Goal: Information Seeking & Learning: Find specific page/section

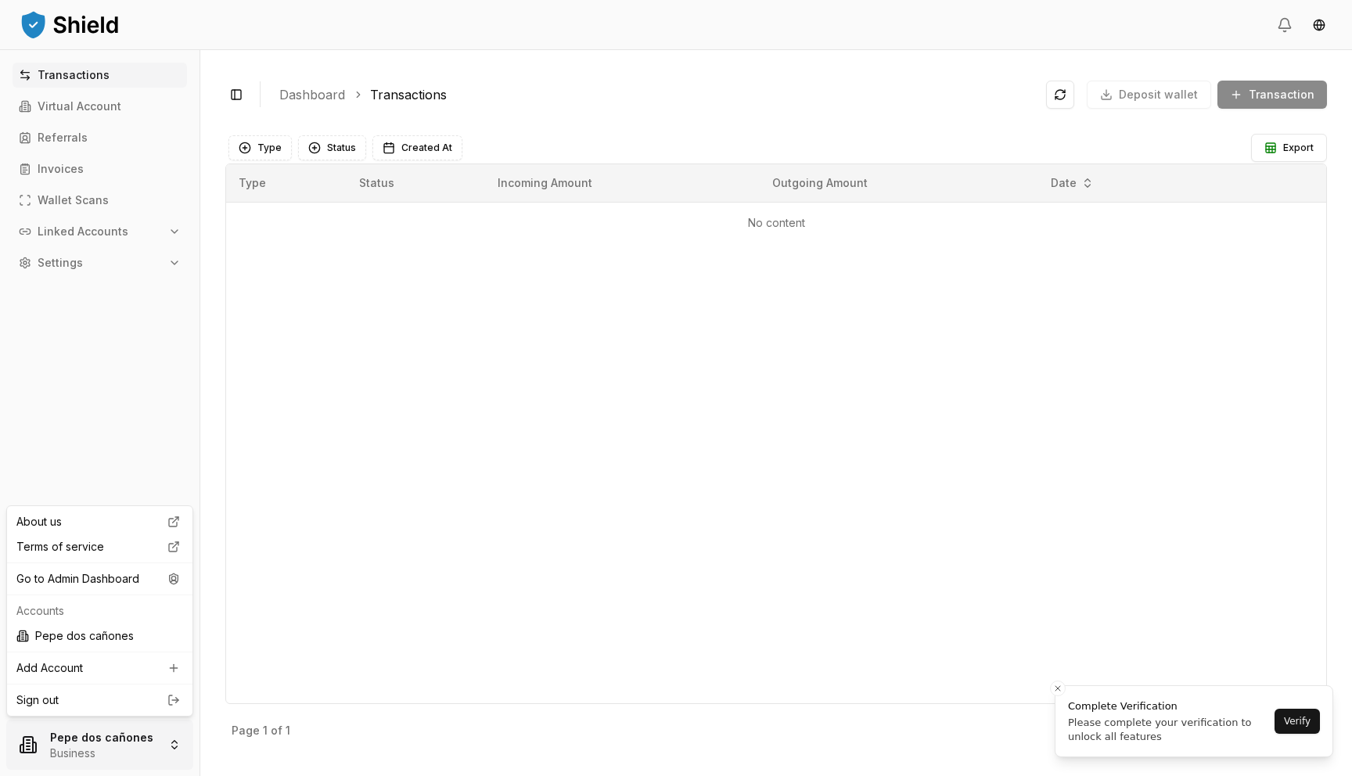
click at [104, 747] on html "Transactions Virtual Account Referrals Invoices Wallet Scans Linked Accounts Se…" at bounding box center [676, 388] width 1352 height 776
click at [146, 576] on div "Go to Admin Dashboard" at bounding box center [99, 579] width 179 height 25
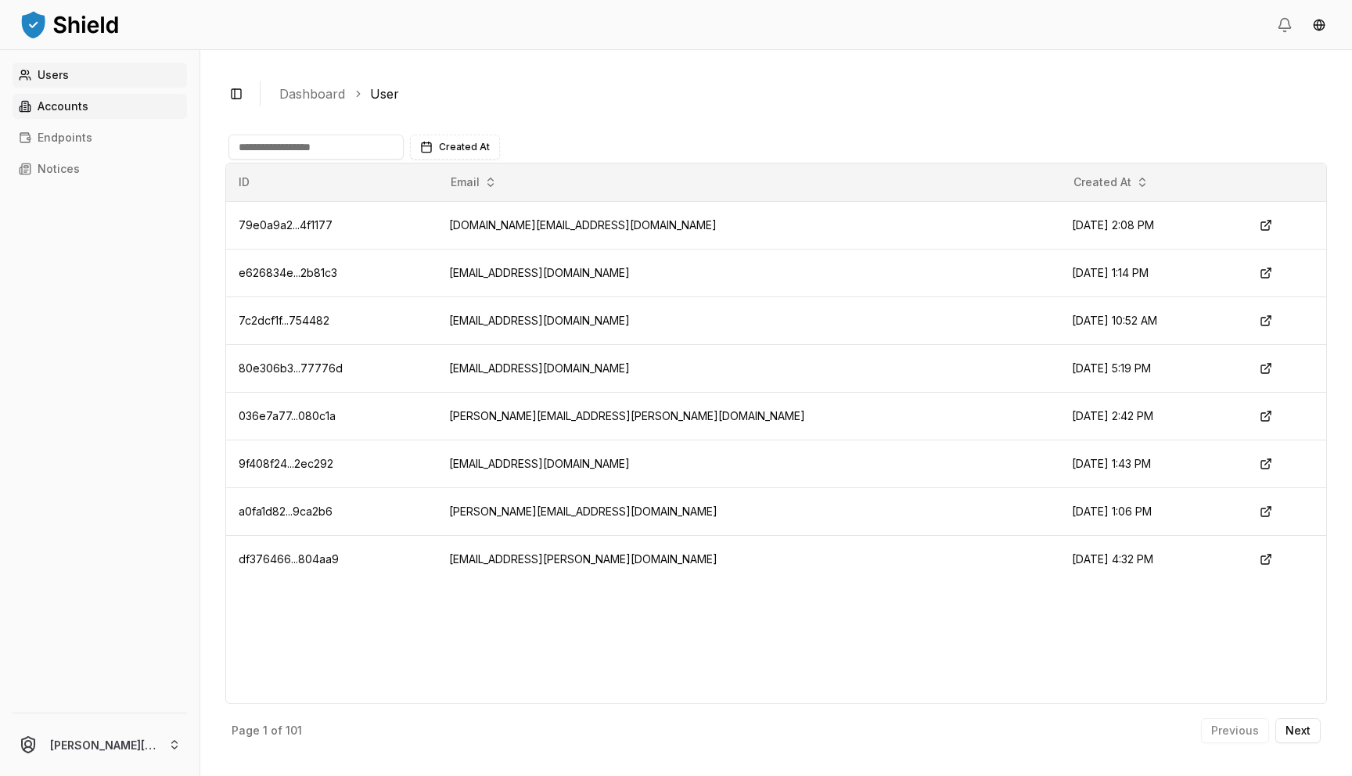
click at [104, 104] on link "Accounts" at bounding box center [100, 106] width 175 height 25
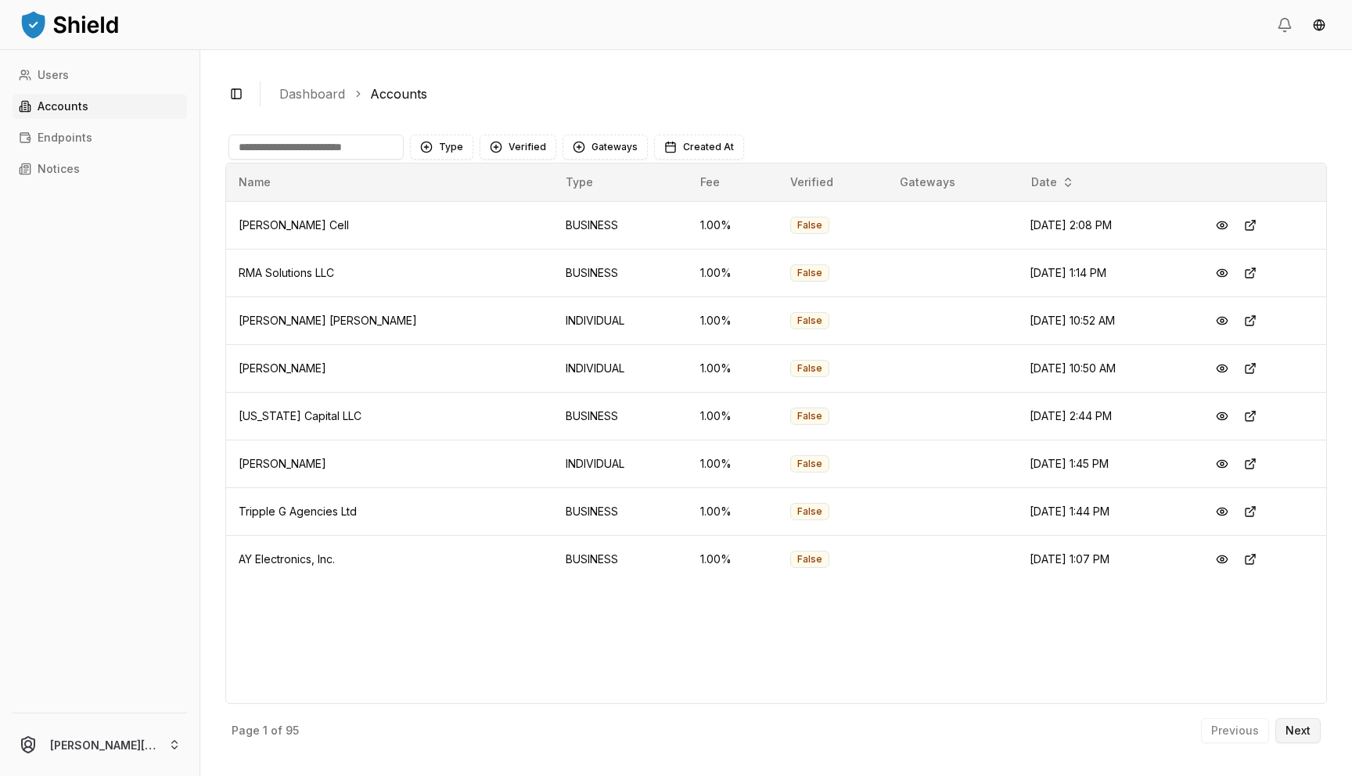
click at [1292, 727] on p "Next" at bounding box center [1298, 731] width 25 height 11
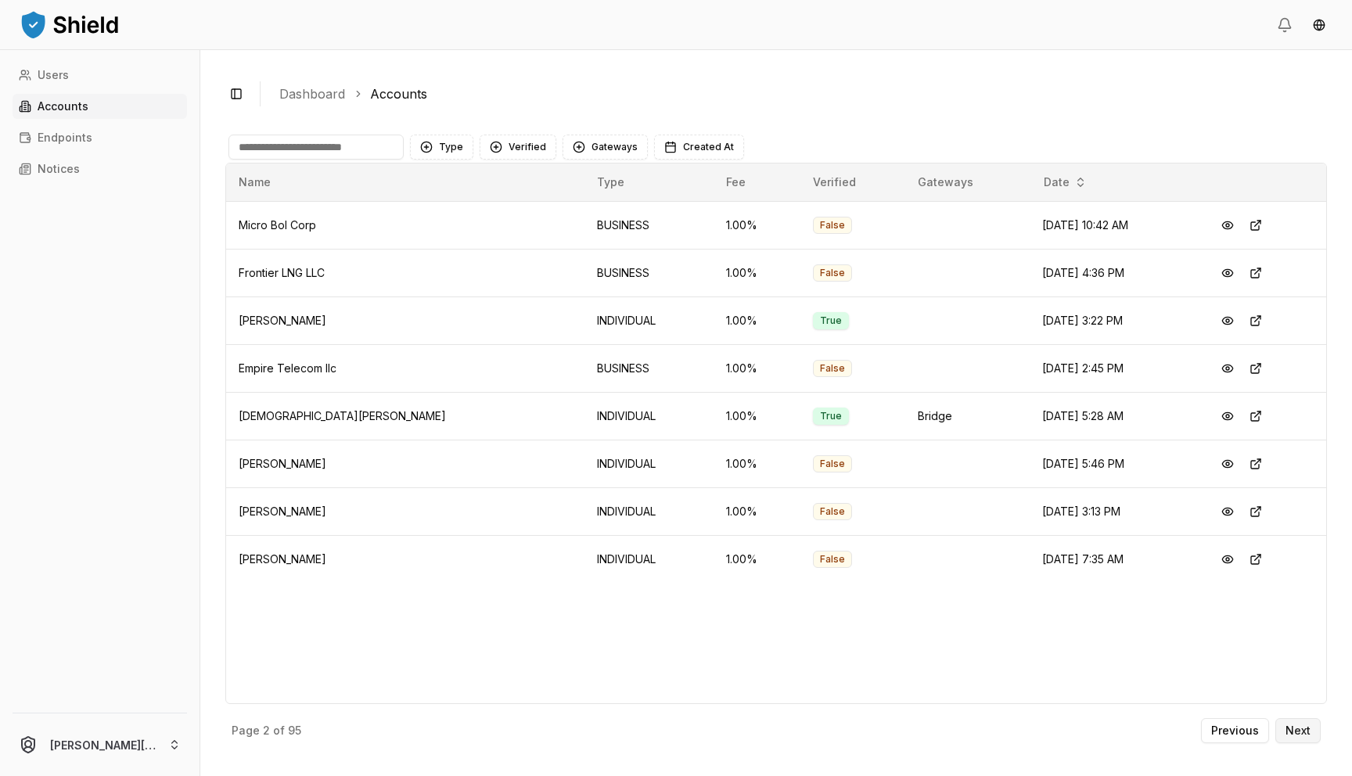
click at [1292, 727] on p "Next" at bounding box center [1298, 731] width 25 height 11
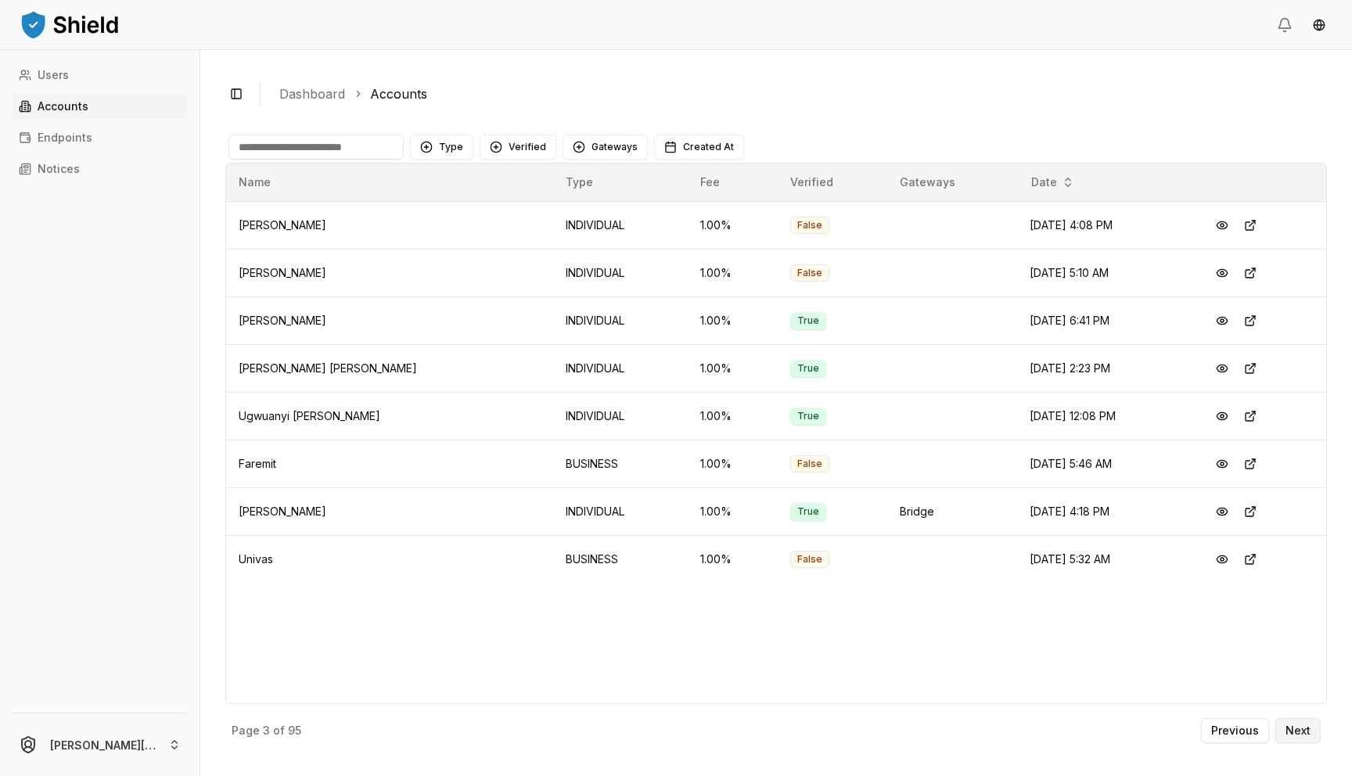
click at [1291, 727] on p "Next" at bounding box center [1298, 731] width 25 height 11
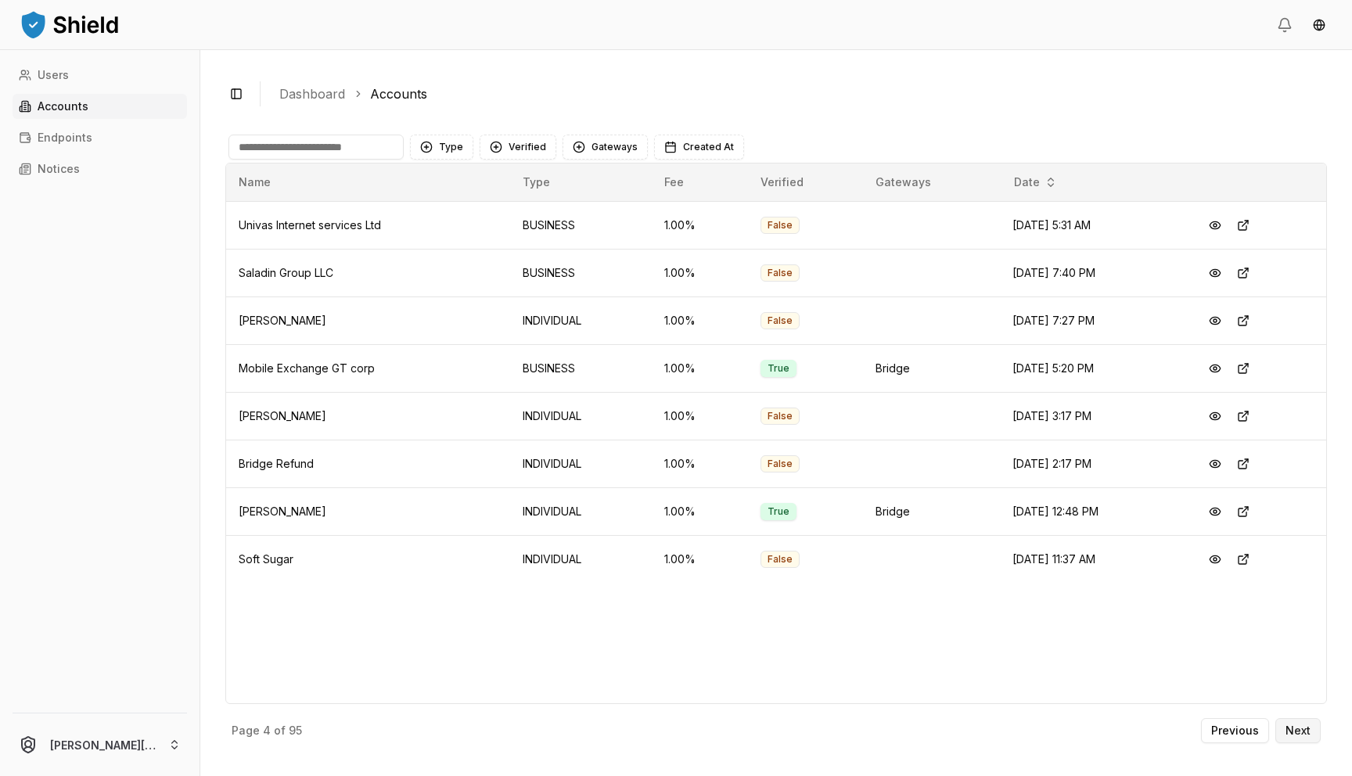
click at [1291, 727] on p "Next" at bounding box center [1298, 731] width 25 height 11
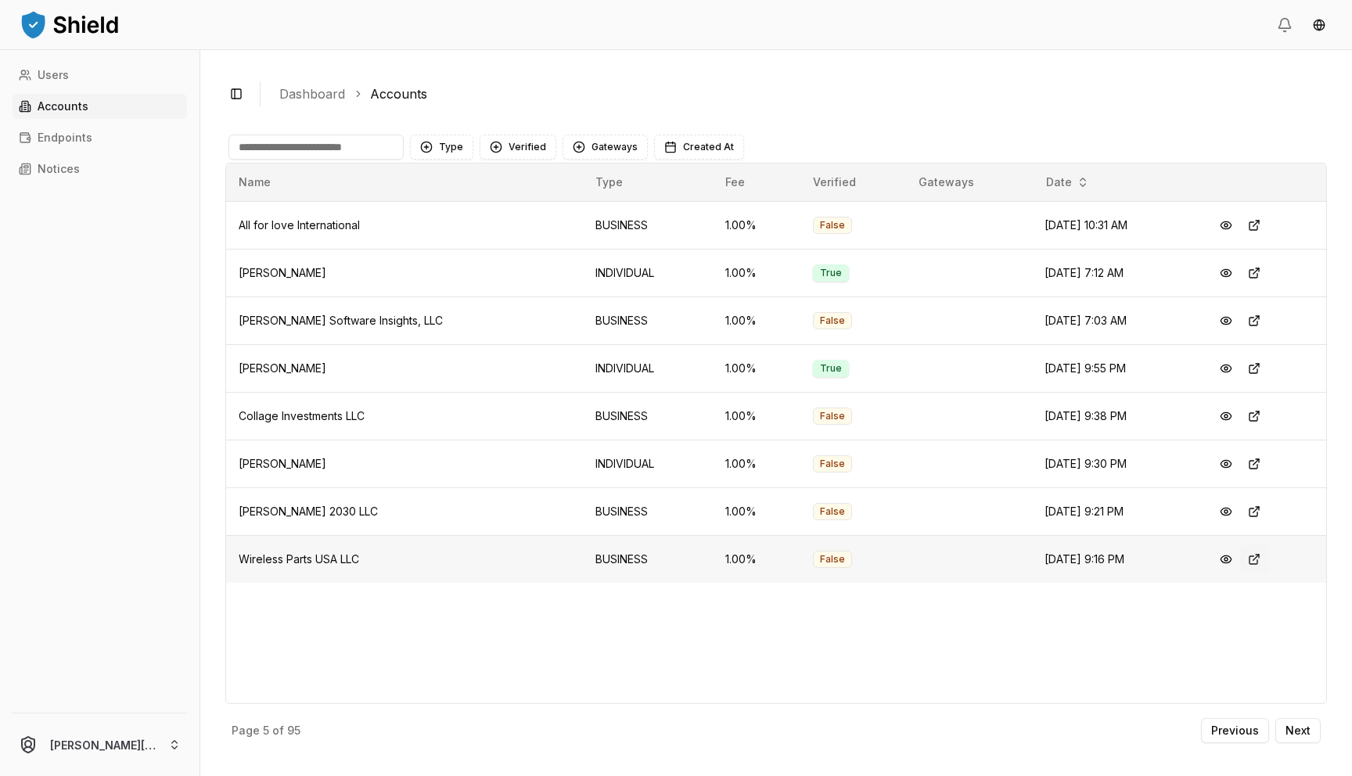
click at [1255, 560] on button at bounding box center [1255, 560] width 28 height 28
click at [1302, 735] on p "Next" at bounding box center [1298, 731] width 25 height 11
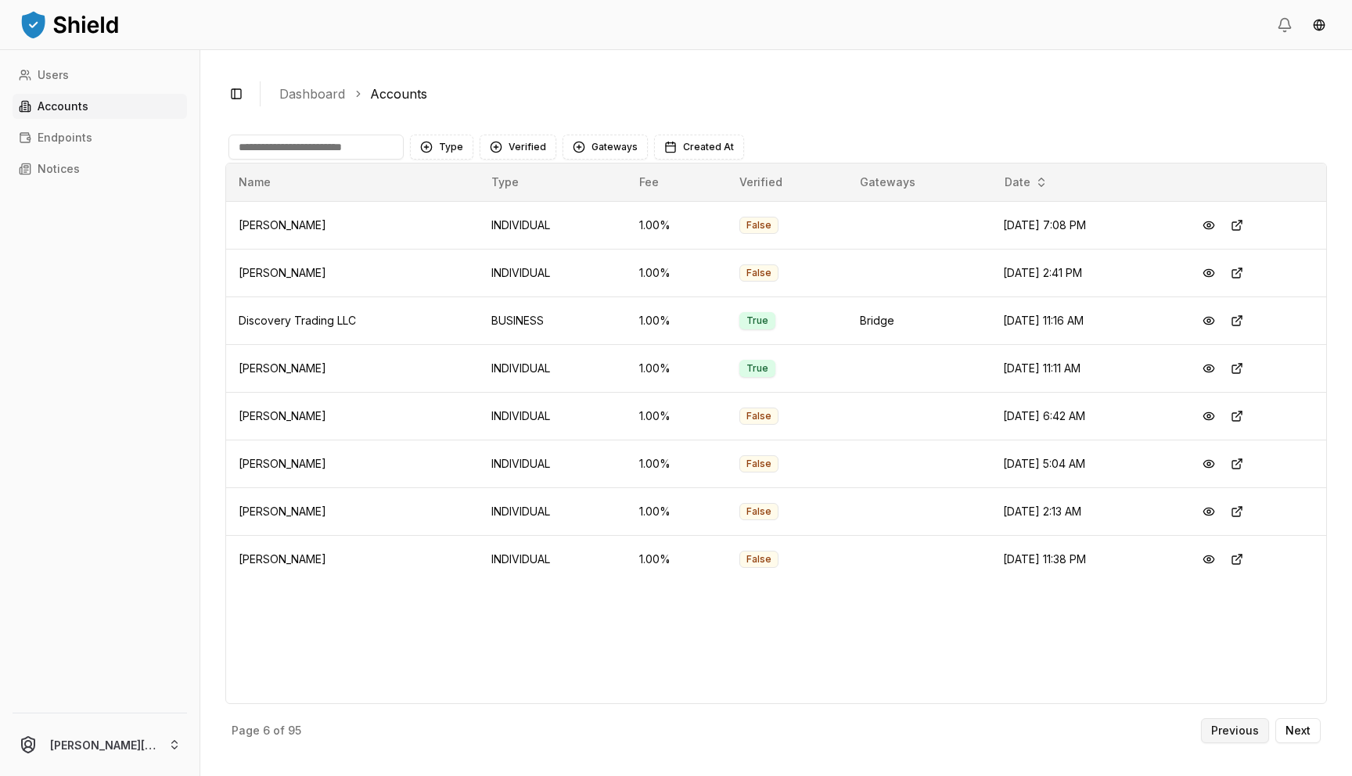
click at [1252, 728] on p "Previous" at bounding box center [1236, 731] width 48 height 11
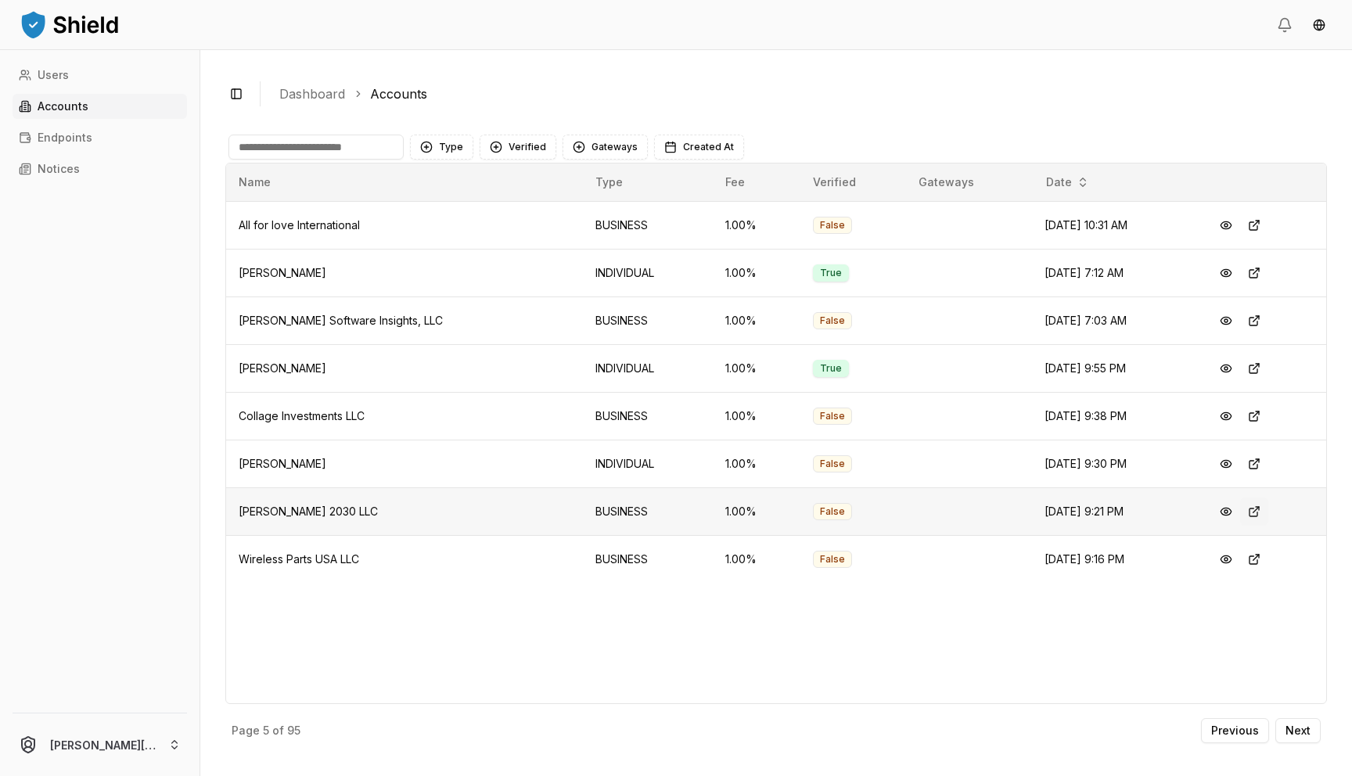
click at [1255, 509] on button at bounding box center [1255, 512] width 28 height 28
click at [1256, 320] on button at bounding box center [1255, 321] width 28 height 28
click at [1298, 729] on p "Next" at bounding box center [1298, 731] width 25 height 11
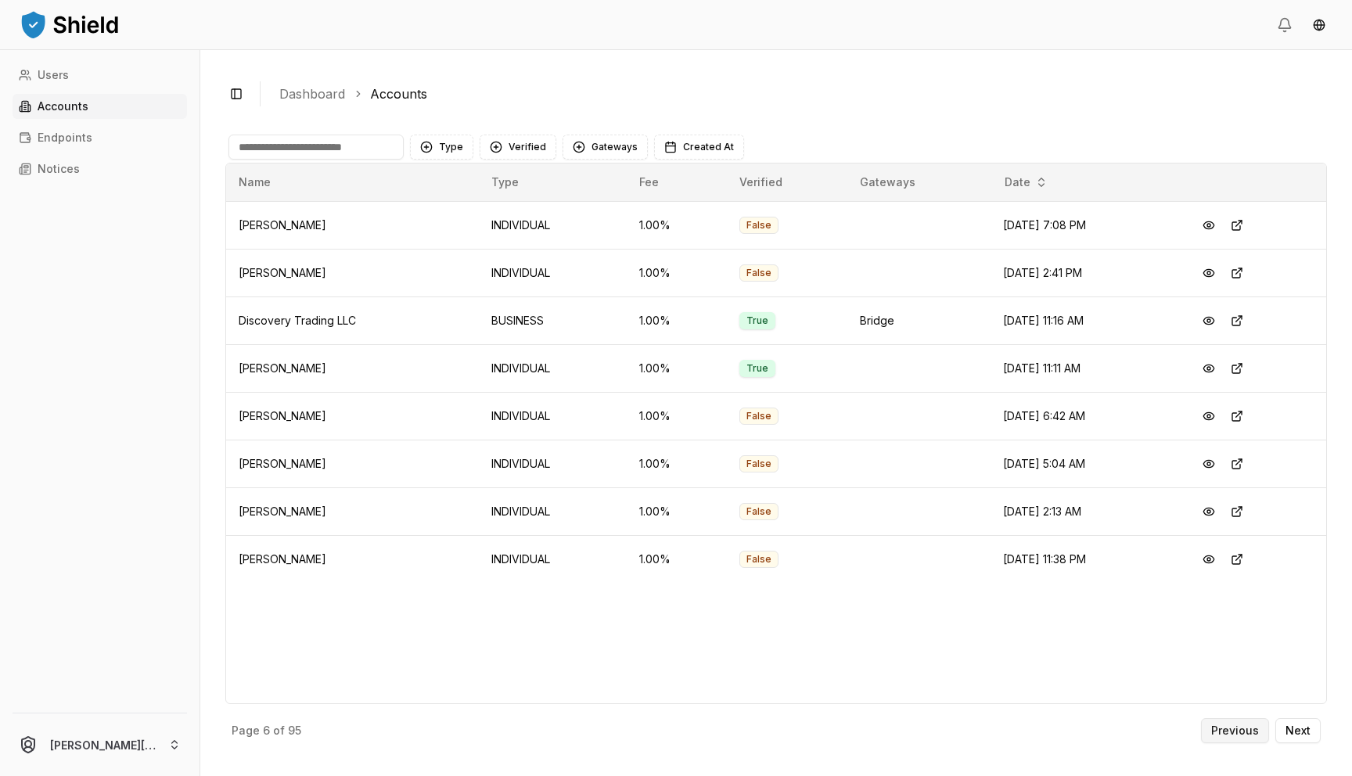
click at [1241, 729] on p "Previous" at bounding box center [1236, 731] width 48 height 11
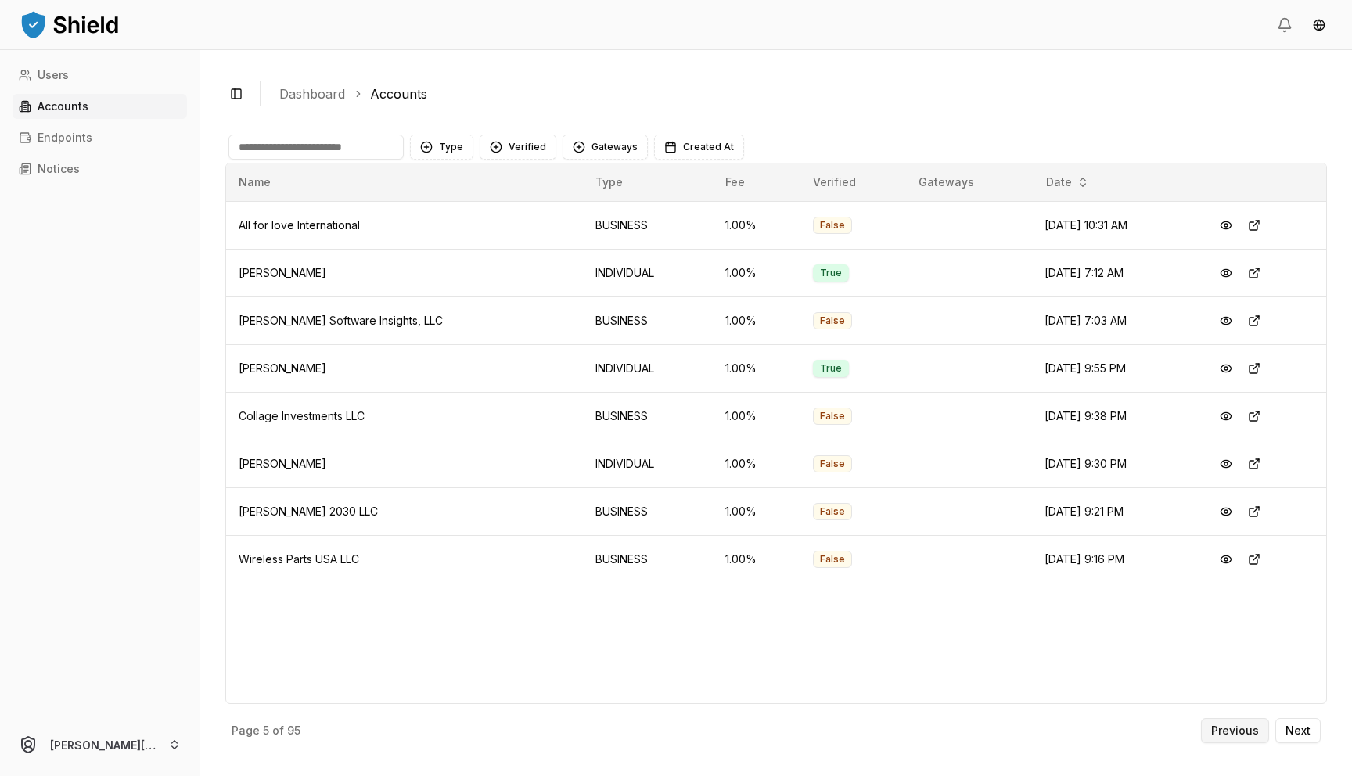
click at [1241, 729] on p "Previous" at bounding box center [1236, 731] width 48 height 11
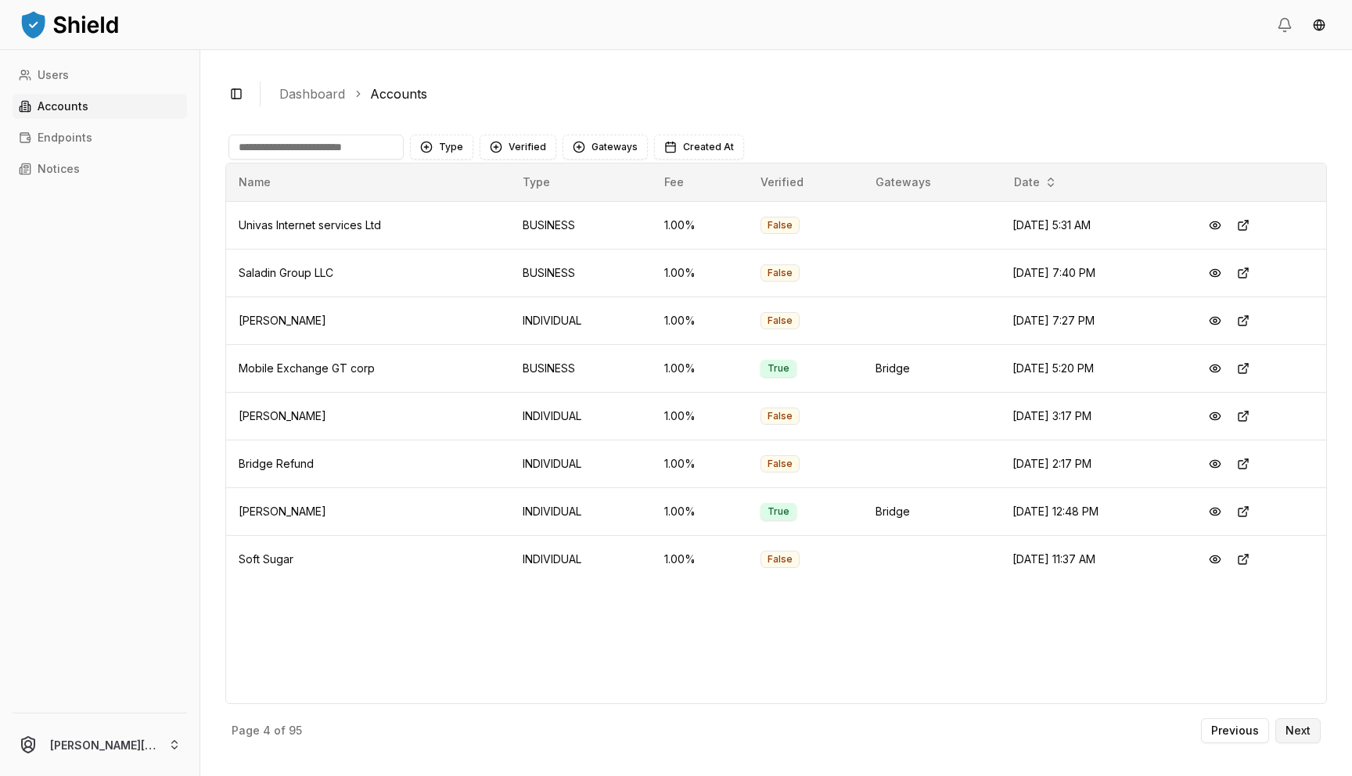
click at [1299, 735] on p "Next" at bounding box center [1298, 731] width 25 height 11
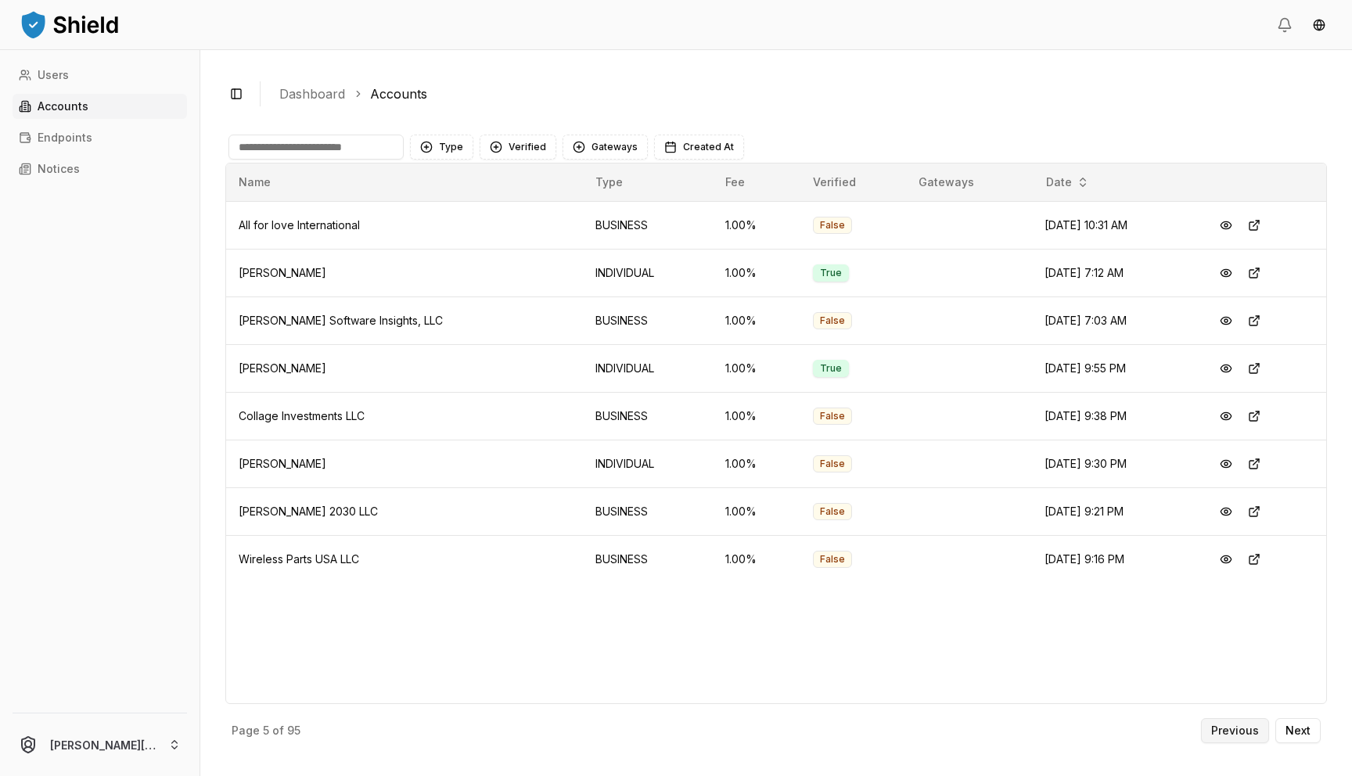
click at [1246, 736] on p "Previous" at bounding box center [1236, 731] width 48 height 11
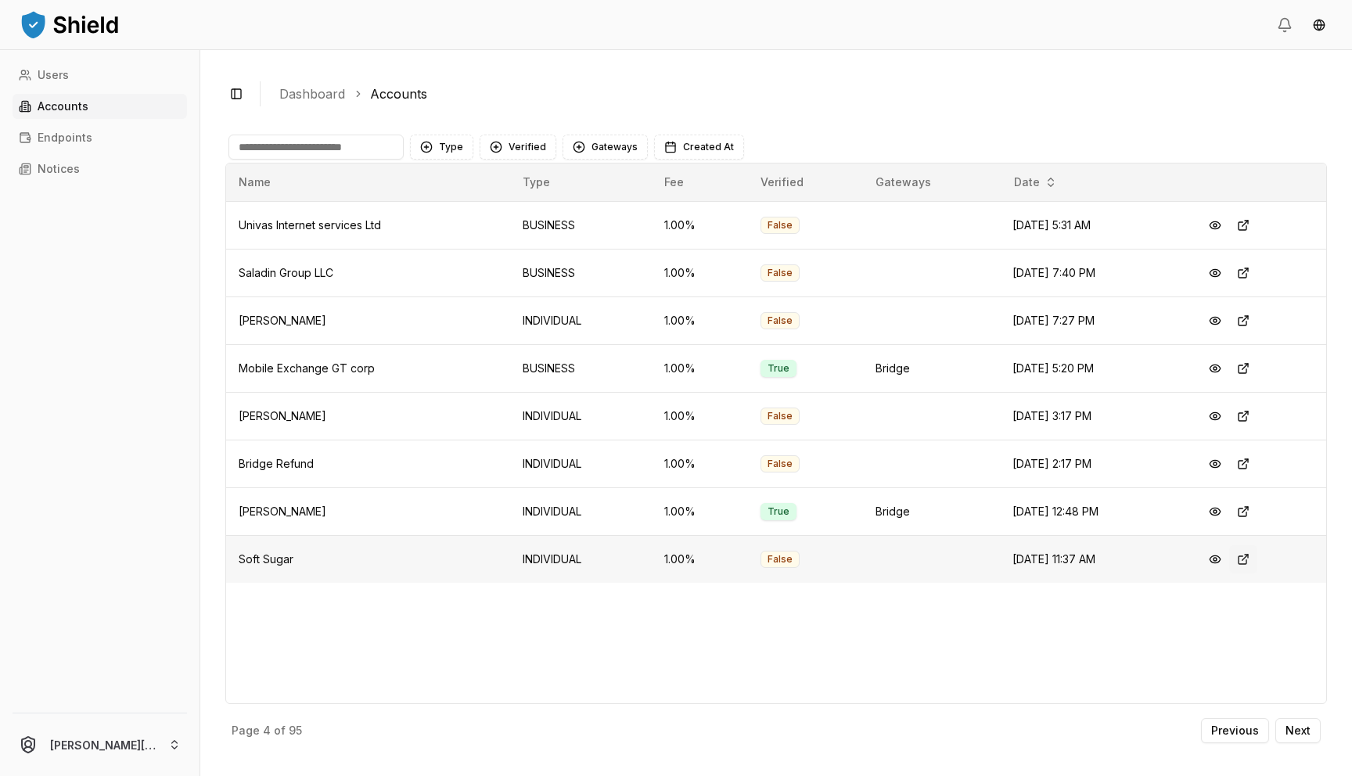
click at [1245, 557] on button at bounding box center [1244, 560] width 28 height 28
click at [1252, 274] on button at bounding box center [1244, 273] width 28 height 28
click at [1251, 226] on button at bounding box center [1244, 225] width 28 height 28
click at [1244, 740] on button "Previous" at bounding box center [1235, 731] width 68 height 25
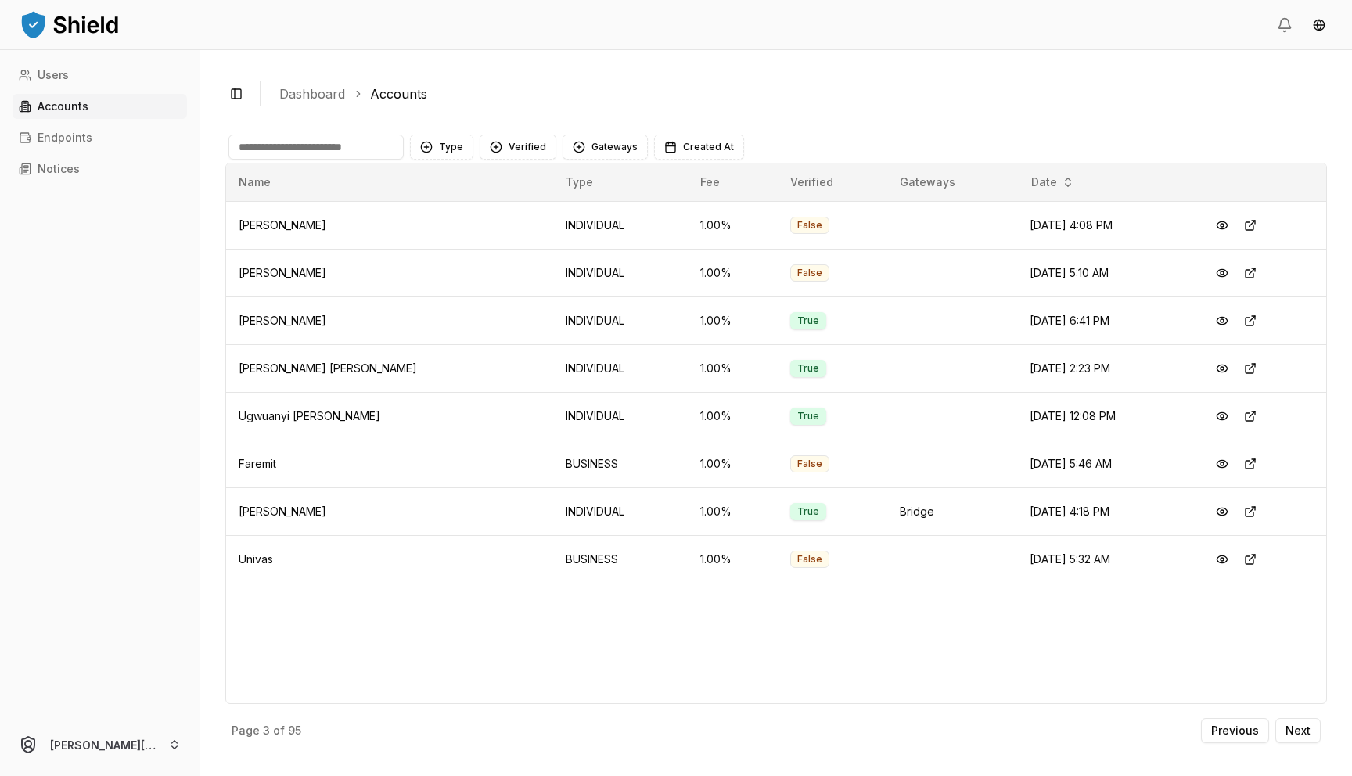
click at [330, 147] on input at bounding box center [316, 147] width 175 height 25
type input "***"
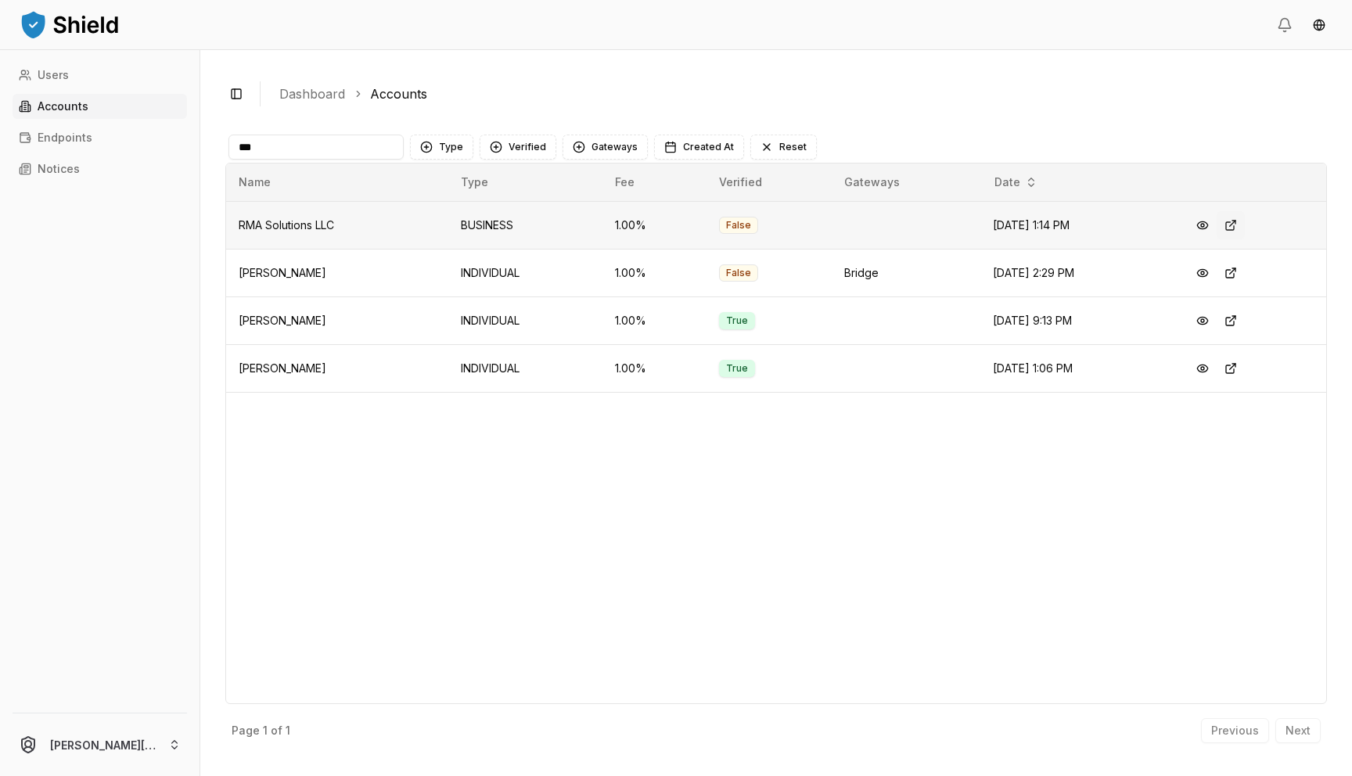
click at [1237, 226] on button at bounding box center [1231, 225] width 28 height 28
click at [355, 154] on input "***" at bounding box center [316, 147] width 175 height 25
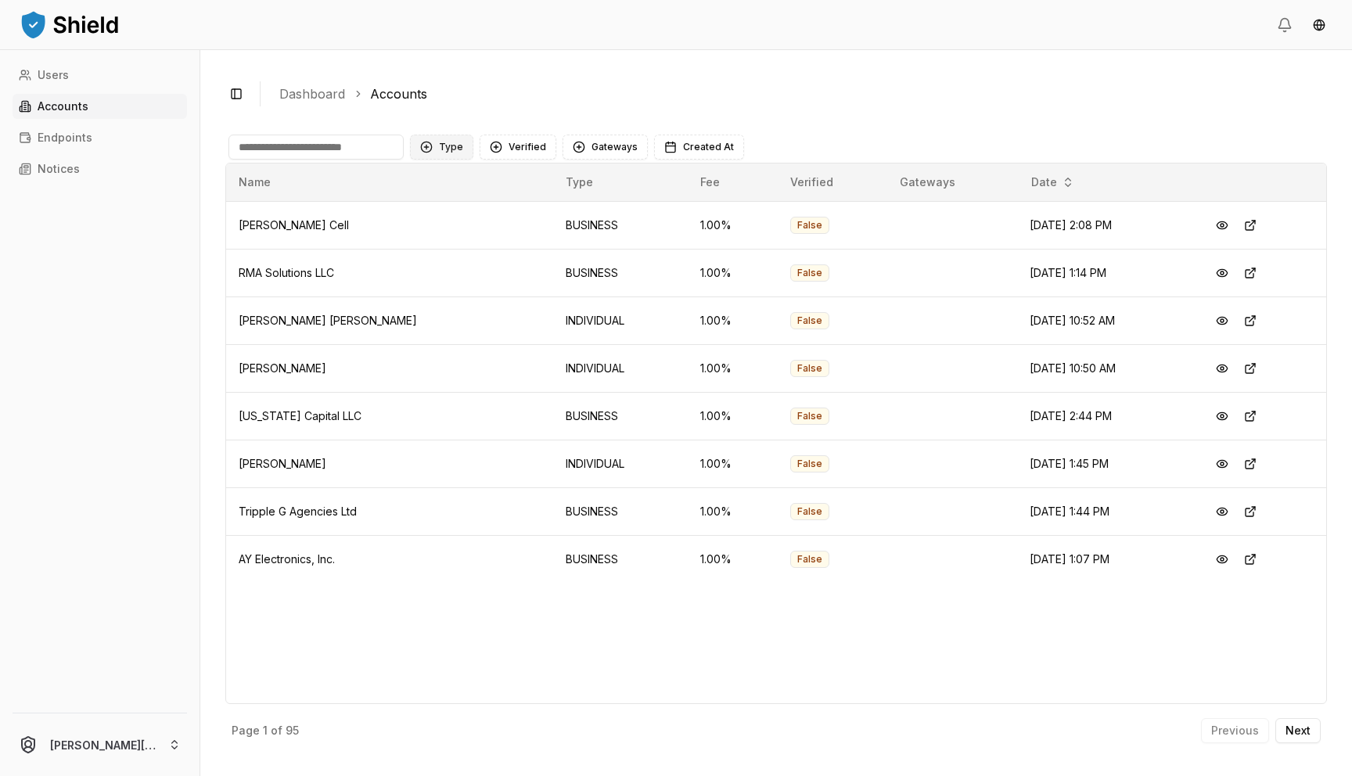
click at [453, 149] on button "Type" at bounding box center [441, 147] width 63 height 25
click at [459, 241] on span "BUSINESS" at bounding box center [465, 237] width 52 height 16
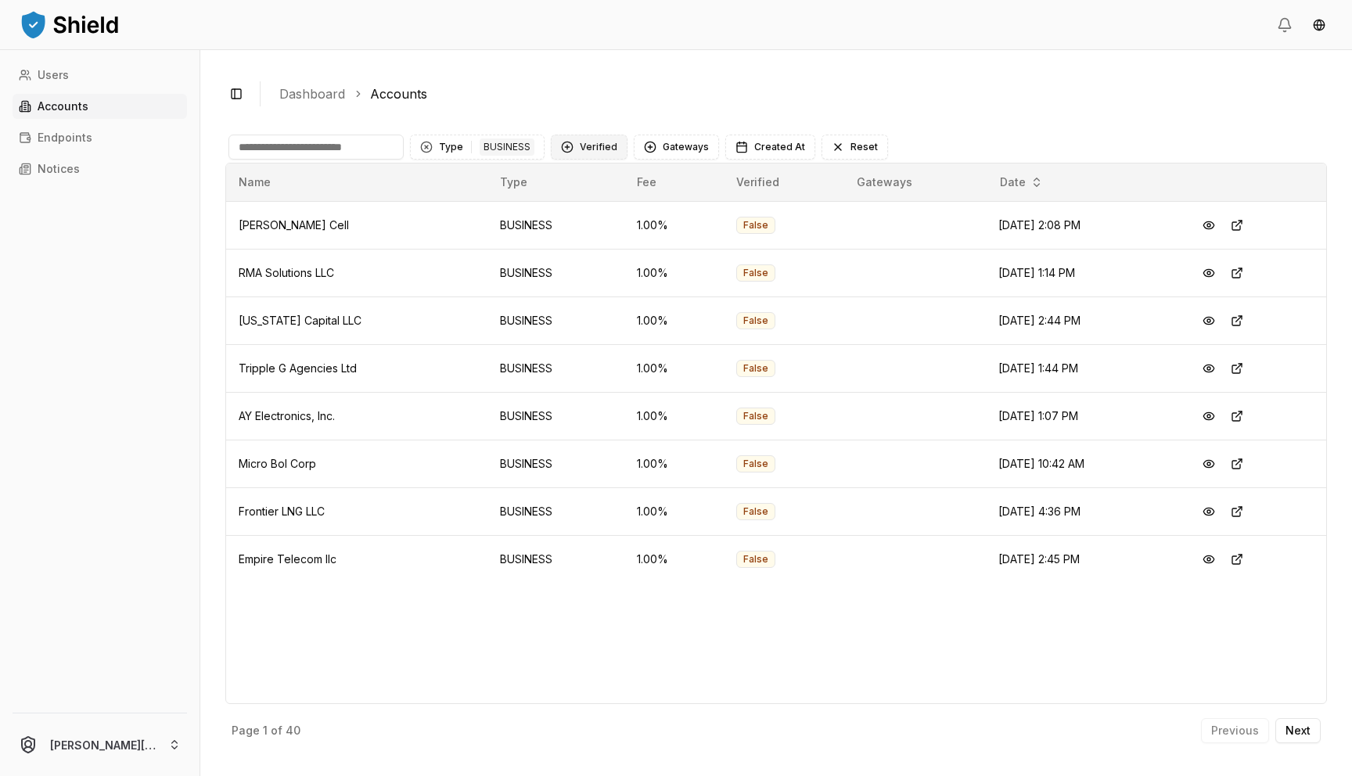
click at [602, 145] on button "Verified" at bounding box center [589, 147] width 77 height 25
click at [603, 235] on span "NOT VERIFIED" at bounding box center [615, 237] width 74 height 16
click at [1244, 224] on button at bounding box center [1237, 225] width 28 height 28
click at [1250, 324] on button at bounding box center [1237, 321] width 28 height 28
click at [1244, 371] on button at bounding box center [1237, 369] width 28 height 28
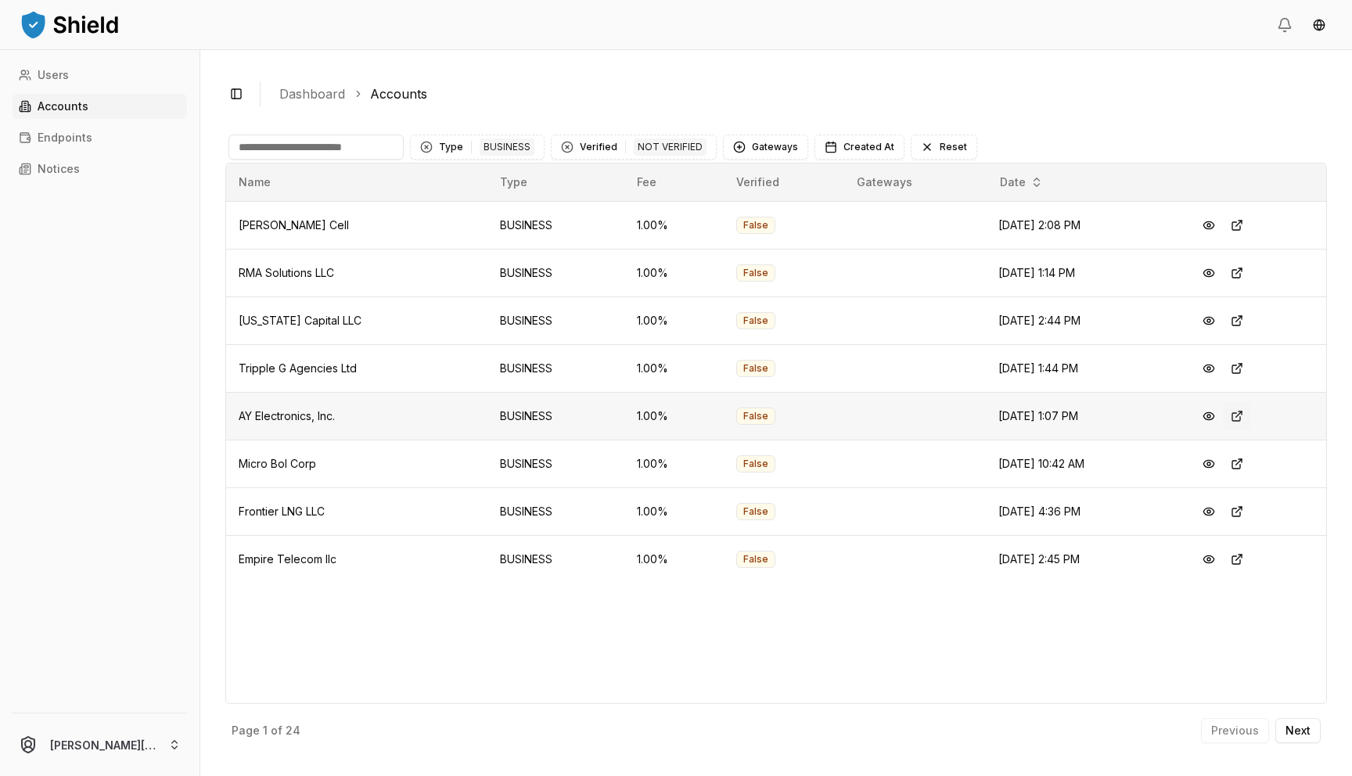
click at [1244, 422] on button at bounding box center [1237, 416] width 28 height 28
click at [1246, 508] on button at bounding box center [1237, 512] width 28 height 28
click at [1244, 562] on button at bounding box center [1237, 560] width 28 height 28
click at [1298, 745] on div "Page 1 of 24 Previous Next" at bounding box center [776, 727] width 1102 height 47
click at [1298, 731] on p "Next" at bounding box center [1298, 731] width 25 height 11
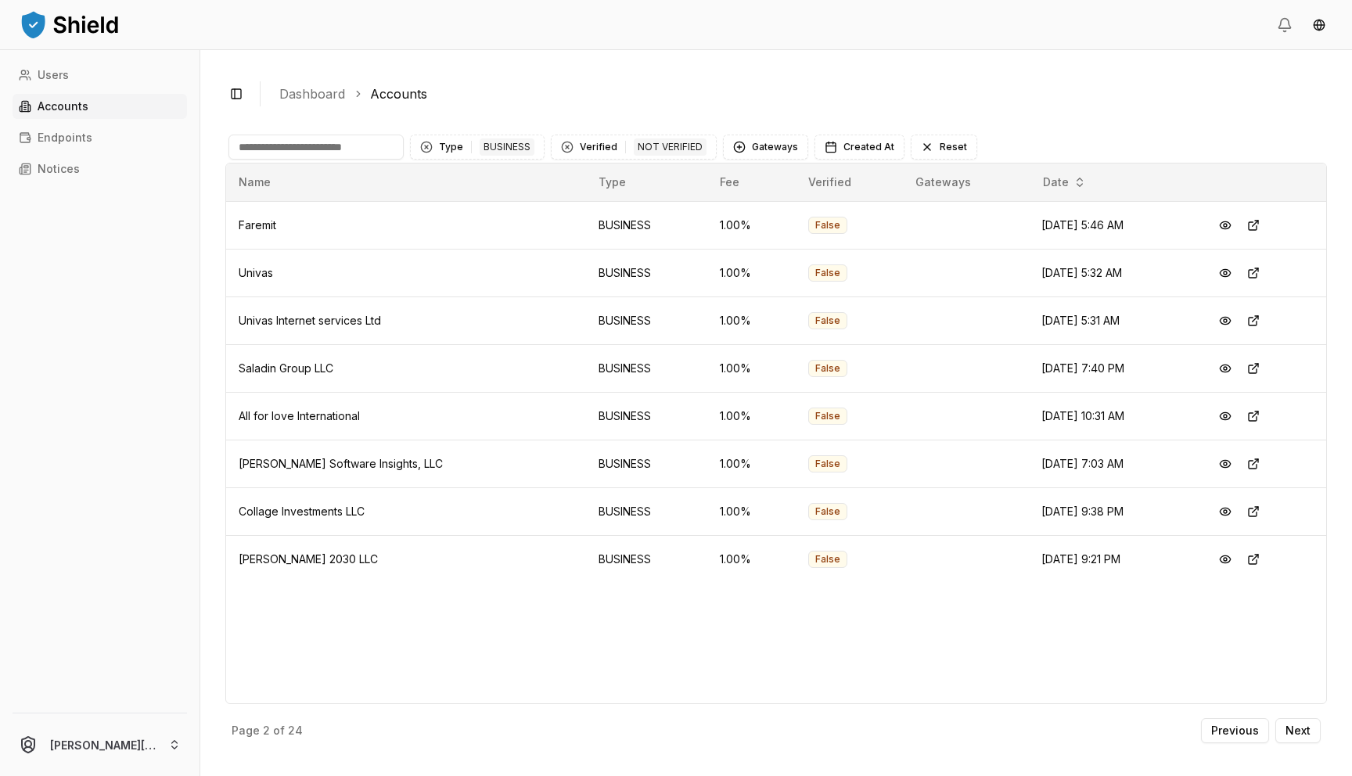
drag, startPoint x: 1173, startPoint y: 534, endPoint x: 1352, endPoint y: 776, distance: 300.6
click at [1352, 776] on div "Toggle Sidebar Dashboard Accounts Type 1 BUSINESS Verified 1 NOT VERIFIED Gatew…" at bounding box center [776, 413] width 1152 height 726
click at [926, 664] on div "Name Type Fee Verified Gateways Date Faremit BUSINESS 1.00 % False Sep 26, 2025…" at bounding box center [776, 434] width 1102 height 542
click at [1317, 731] on button "Next" at bounding box center [1298, 731] width 45 height 25
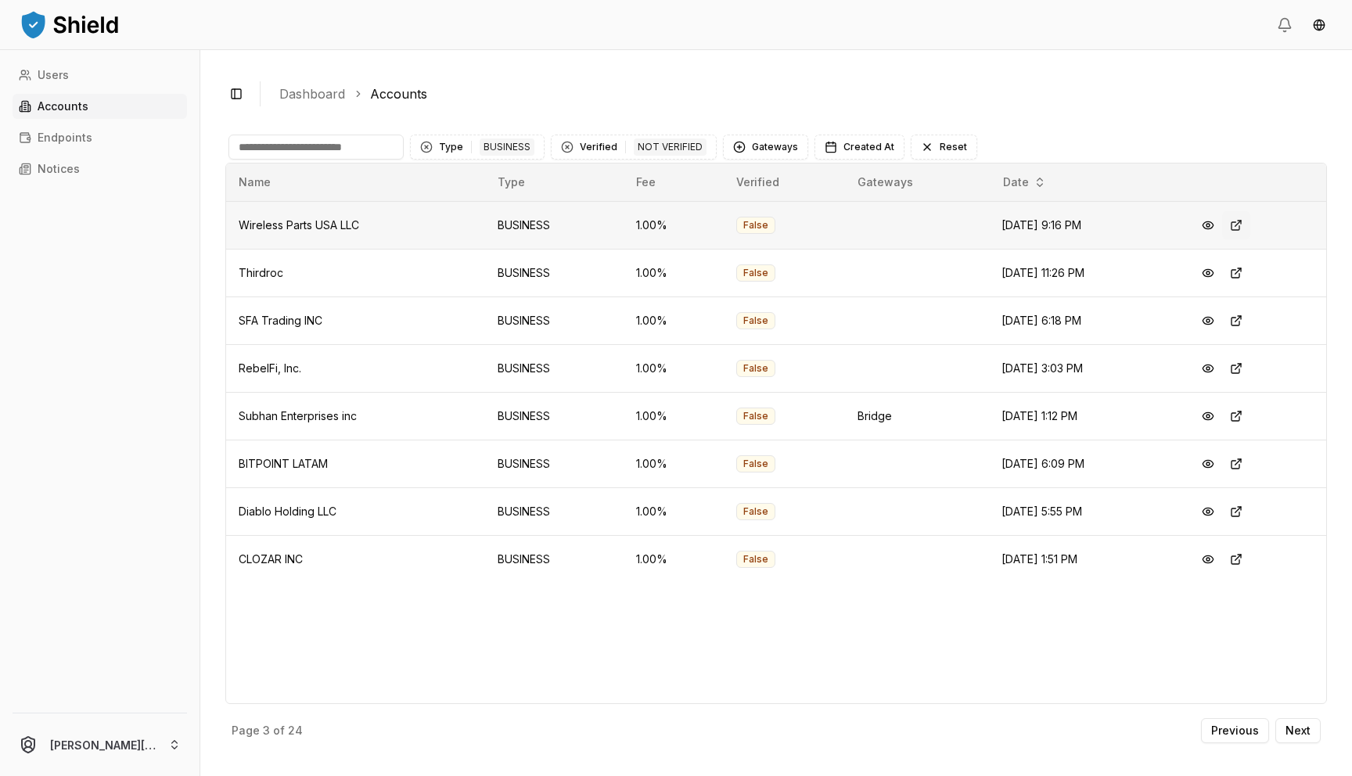
click at [1244, 226] on button at bounding box center [1237, 225] width 28 height 28
click at [1249, 273] on button at bounding box center [1237, 273] width 28 height 28
click at [1245, 323] on button at bounding box center [1237, 321] width 28 height 28
click at [1241, 365] on button at bounding box center [1237, 369] width 28 height 28
click at [319, 147] on input at bounding box center [316, 147] width 175 height 25
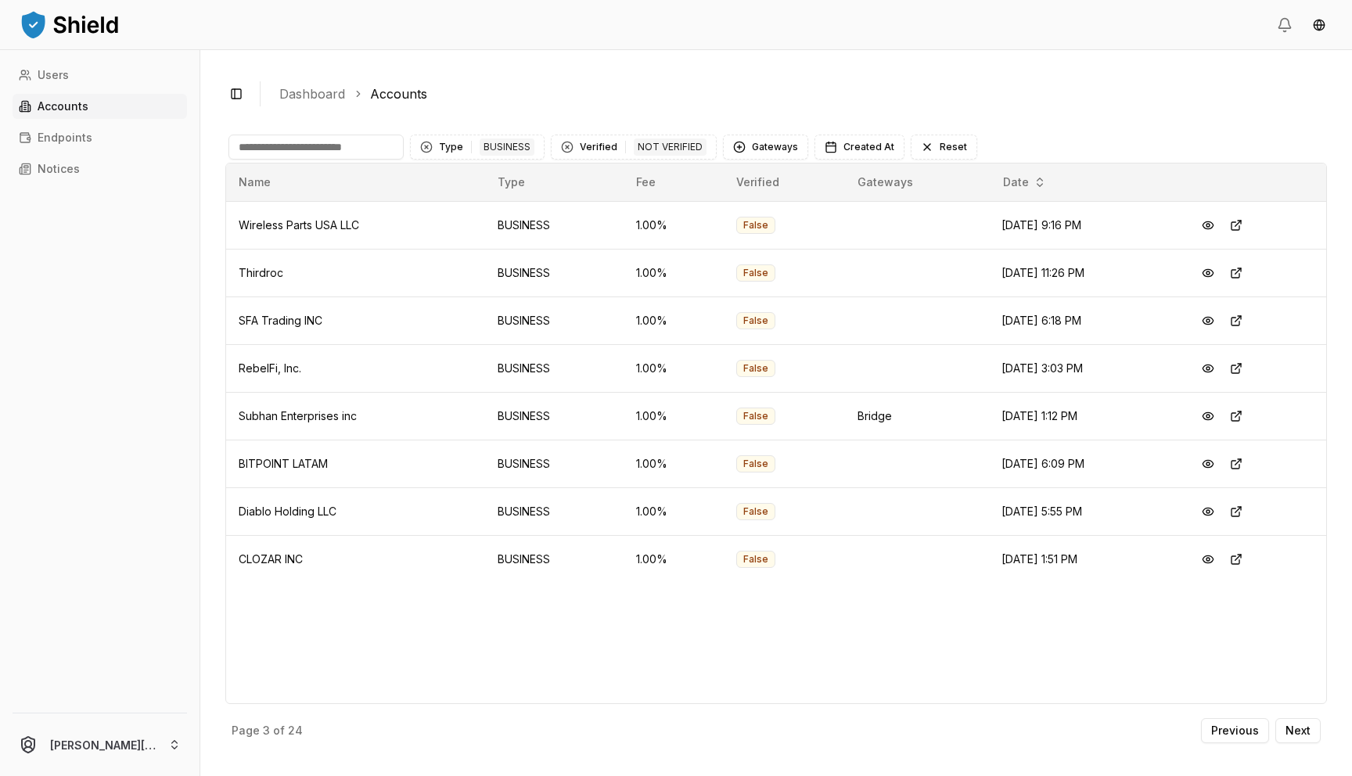
paste input "*"
type input "*"
click at [330, 149] on input "*" at bounding box center [316, 147] width 175 height 25
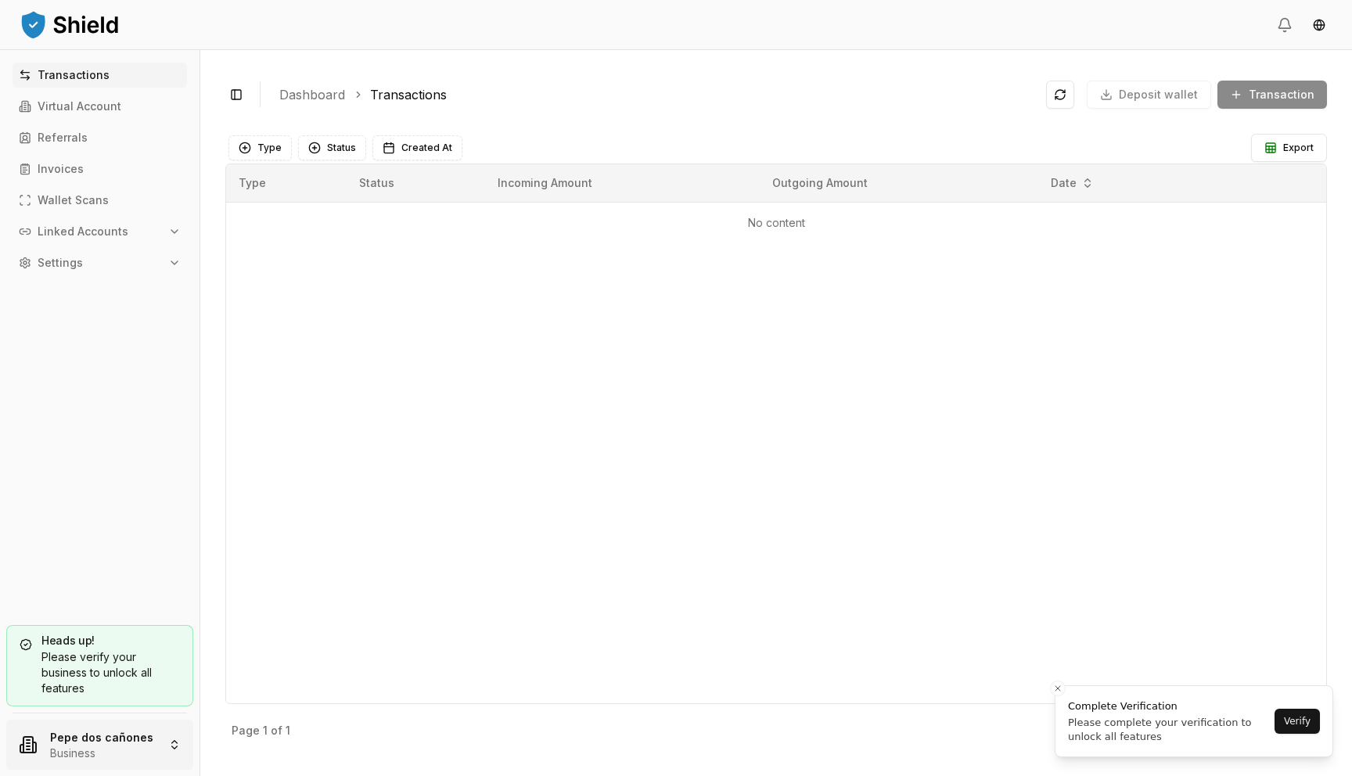
click at [81, 743] on html "Transactions Virtual Account Referrals Invoices Wallet Scans Linked Accounts Se…" at bounding box center [676, 388] width 1352 height 776
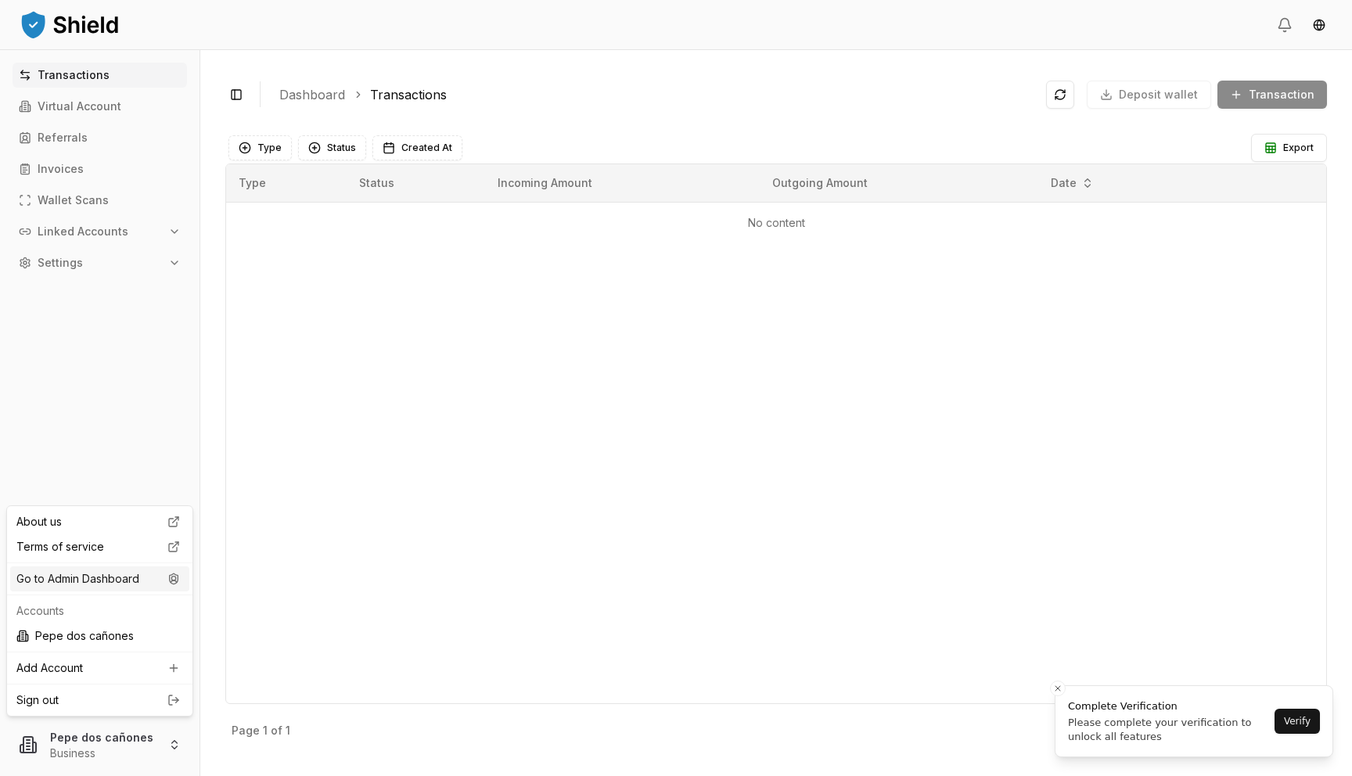
click at [155, 582] on div "Go to Admin Dashboard" at bounding box center [99, 579] width 179 height 25
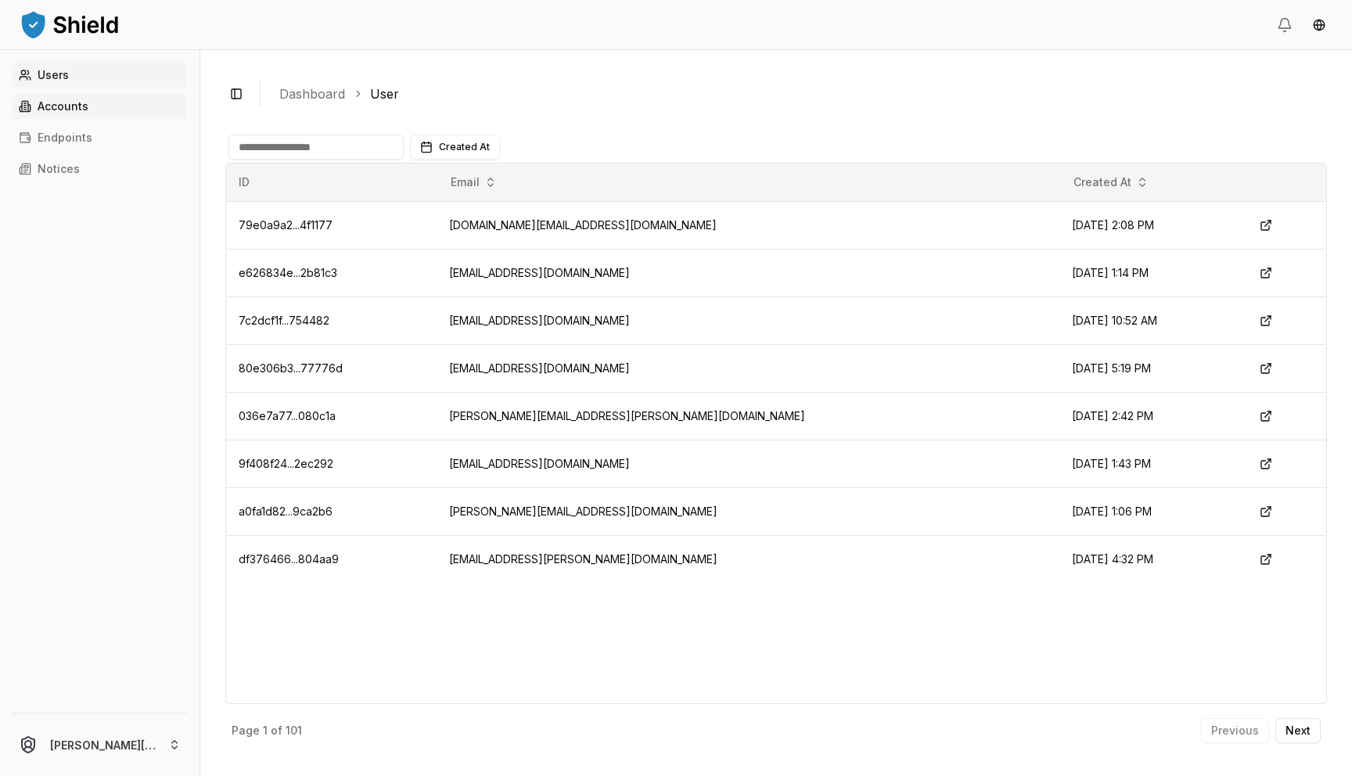
click at [128, 108] on link "Accounts" at bounding box center [100, 106] width 175 height 25
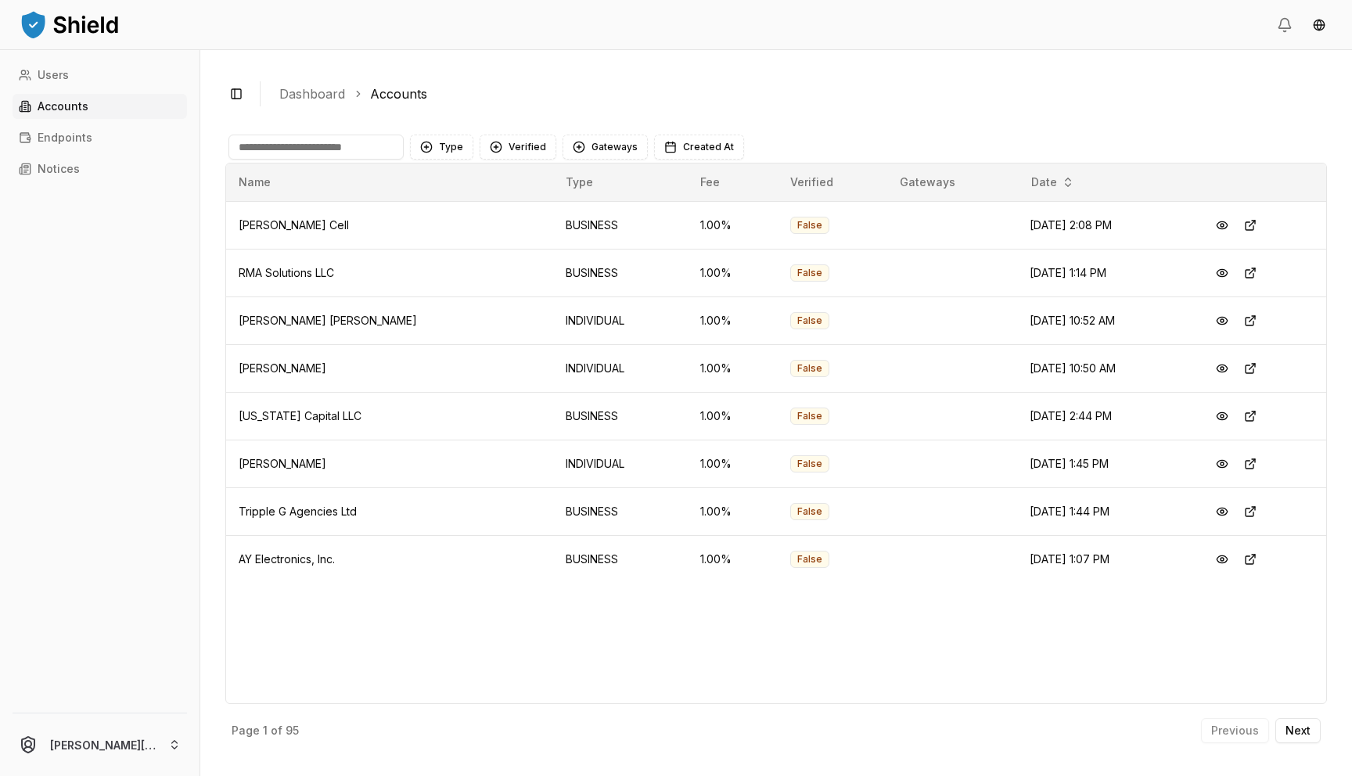
click at [286, 145] on input at bounding box center [316, 147] width 175 height 25
paste input "*"
type input "*"
click at [318, 155] on input "*" at bounding box center [316, 147] width 175 height 25
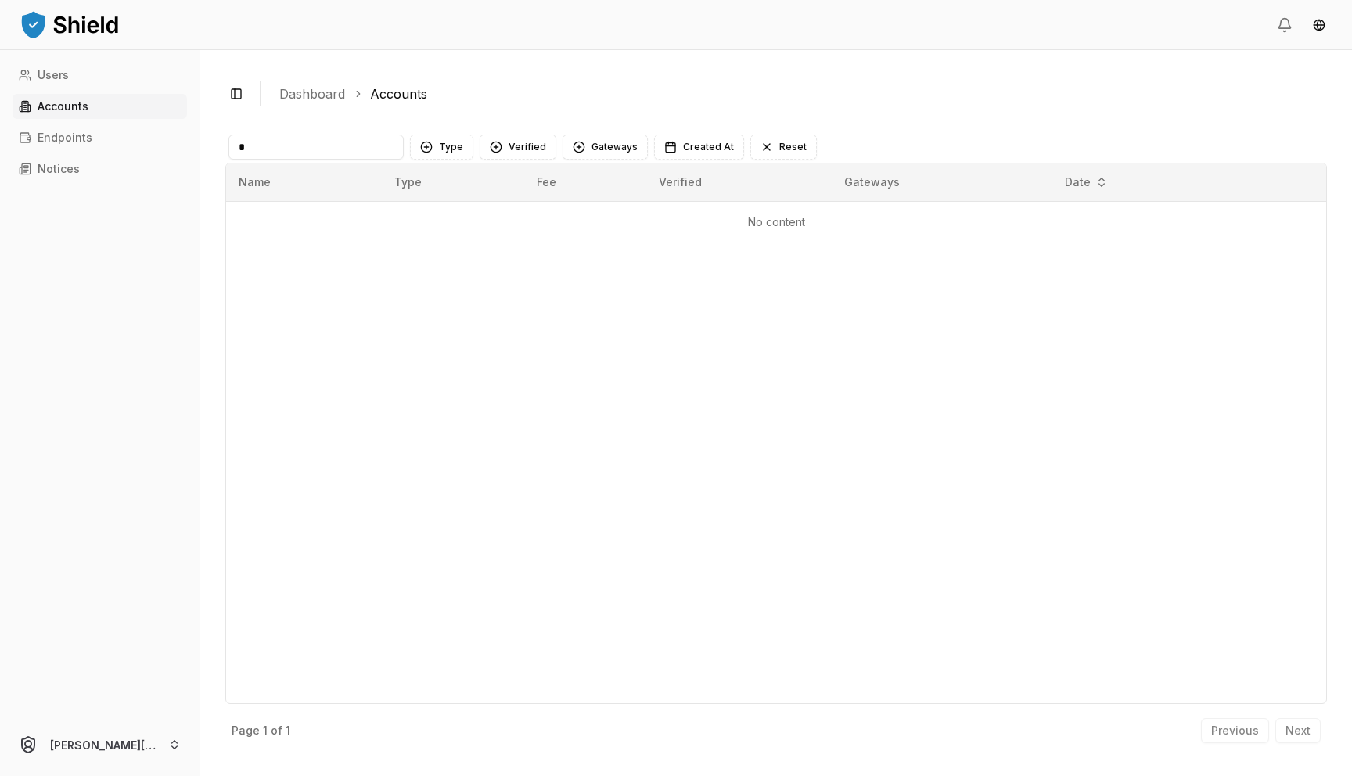
click at [318, 155] on input "*" at bounding box center [316, 147] width 175 height 25
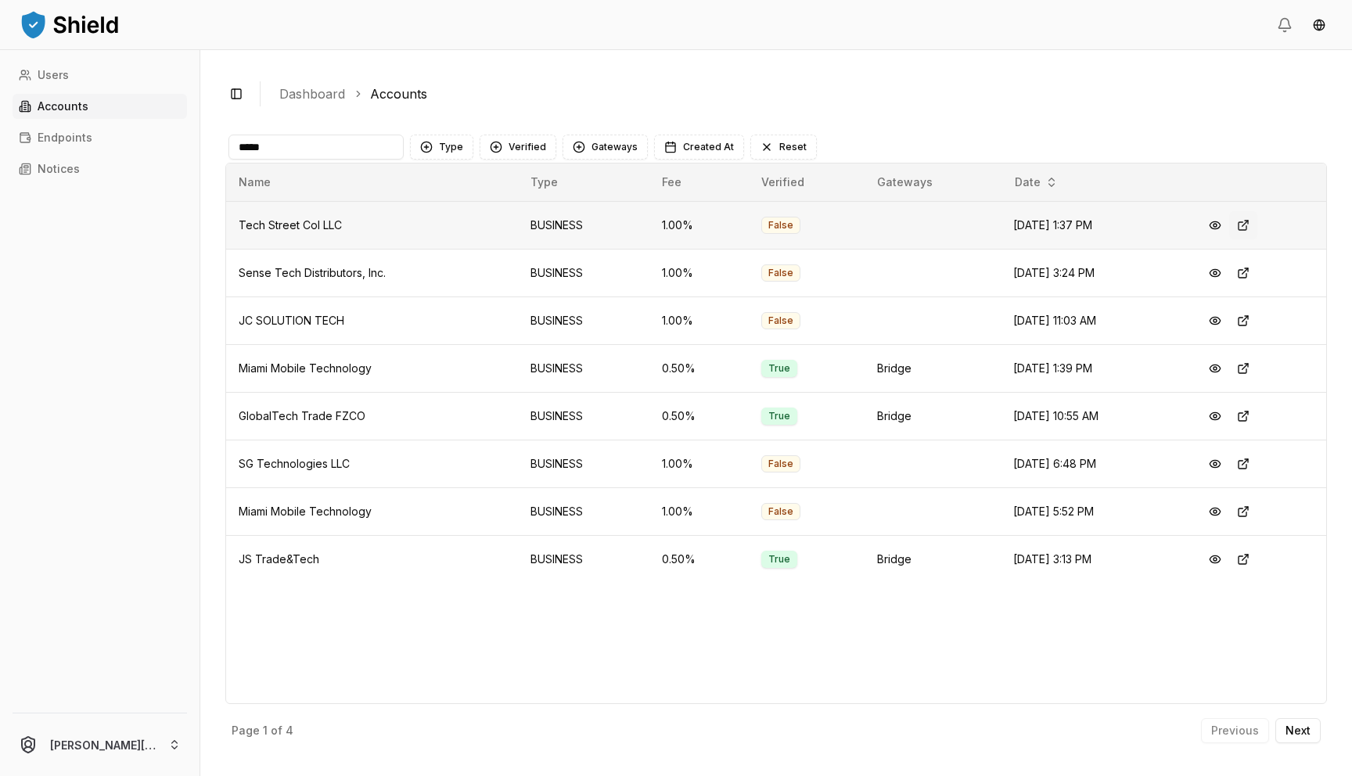
click at [1248, 224] on button at bounding box center [1244, 225] width 28 height 28
click at [1245, 224] on button at bounding box center [1244, 225] width 28 height 28
click at [351, 152] on input "****" at bounding box center [316, 147] width 175 height 25
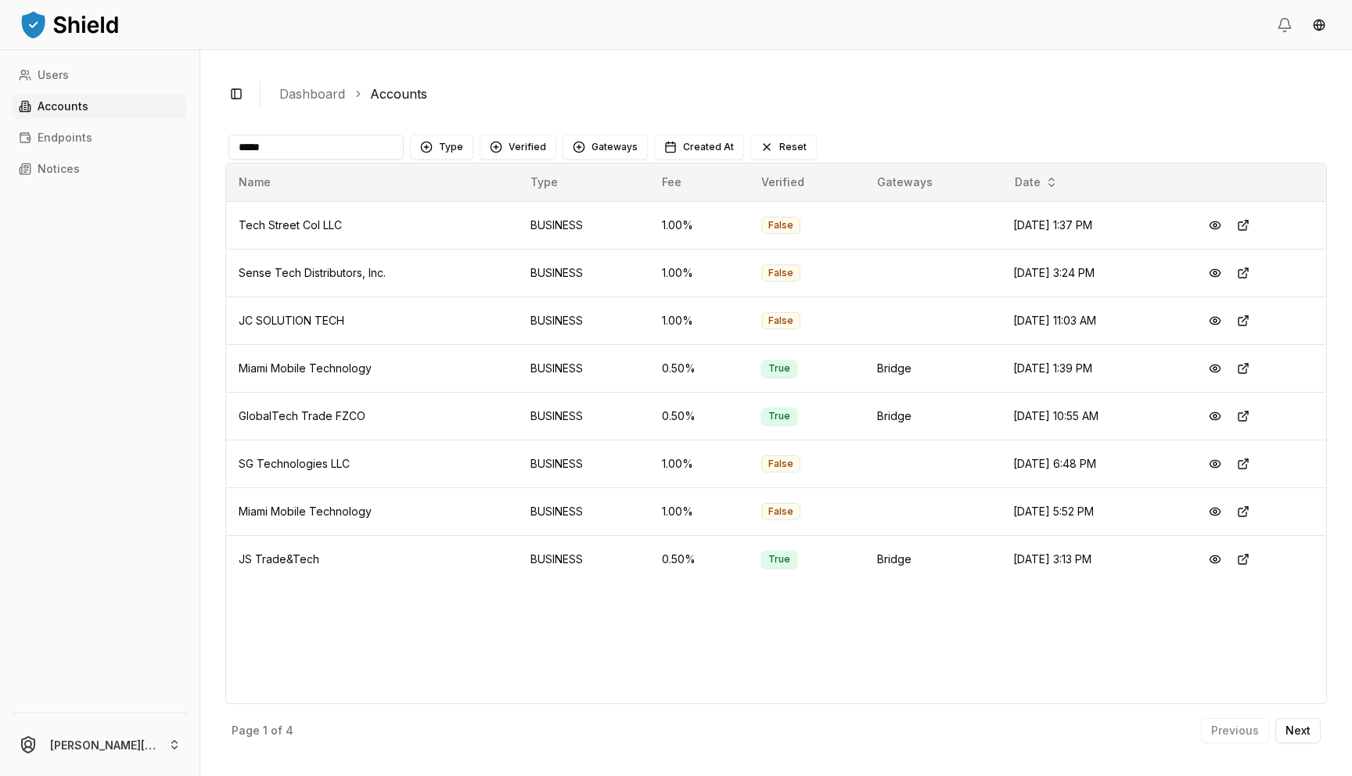
paste input "*********"
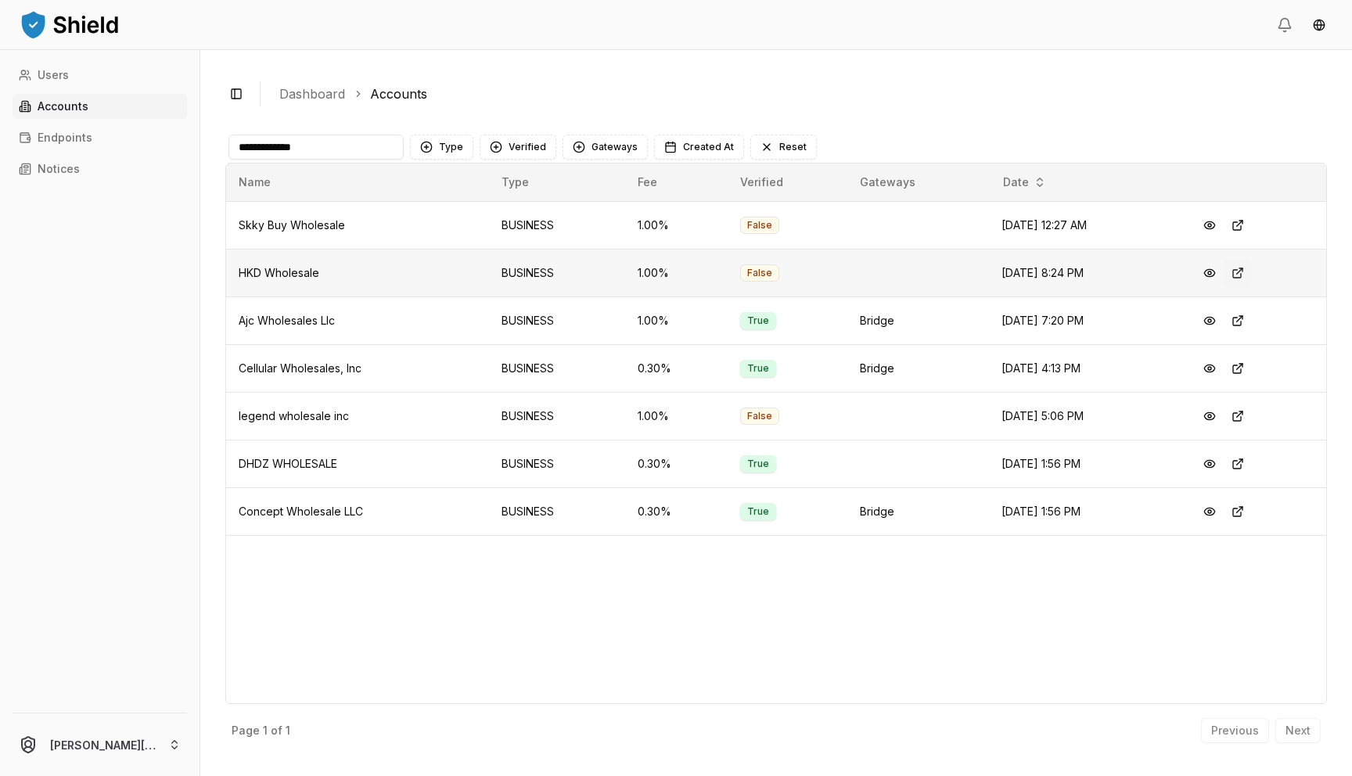
click at [1237, 273] on button at bounding box center [1238, 273] width 28 height 28
click at [310, 141] on input "**********" at bounding box center [316, 147] width 175 height 25
paste input
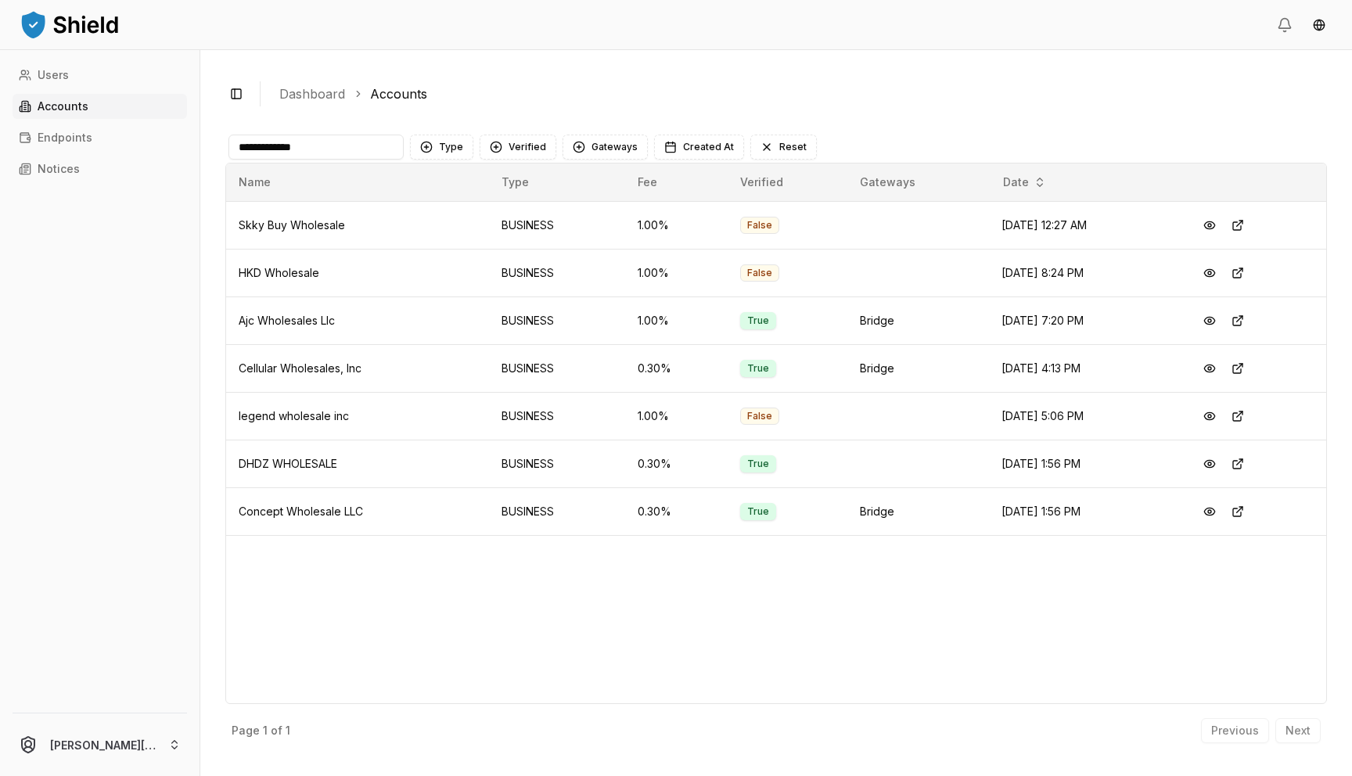
type input "*"
click at [326, 152] on input "*" at bounding box center [316, 147] width 175 height 25
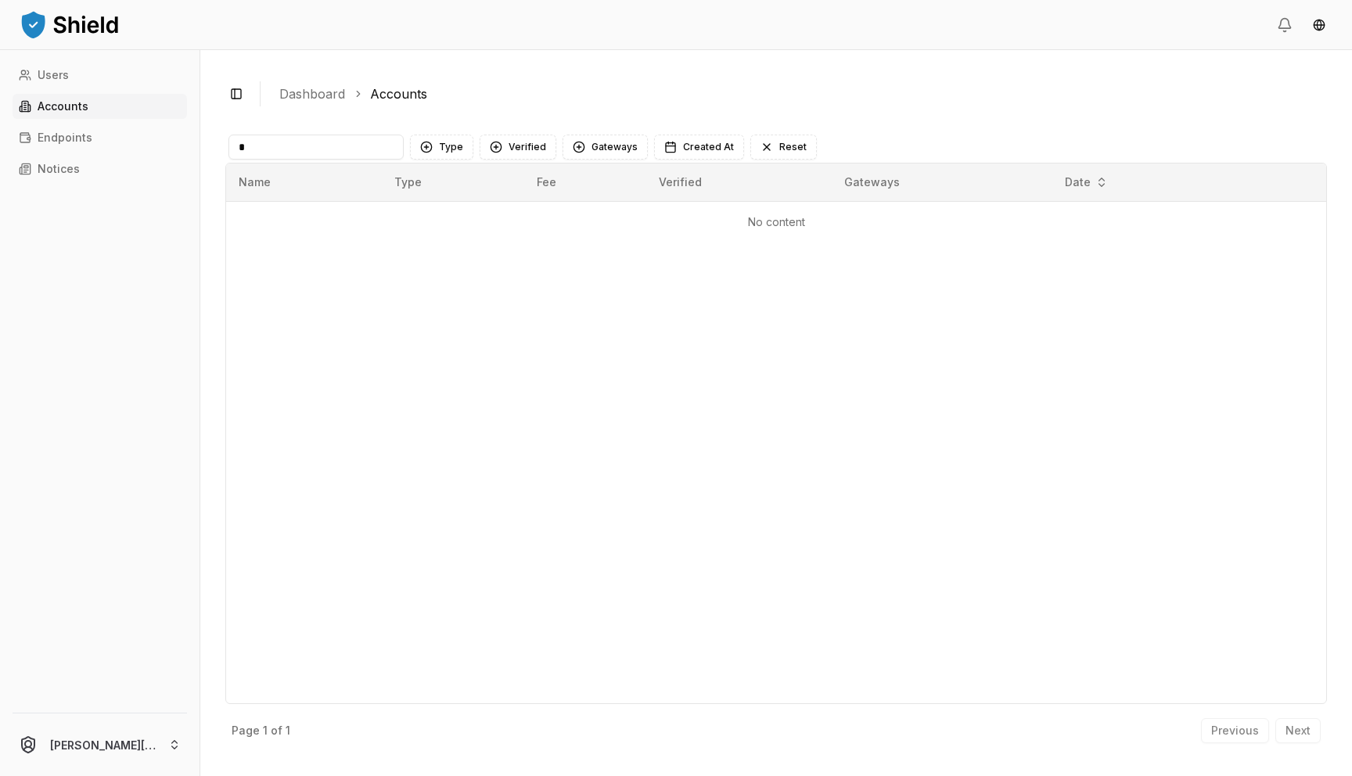
click at [326, 152] on input "*" at bounding box center [316, 147] width 175 height 25
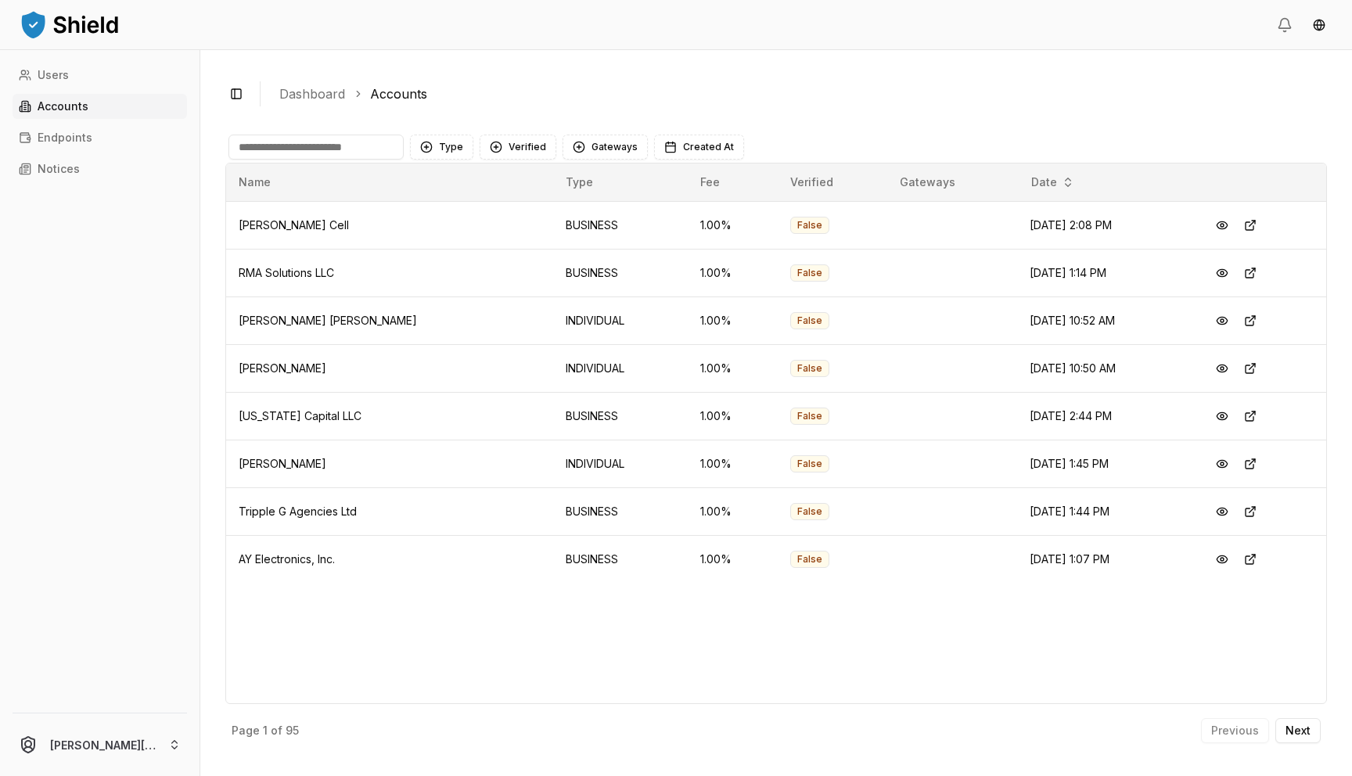
click at [377, 139] on input at bounding box center [316, 147] width 175 height 25
paste input "**********"
click at [943, 113] on div "**********" at bounding box center [776, 413] width 1152 height 726
click at [372, 146] on input "**********" at bounding box center [316, 147] width 175 height 25
click at [498, 143] on button "Verified" at bounding box center [518, 147] width 77 height 25
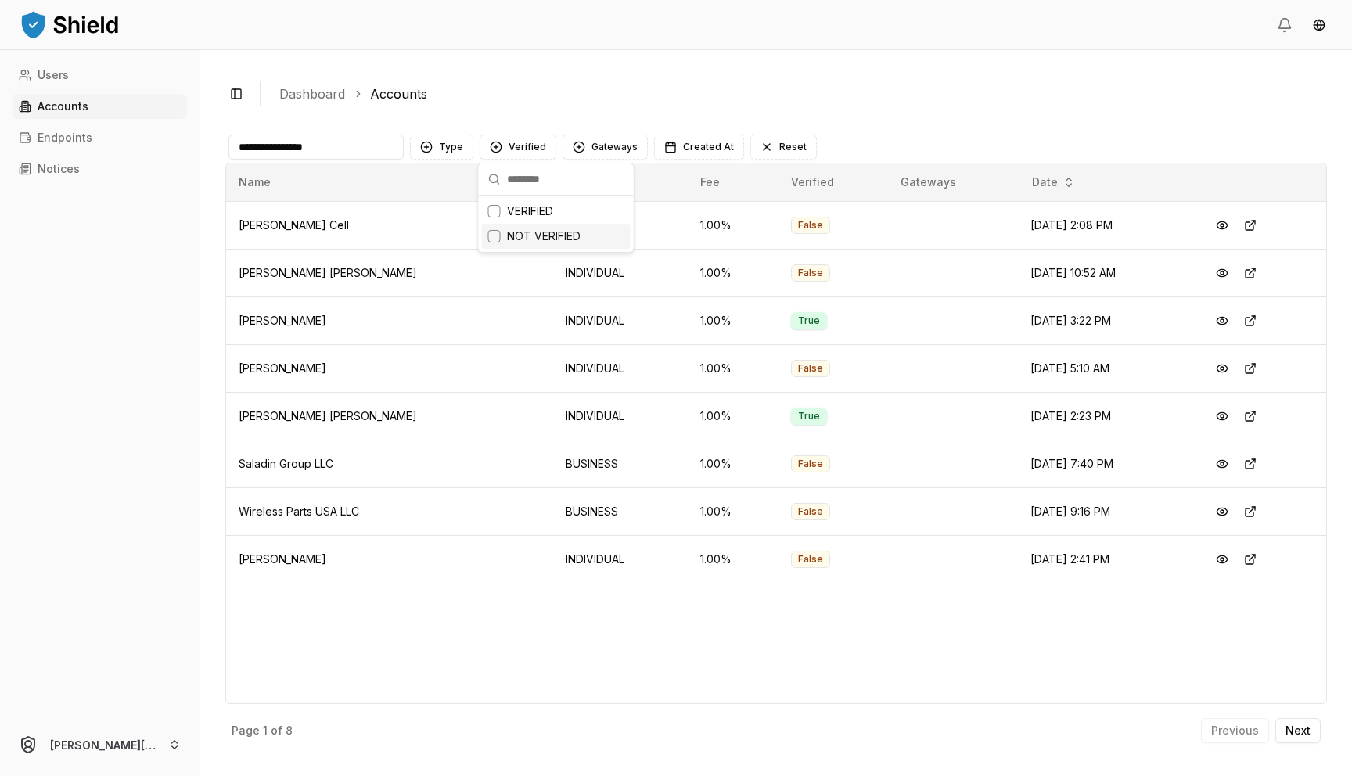
click at [529, 238] on span "NOT VERIFIED" at bounding box center [544, 237] width 74 height 16
click at [446, 142] on button "Type" at bounding box center [441, 147] width 63 height 25
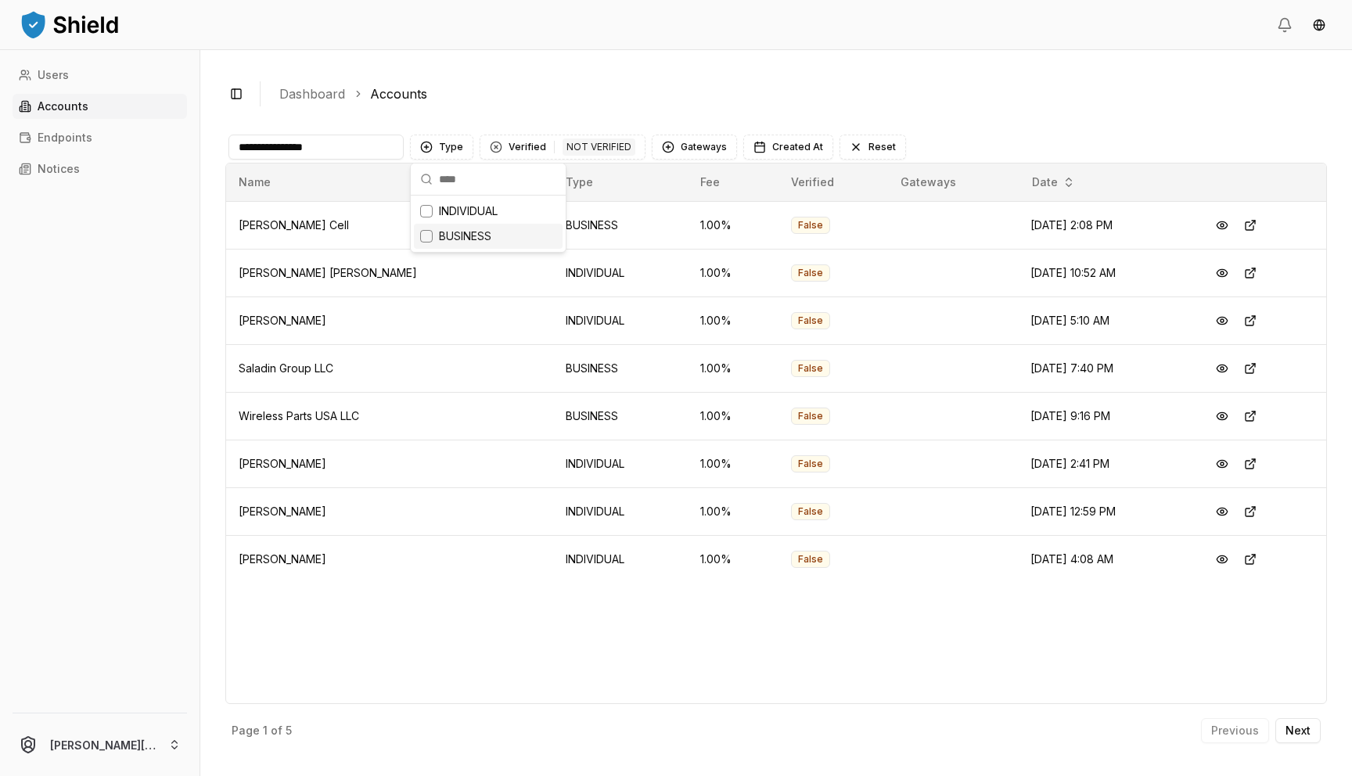
click at [459, 229] on span "BUSINESS" at bounding box center [465, 237] width 52 height 16
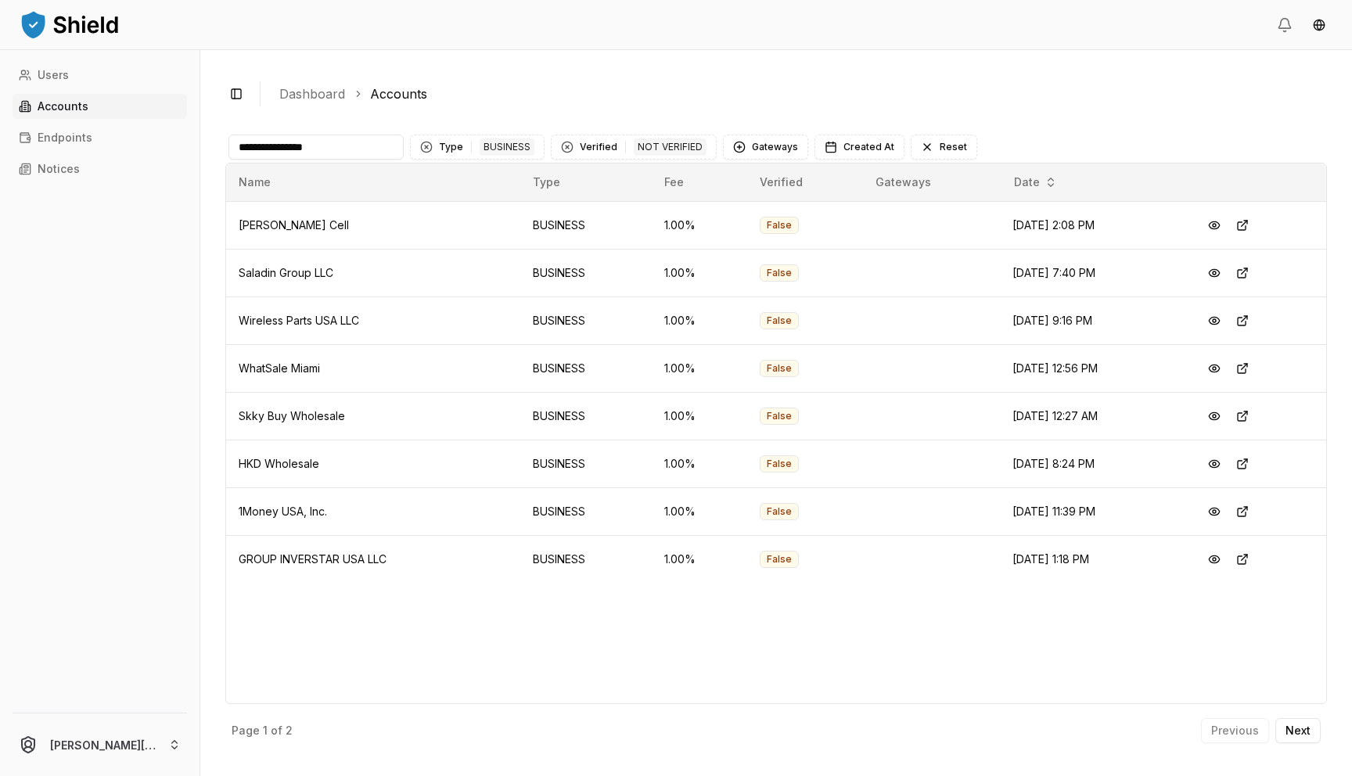
click at [360, 142] on input "**********" at bounding box center [316, 147] width 175 height 25
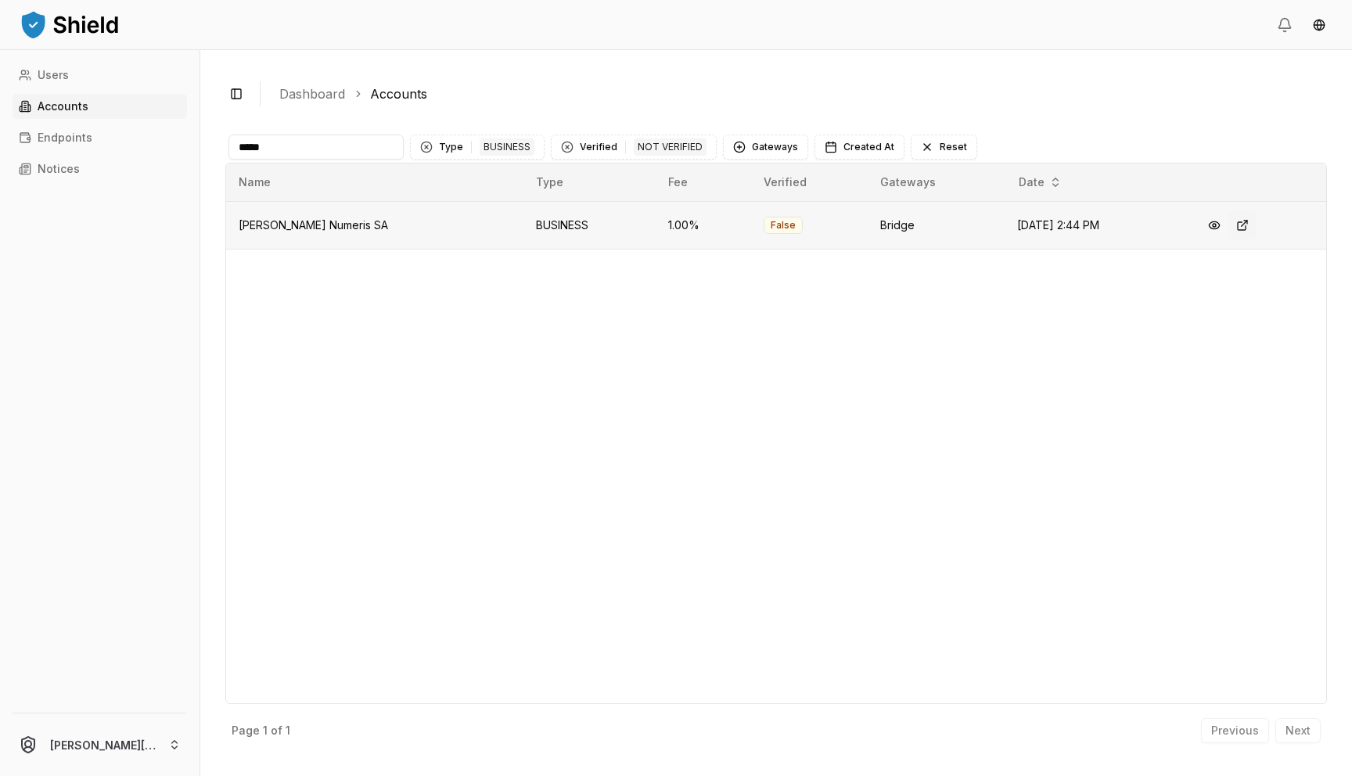
type input "*****"
click at [1237, 223] on button at bounding box center [1243, 225] width 28 height 28
click at [358, 149] on input "*****" at bounding box center [316, 147] width 175 height 25
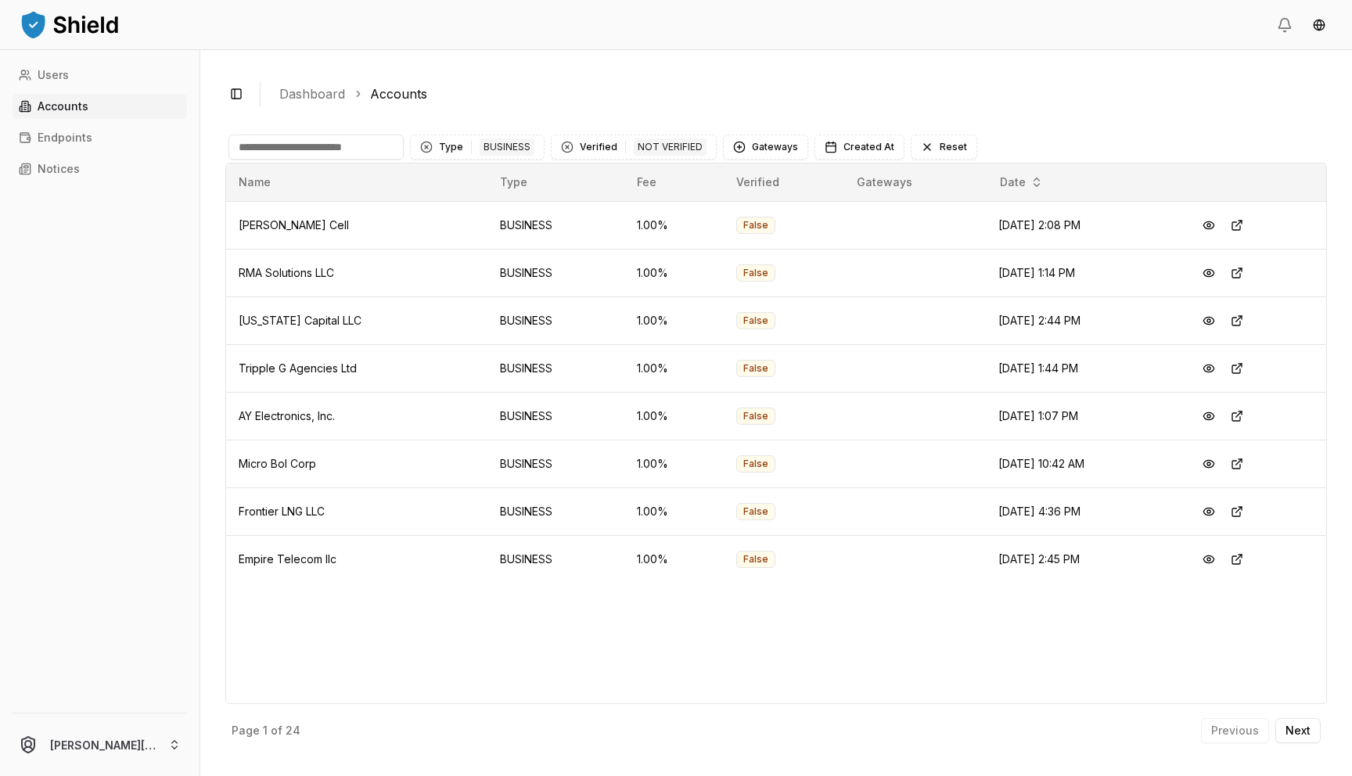
click at [347, 136] on input at bounding box center [316, 147] width 175 height 25
paste input "**********"
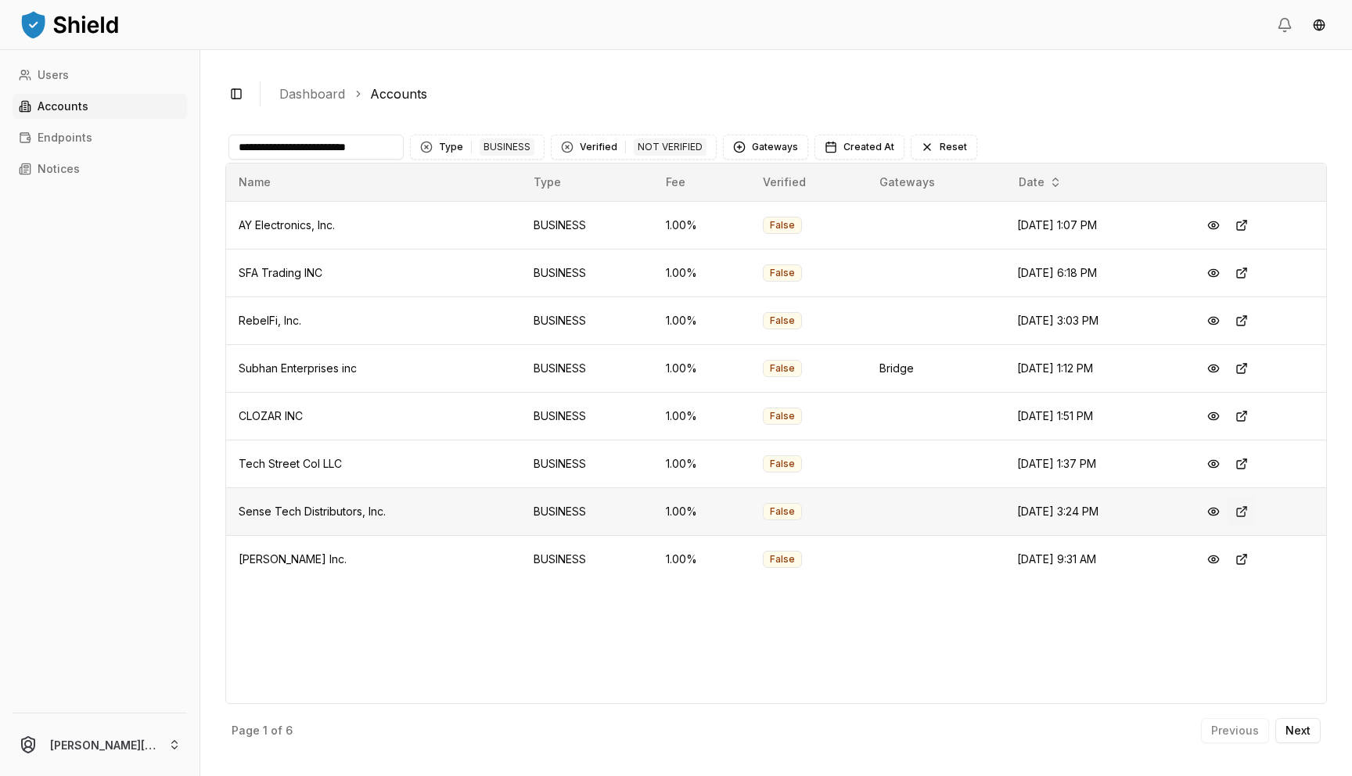
type input "**********"
click at [1248, 513] on button at bounding box center [1242, 512] width 28 height 28
click at [322, 149] on input "**********" at bounding box center [316, 147] width 175 height 25
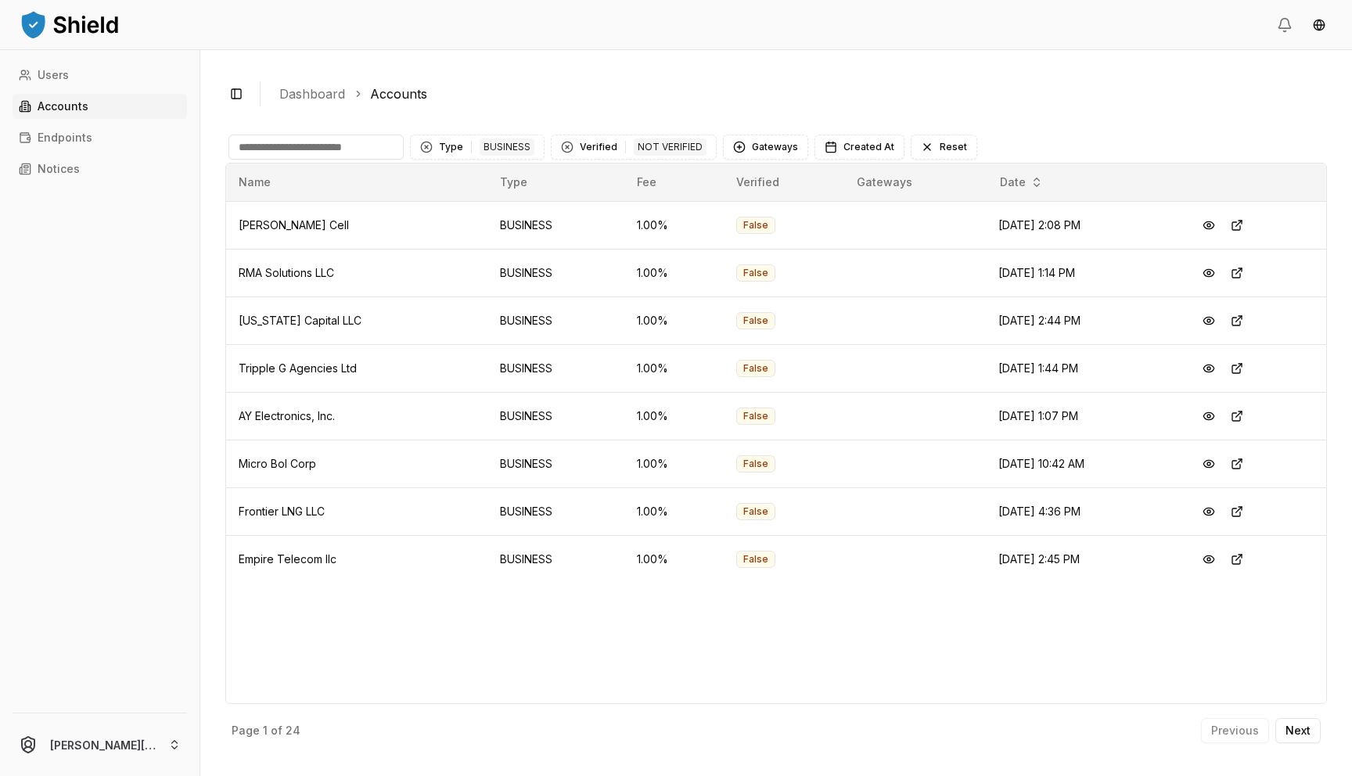
click at [314, 146] on input at bounding box center [316, 147] width 175 height 25
paste input "**********"
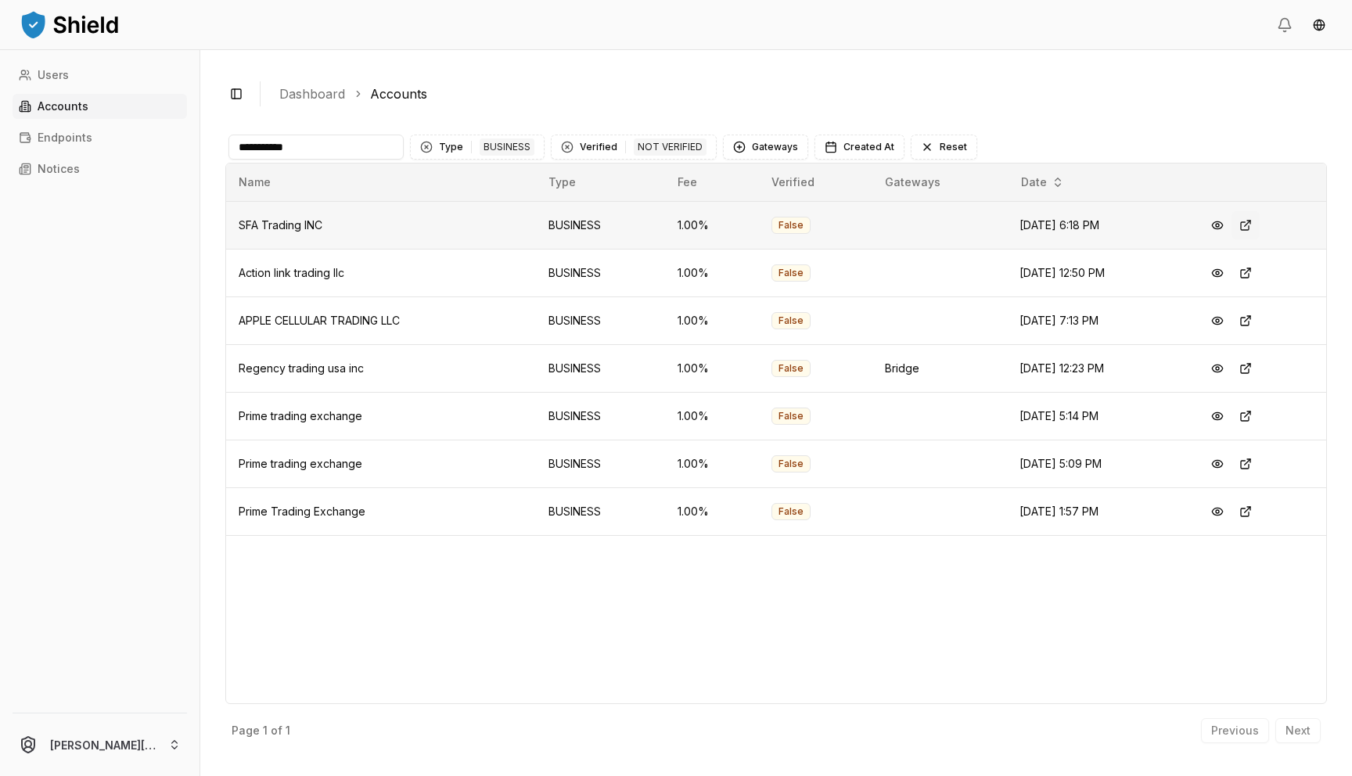
click at [1252, 233] on button at bounding box center [1246, 225] width 28 height 28
click at [364, 131] on div "**********" at bounding box center [776, 146] width 1102 height 31
click at [353, 144] on input "**********" at bounding box center [316, 147] width 175 height 25
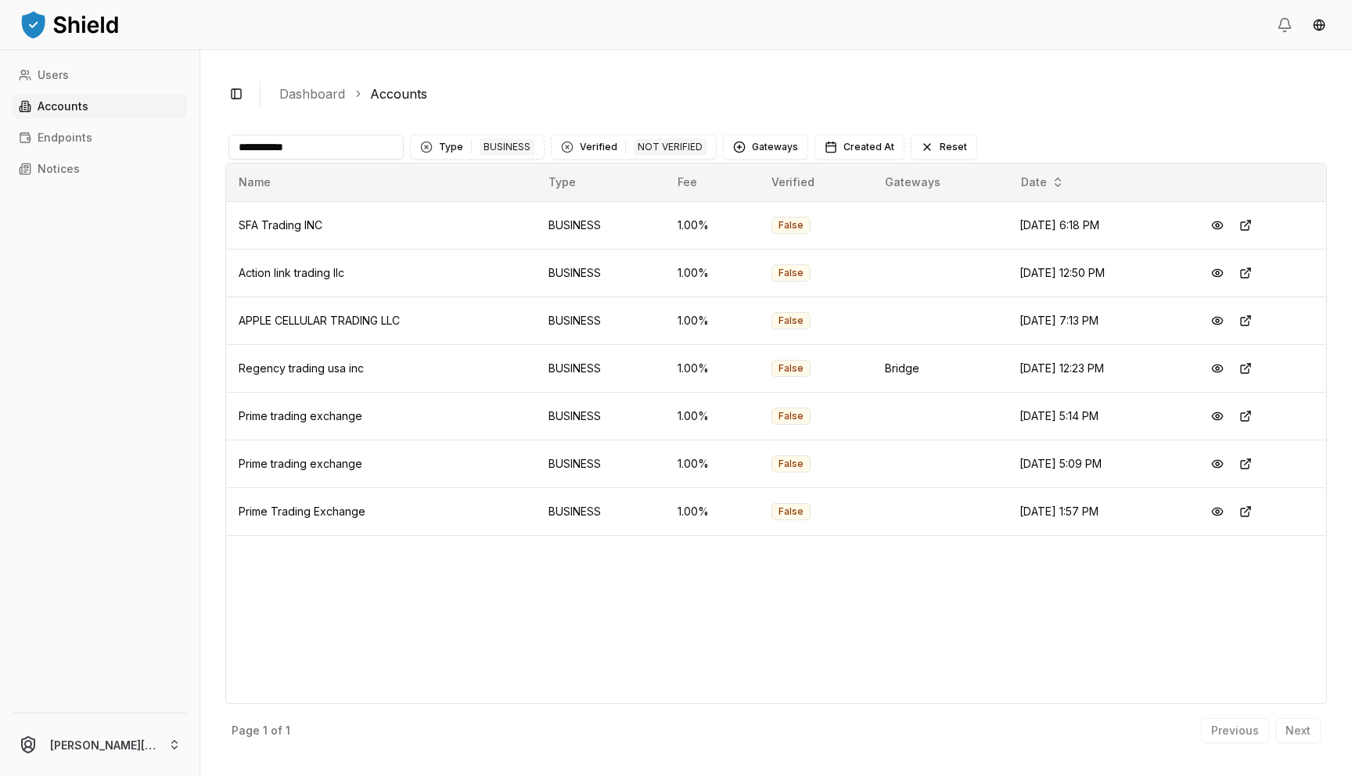
paste input
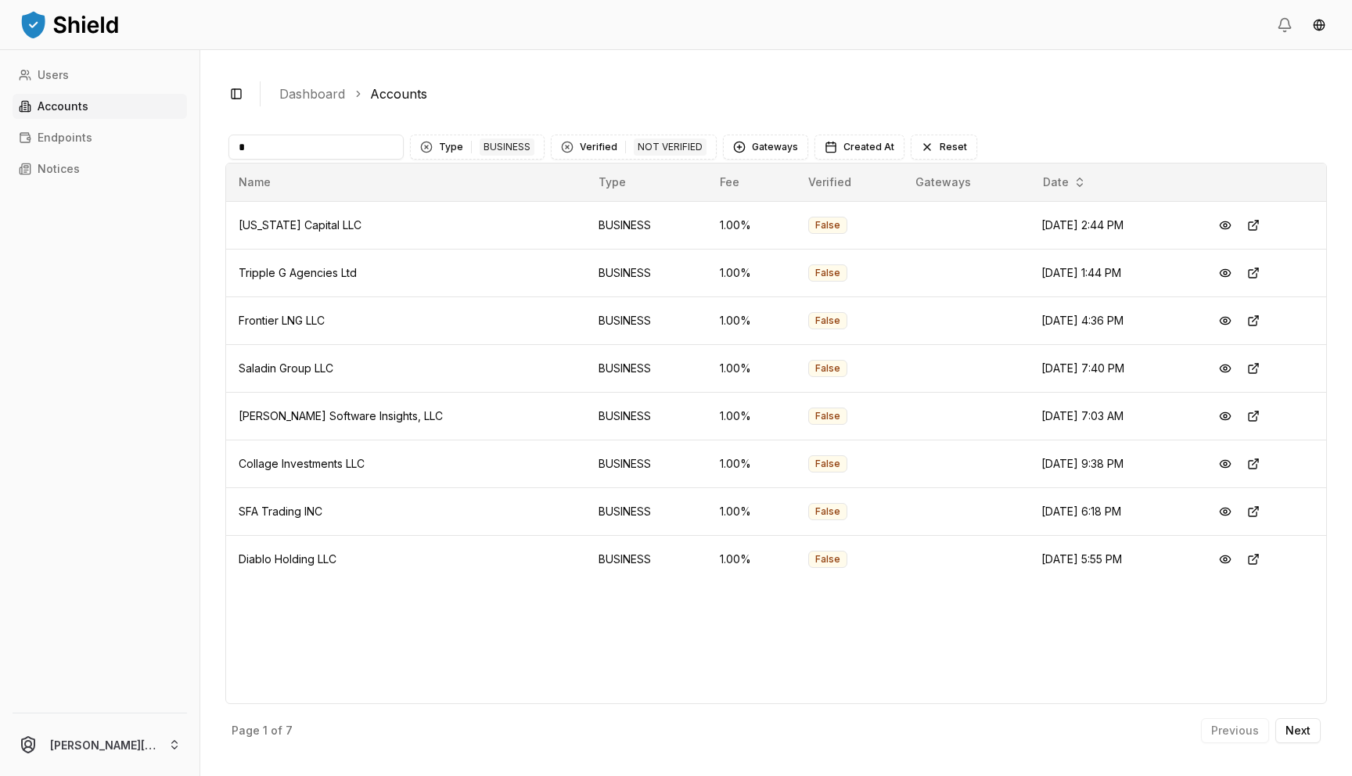
type input "*"
type input "******"
click at [1304, 740] on button "Next" at bounding box center [1298, 731] width 45 height 25
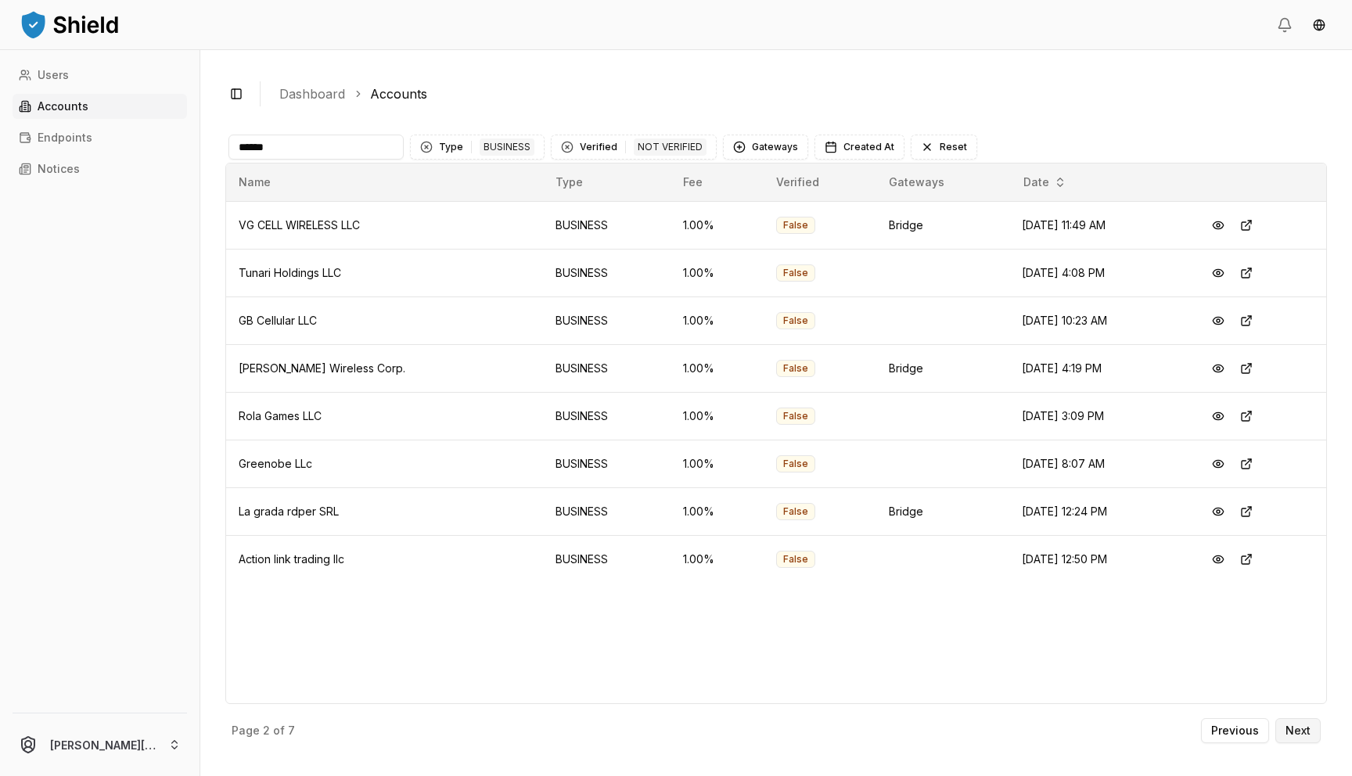
click at [1302, 734] on p "Next" at bounding box center [1298, 731] width 25 height 11
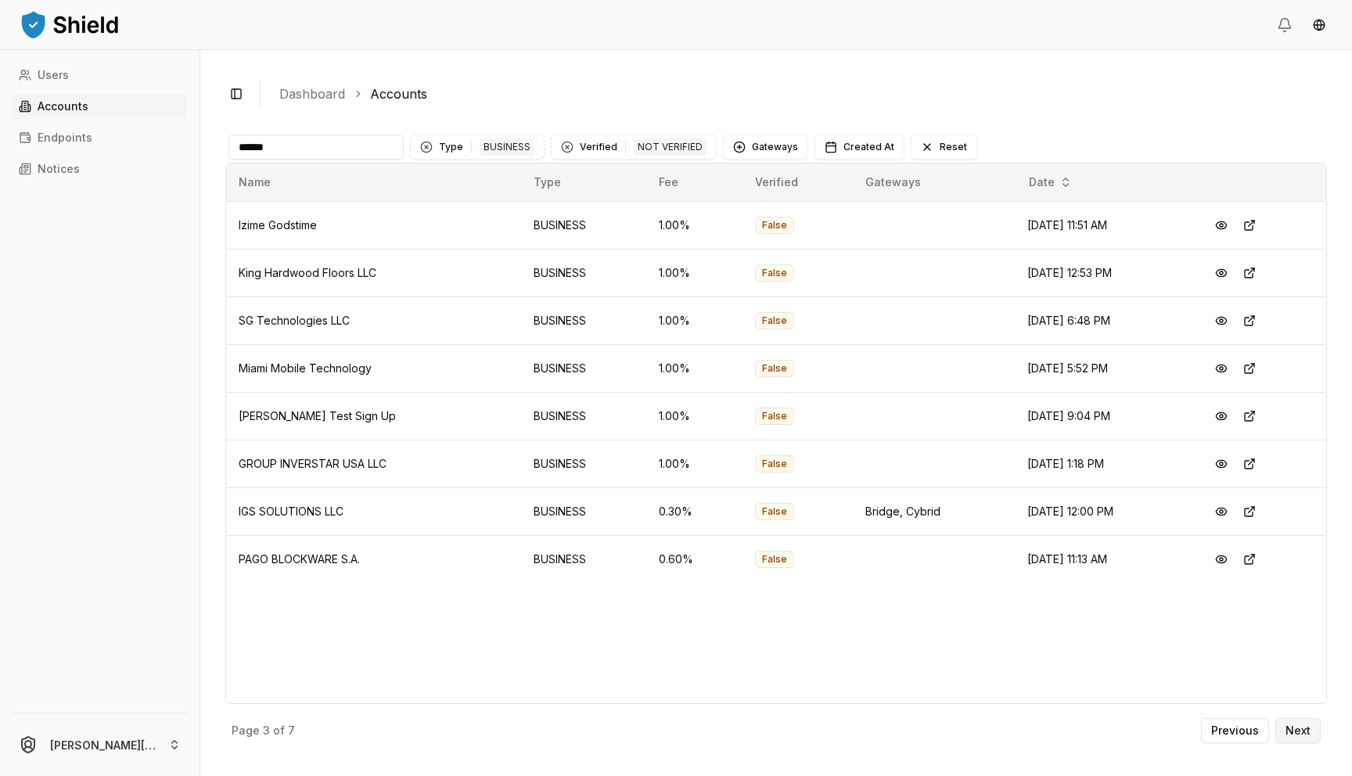
click at [1302, 734] on p "Next" at bounding box center [1298, 731] width 25 height 11
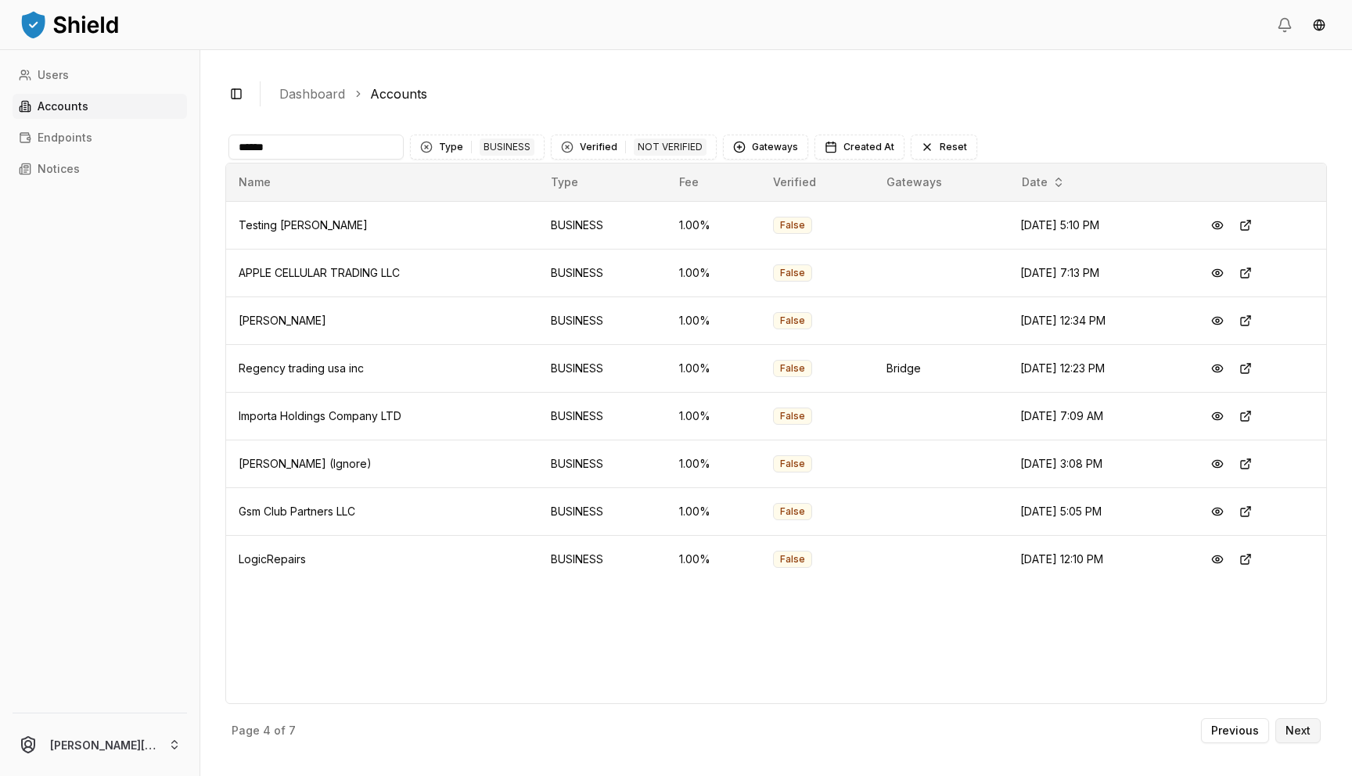
click at [1302, 733] on p "Next" at bounding box center [1298, 731] width 25 height 11
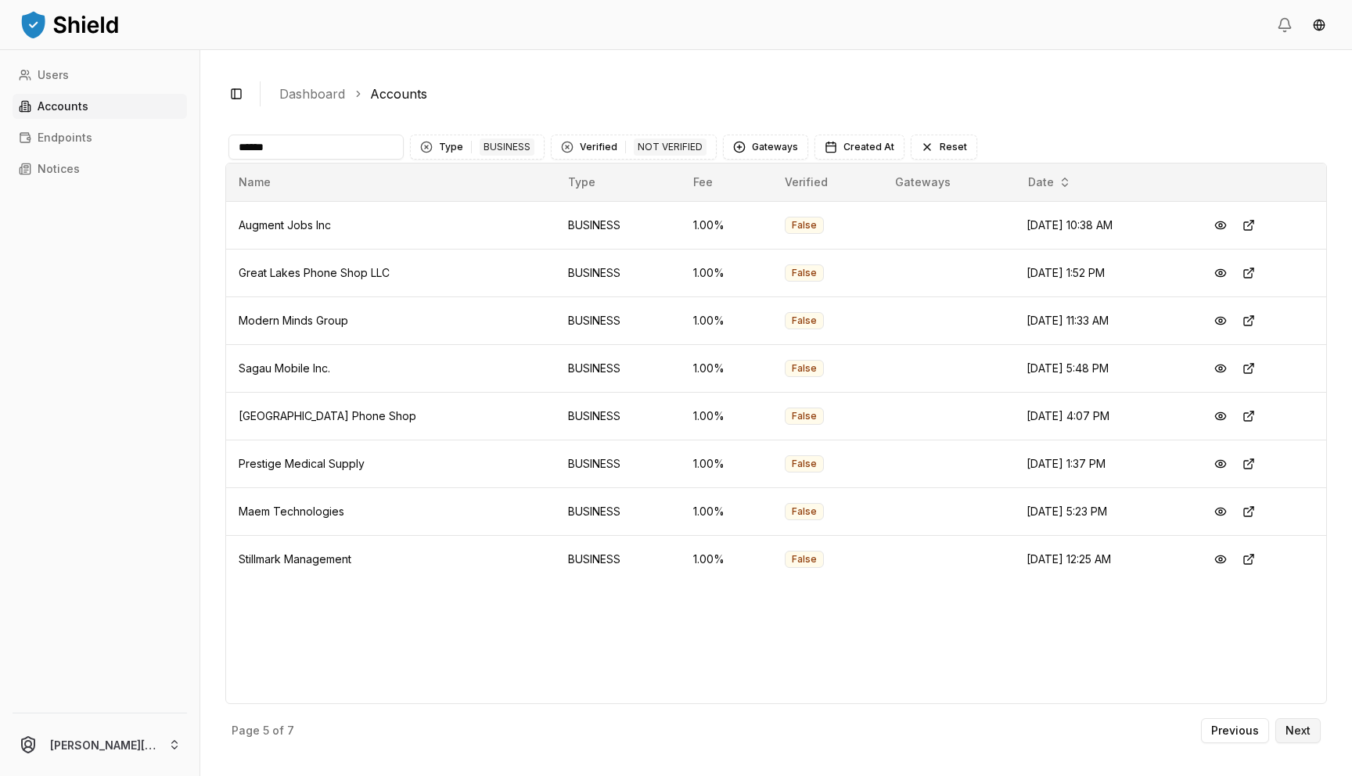
click at [1301, 733] on p "Next" at bounding box center [1298, 731] width 25 height 11
click at [1300, 733] on p "Next" at bounding box center [1298, 731] width 25 height 11
click at [1254, 731] on p "Previous" at bounding box center [1236, 731] width 48 height 11
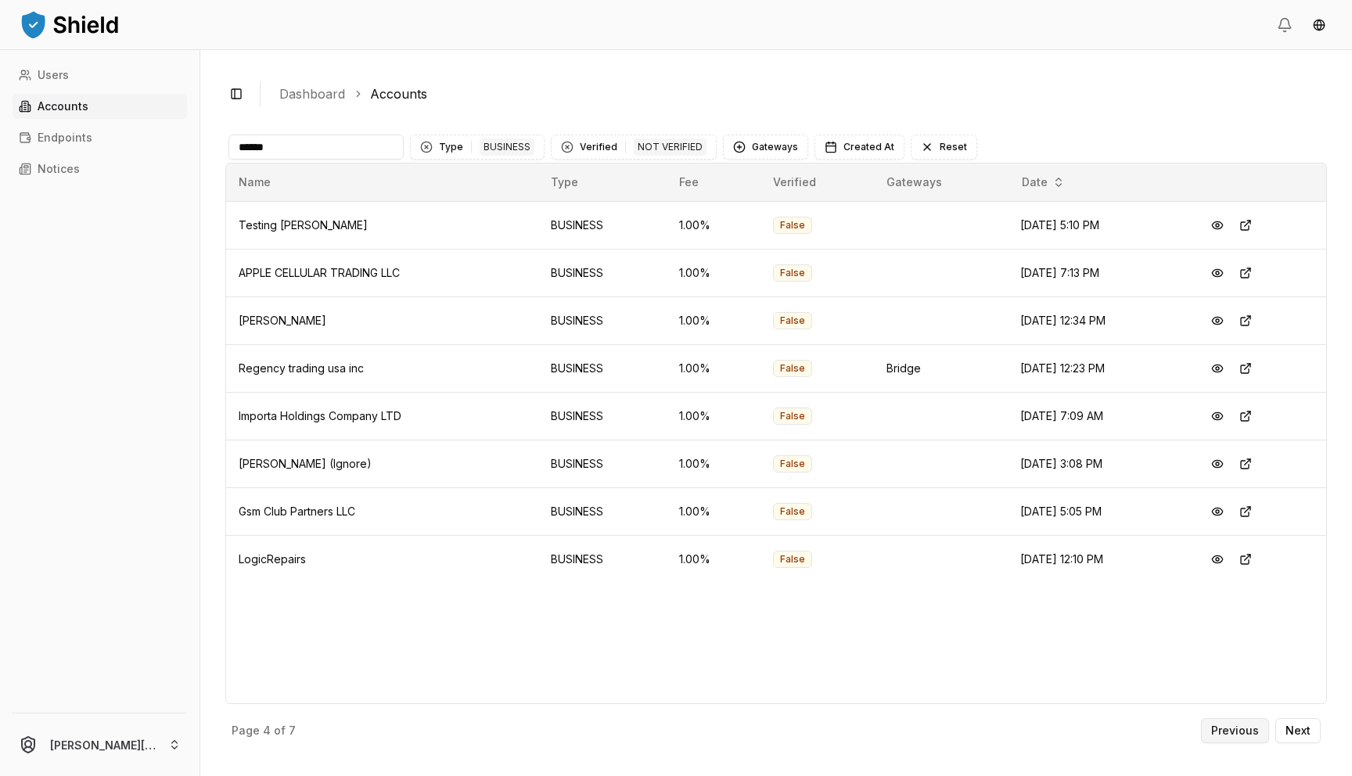
click at [1254, 732] on p "Previous" at bounding box center [1236, 731] width 48 height 11
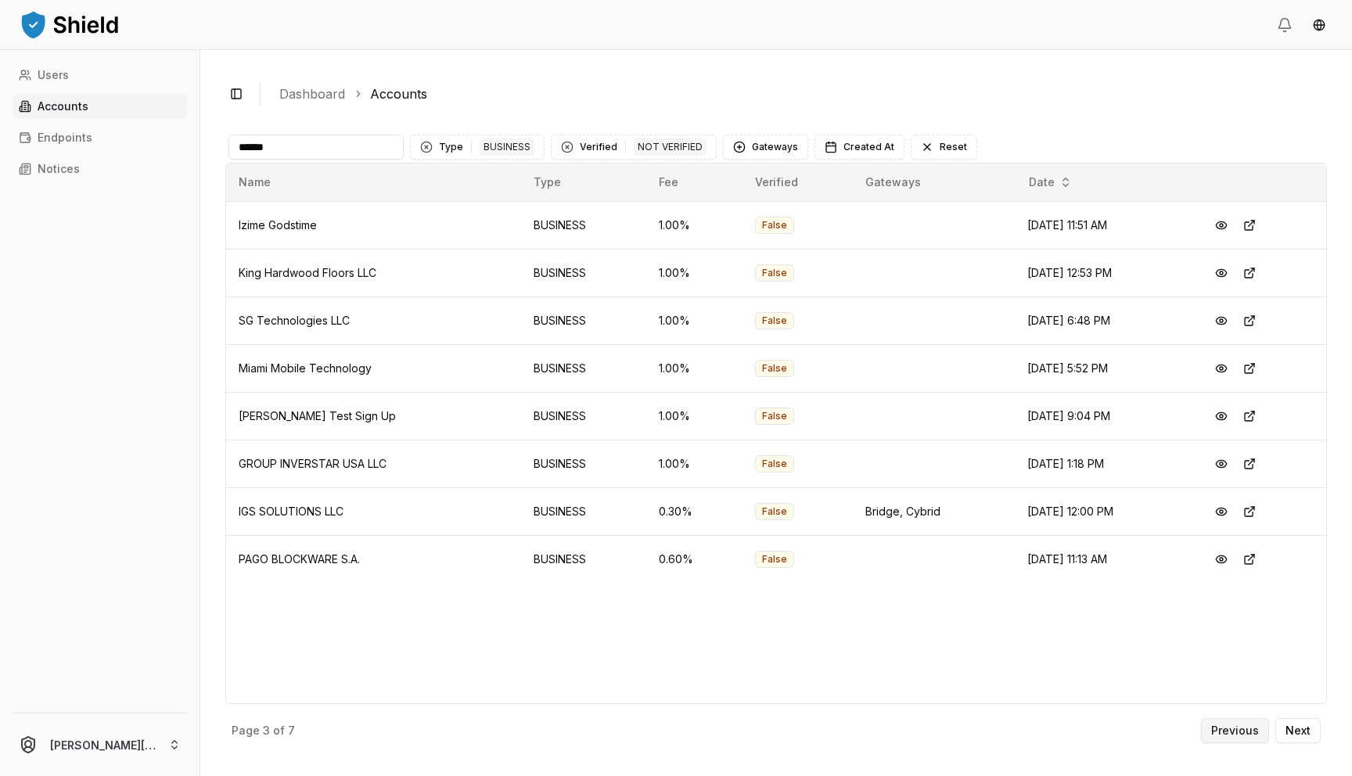
click at [1254, 731] on p "Previous" at bounding box center [1236, 731] width 48 height 11
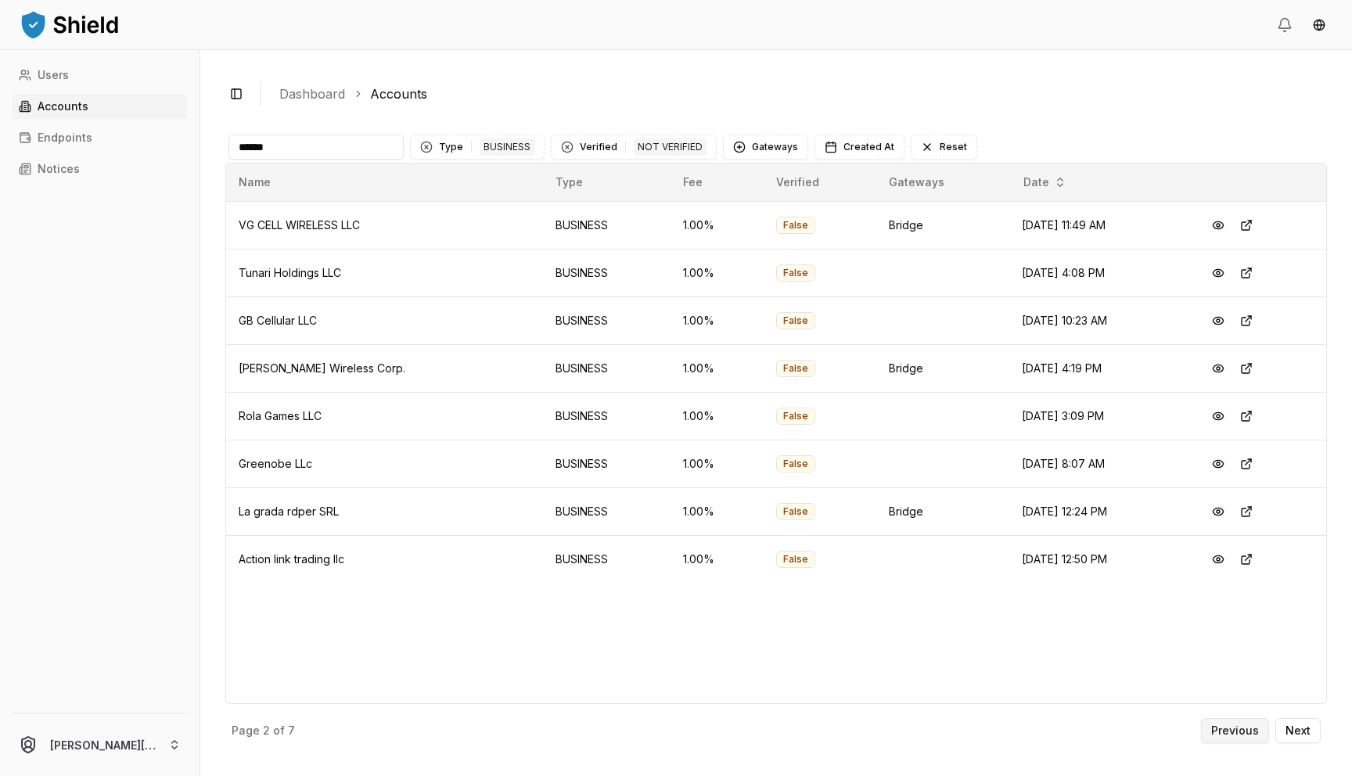
click at [1254, 731] on p "Previous" at bounding box center [1236, 731] width 48 height 11
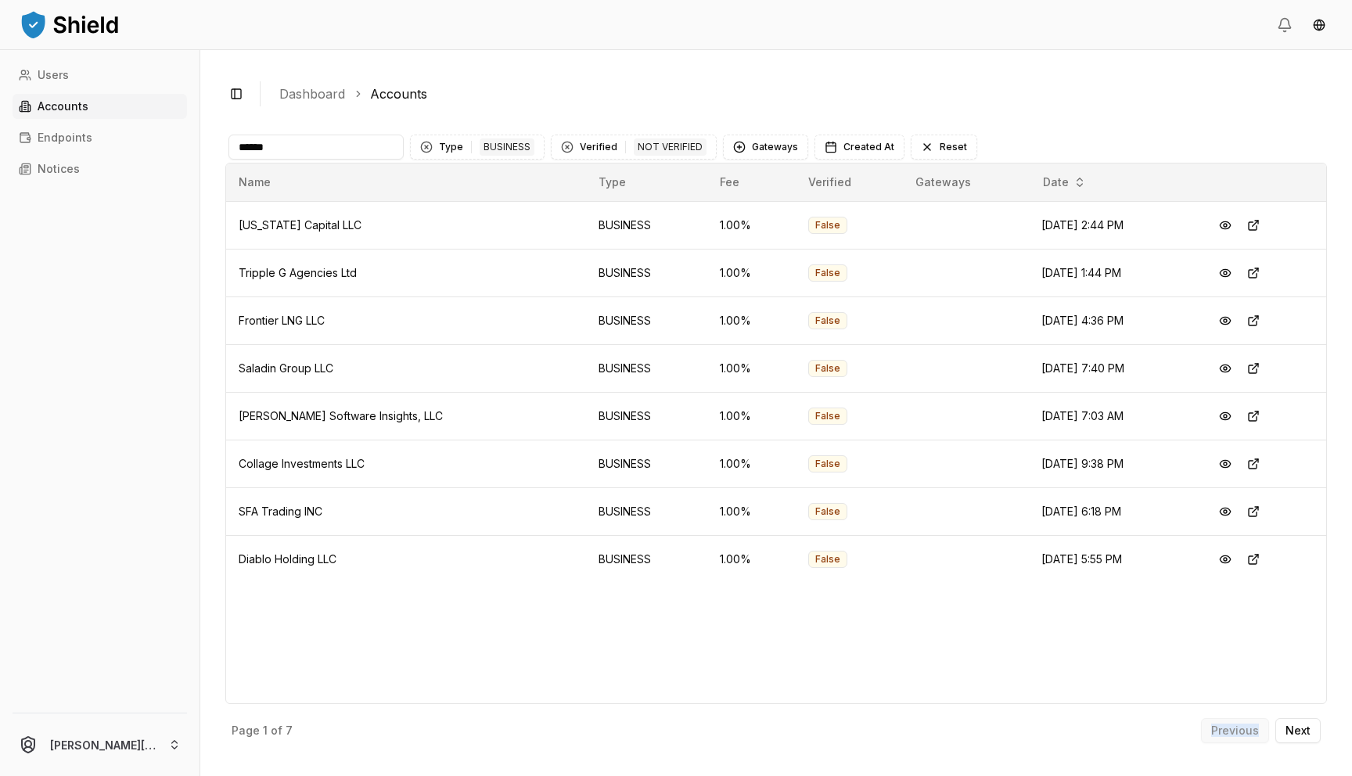
click at [1254, 731] on div "Previous Next" at bounding box center [1261, 731] width 120 height 25
click at [438, 150] on button "Type 1 BUSINESS" at bounding box center [477, 147] width 135 height 25
click at [426, 144] on div "Clear Type filter" at bounding box center [426, 147] width 13 height 13
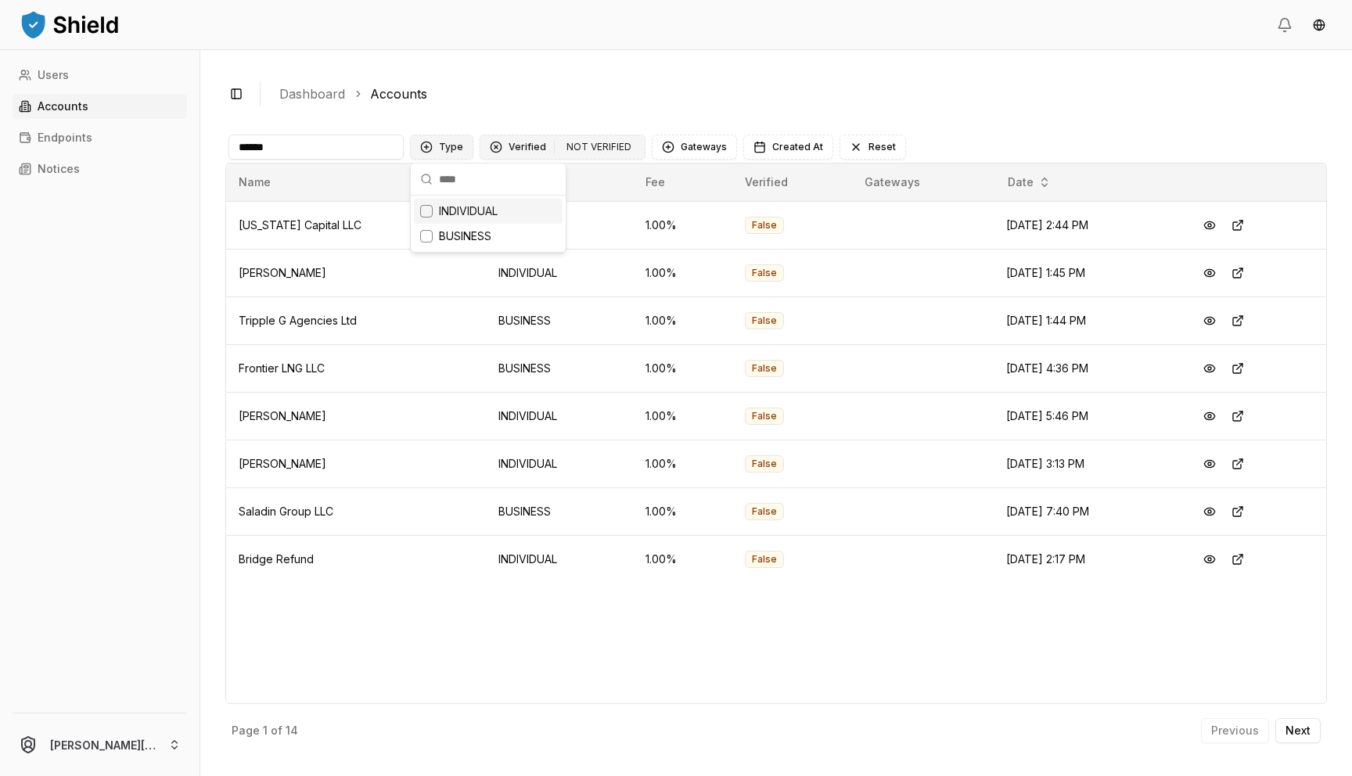
click at [492, 147] on div "Clear Verified filter" at bounding box center [496, 147] width 13 height 13
click at [323, 152] on input "******" at bounding box center [316, 147] width 175 height 25
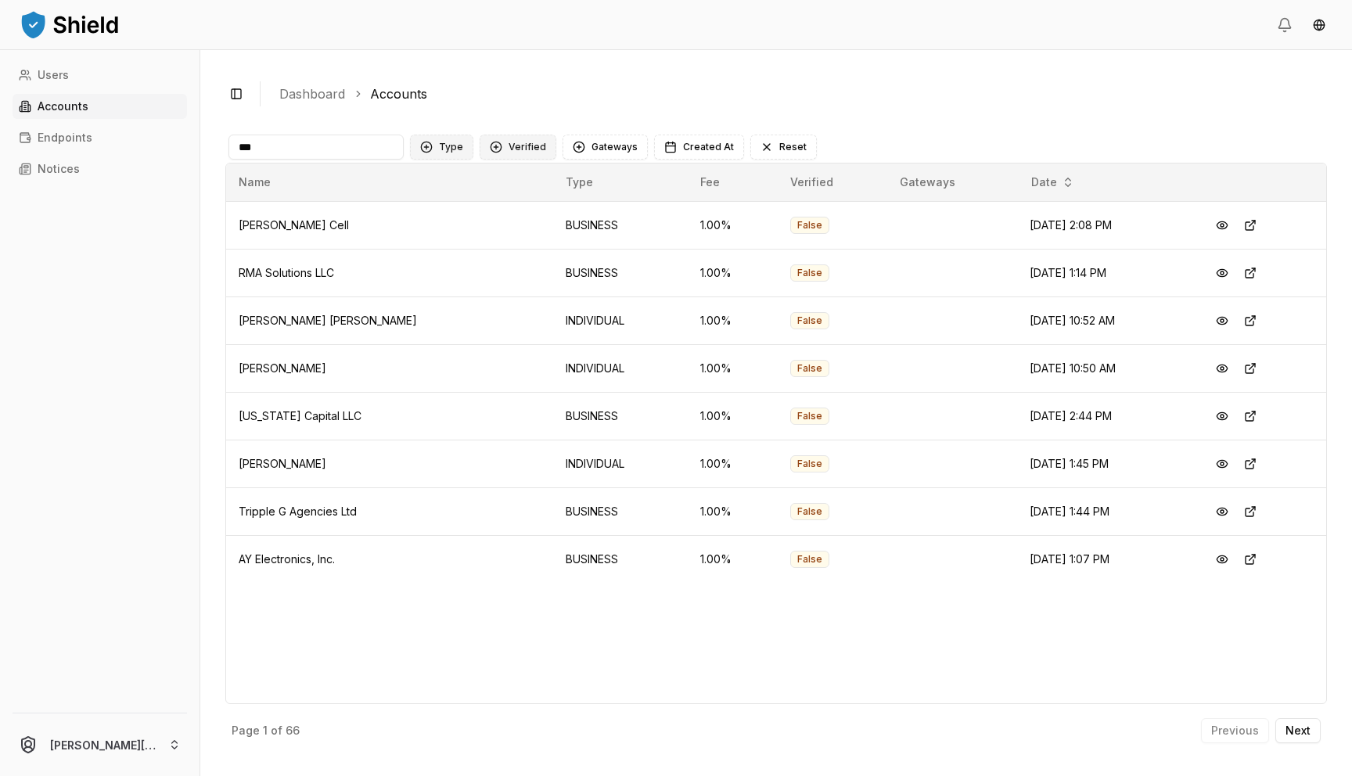
click at [348, 146] on input "***" at bounding box center [316, 147] width 175 height 25
type input "***"
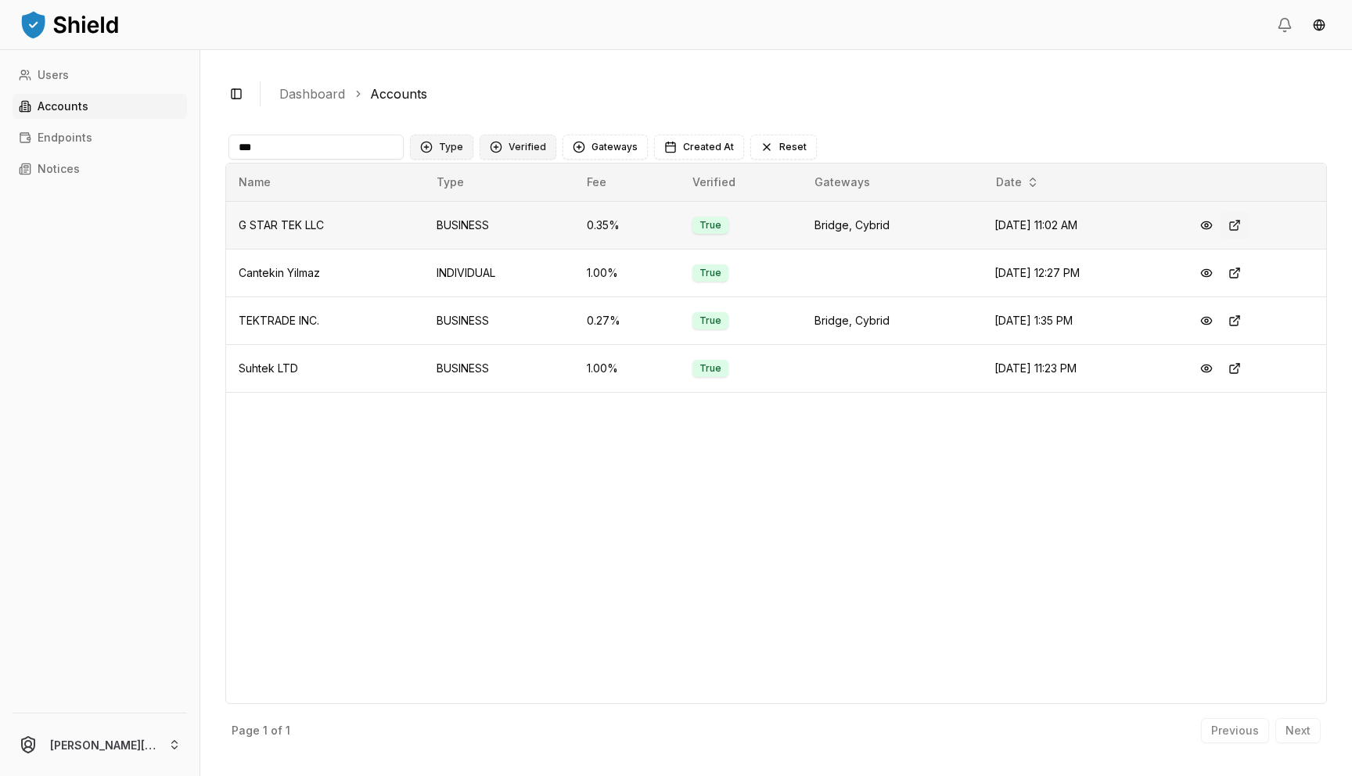
click at [1243, 224] on button at bounding box center [1235, 225] width 28 height 28
click at [1217, 226] on button at bounding box center [1207, 225] width 28 height 28
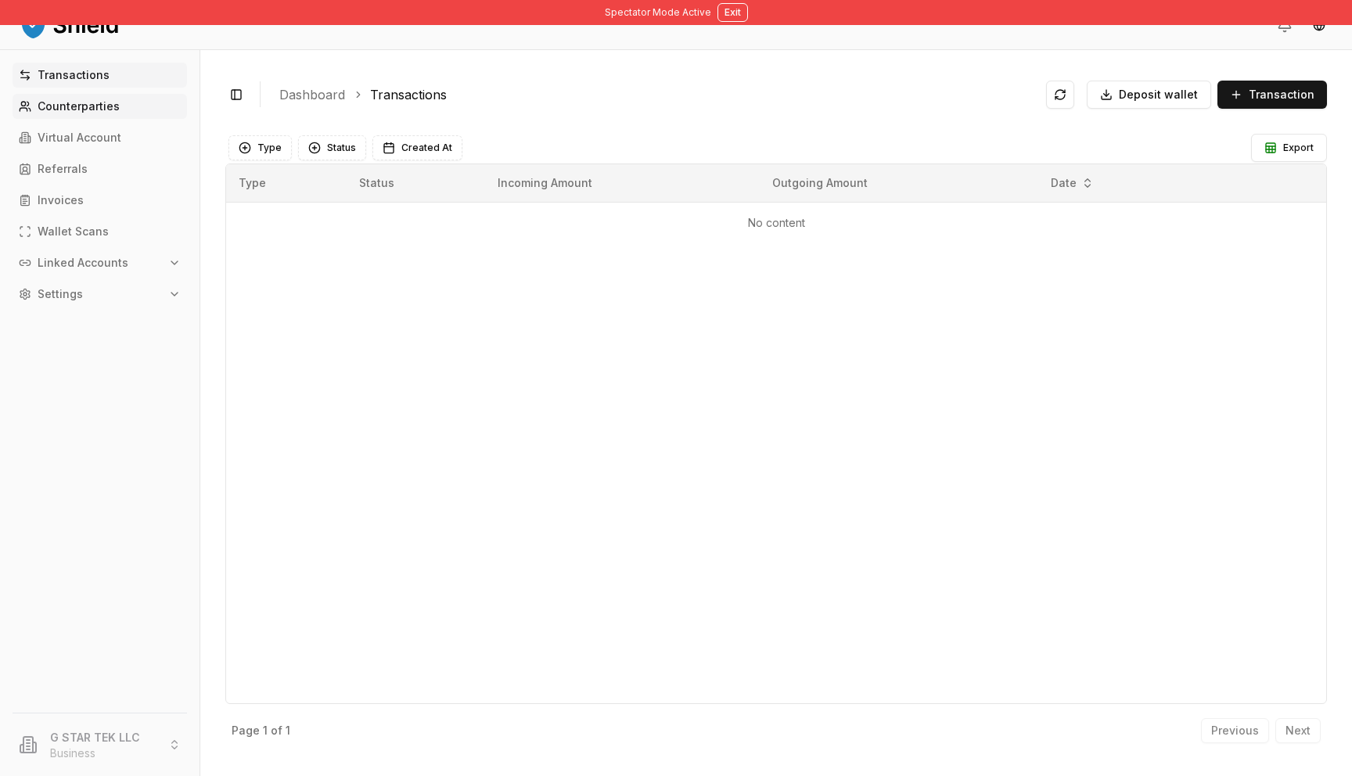
click at [126, 109] on link "Counterparties" at bounding box center [100, 106] width 175 height 25
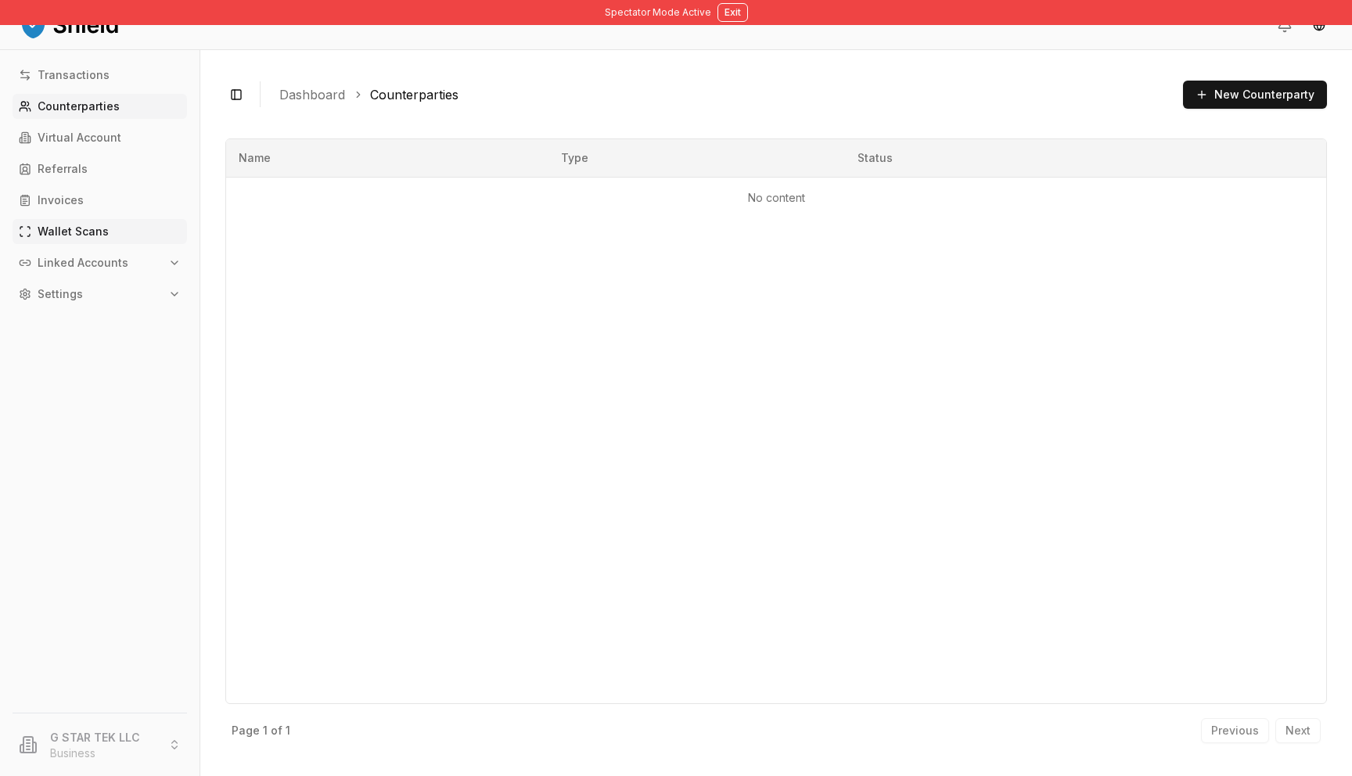
click at [102, 226] on p "Wallet Scans" at bounding box center [73, 231] width 71 height 11
click at [114, 259] on p "Linked Accounts" at bounding box center [83, 263] width 91 height 11
click at [95, 305] on link "Bank Accounts" at bounding box center [101, 317] width 136 height 25
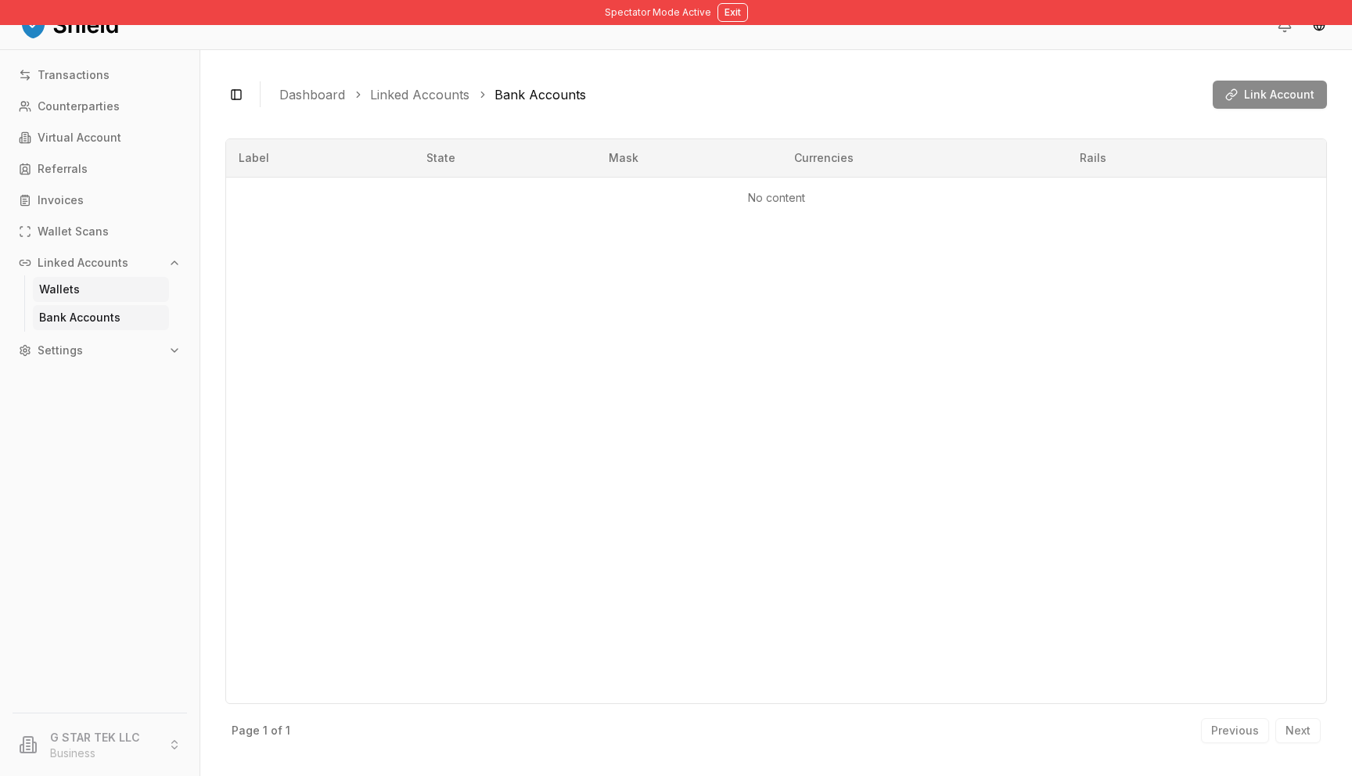
click at [83, 295] on link "Wallets" at bounding box center [101, 289] width 136 height 25
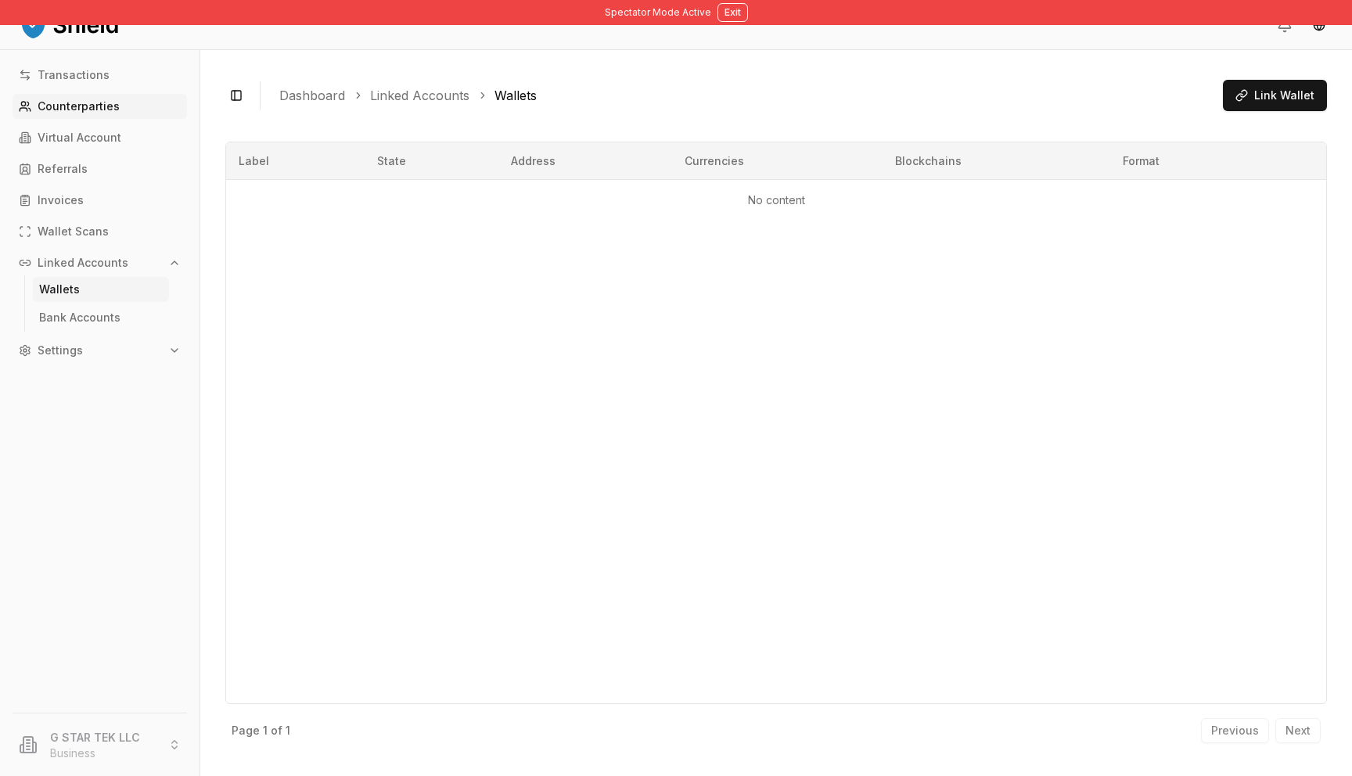
click at [127, 103] on link "Counterparties" at bounding box center [100, 106] width 175 height 25
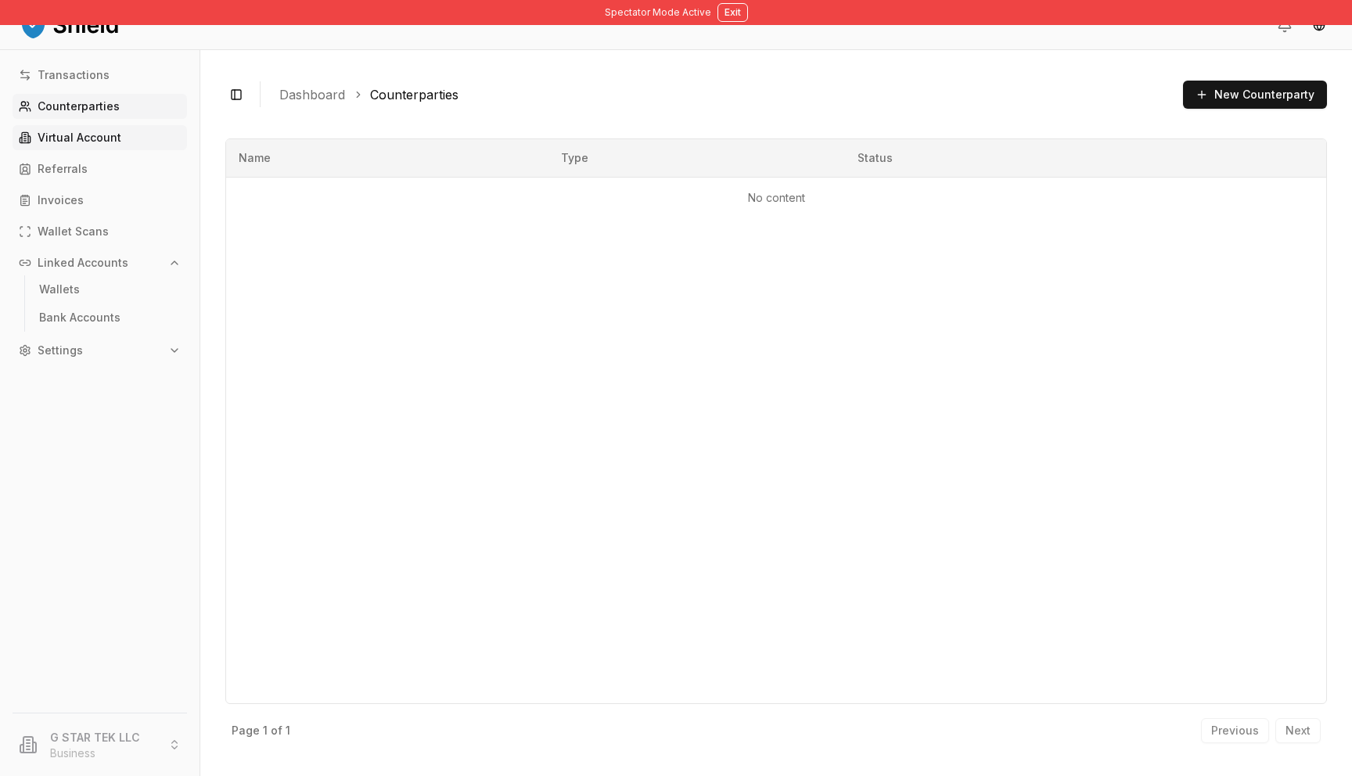
click at [131, 142] on link "Virtual Account" at bounding box center [100, 137] width 175 height 25
click at [101, 141] on p "Virtual Account" at bounding box center [80, 137] width 84 height 11
click at [100, 140] on p "Virtual Account" at bounding box center [80, 137] width 84 height 11
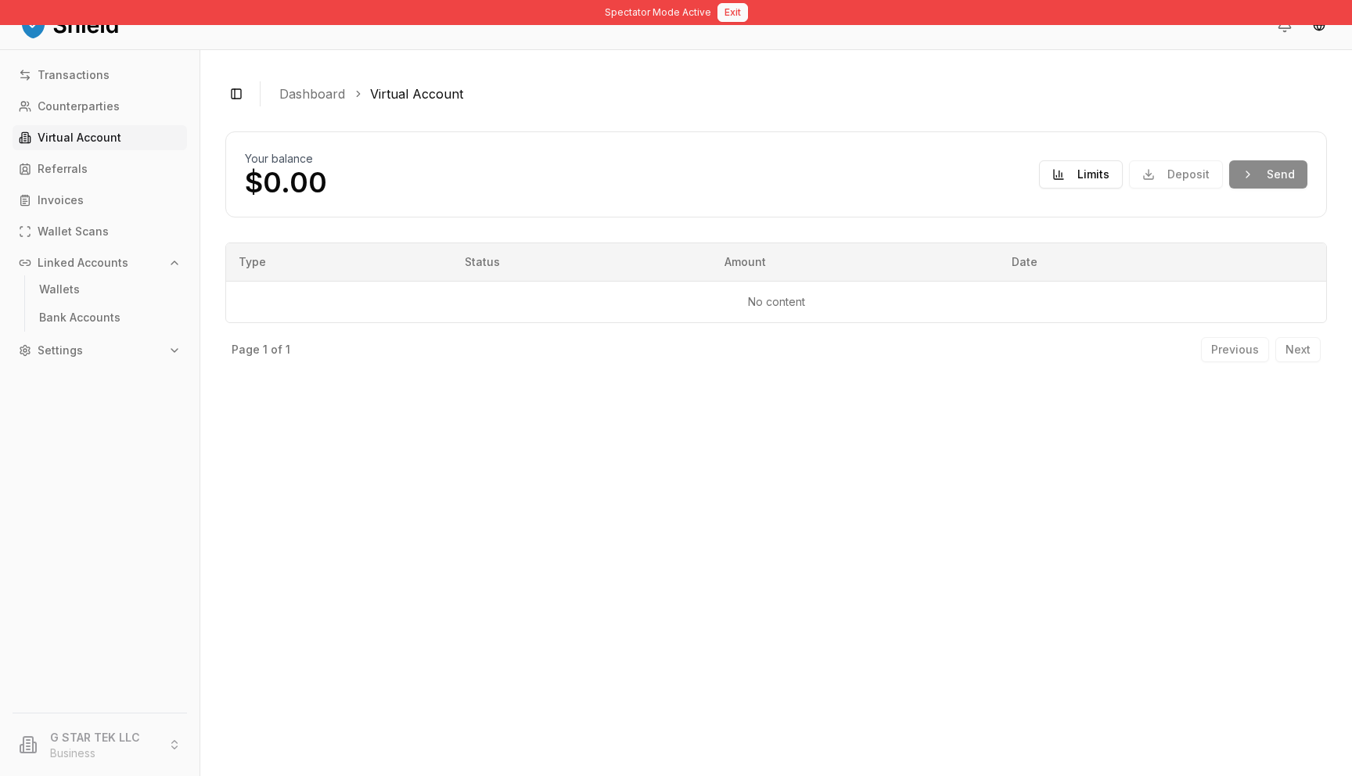
click at [735, 5] on button "Exit" at bounding box center [733, 12] width 31 height 19
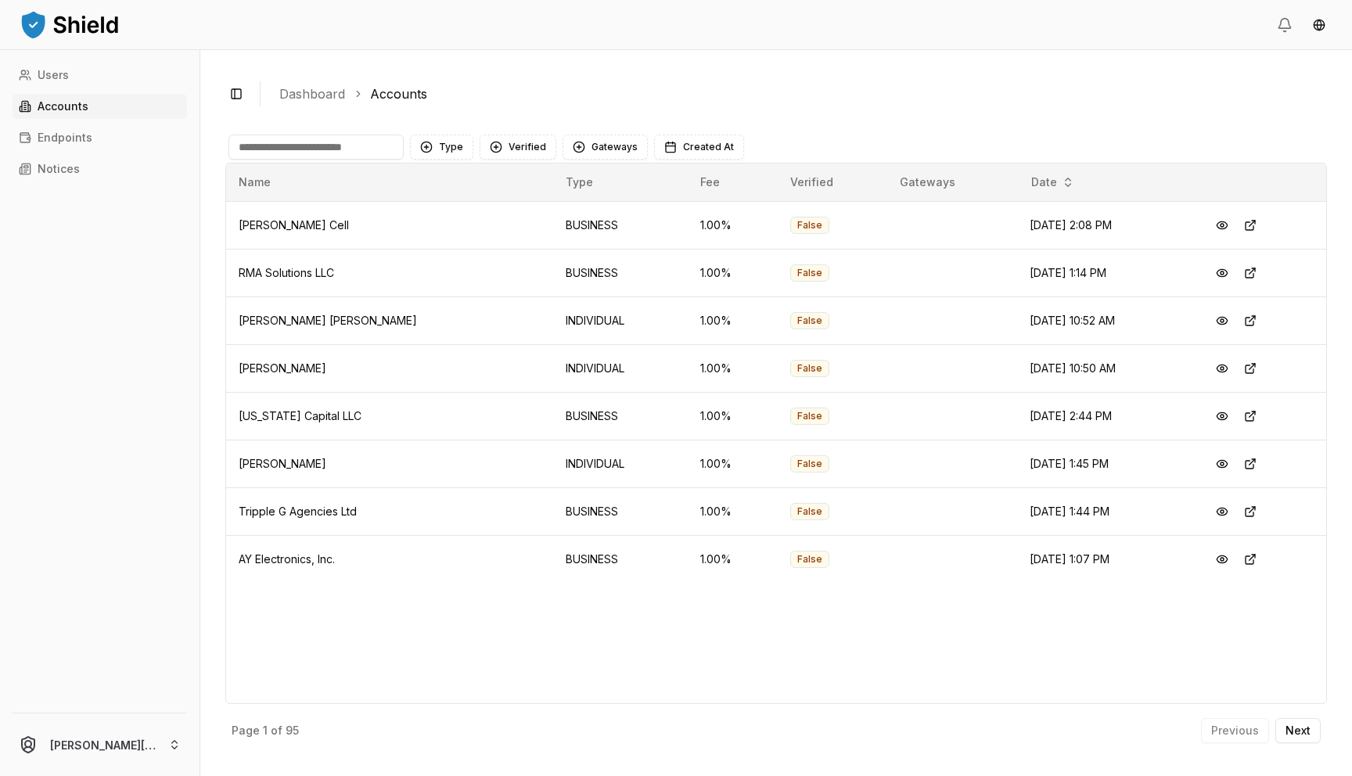
click at [359, 150] on input at bounding box center [316, 147] width 175 height 25
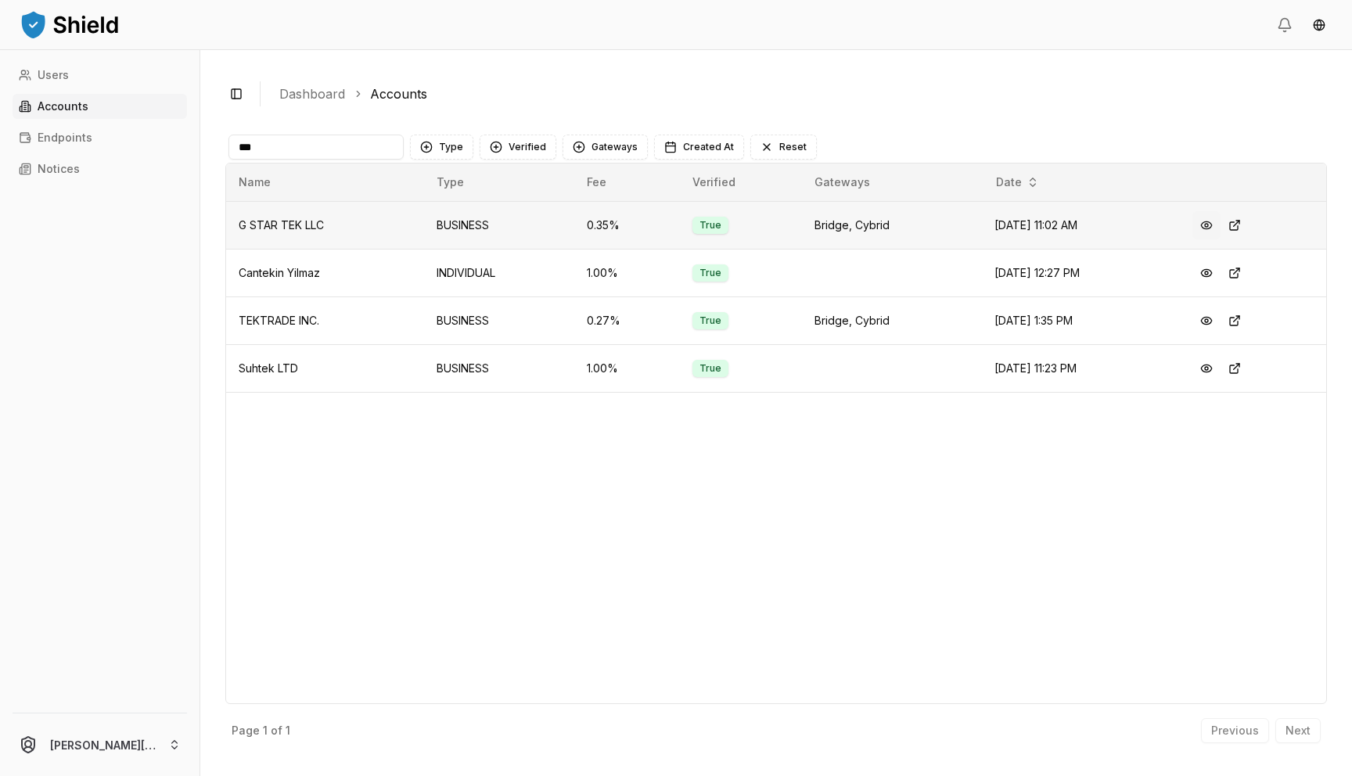
type input "***"
click at [1215, 223] on button at bounding box center [1207, 225] width 28 height 28
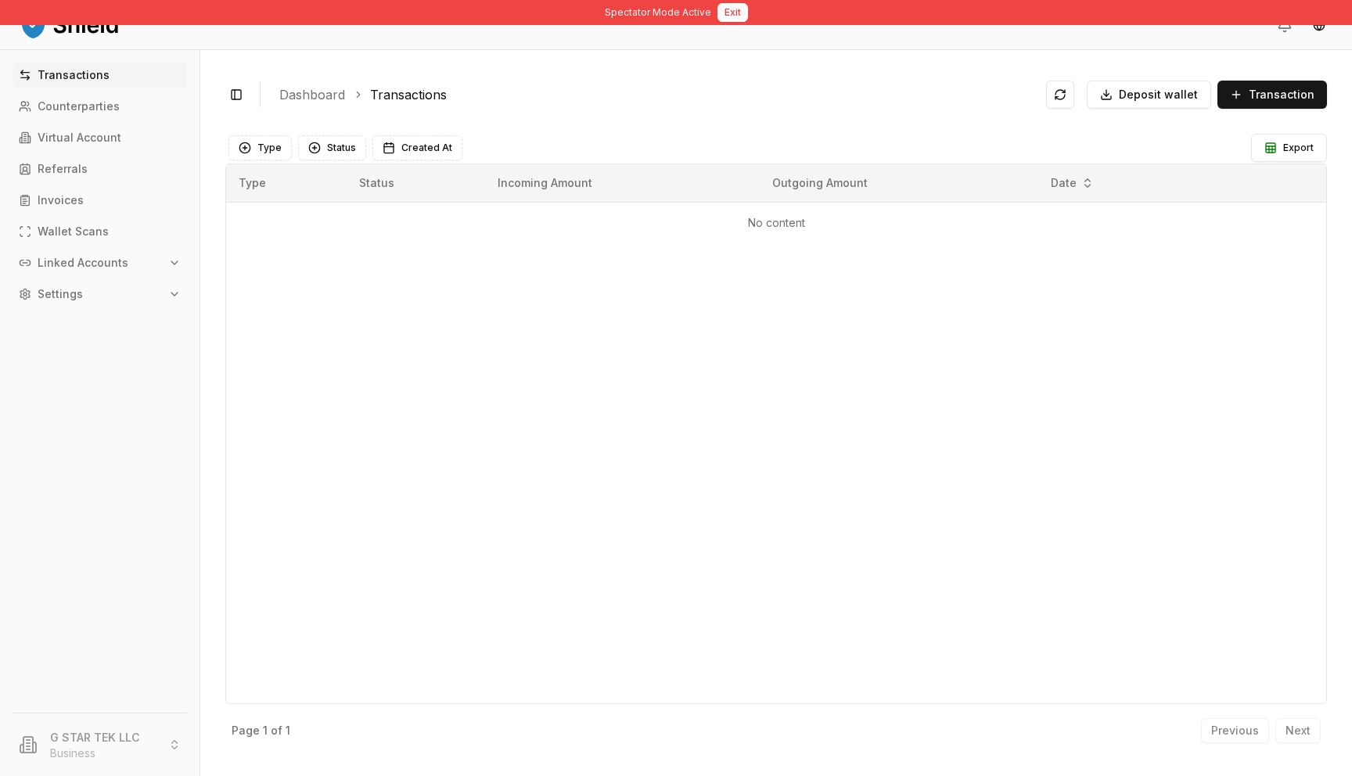
click at [726, 5] on button "Exit" at bounding box center [733, 12] width 31 height 19
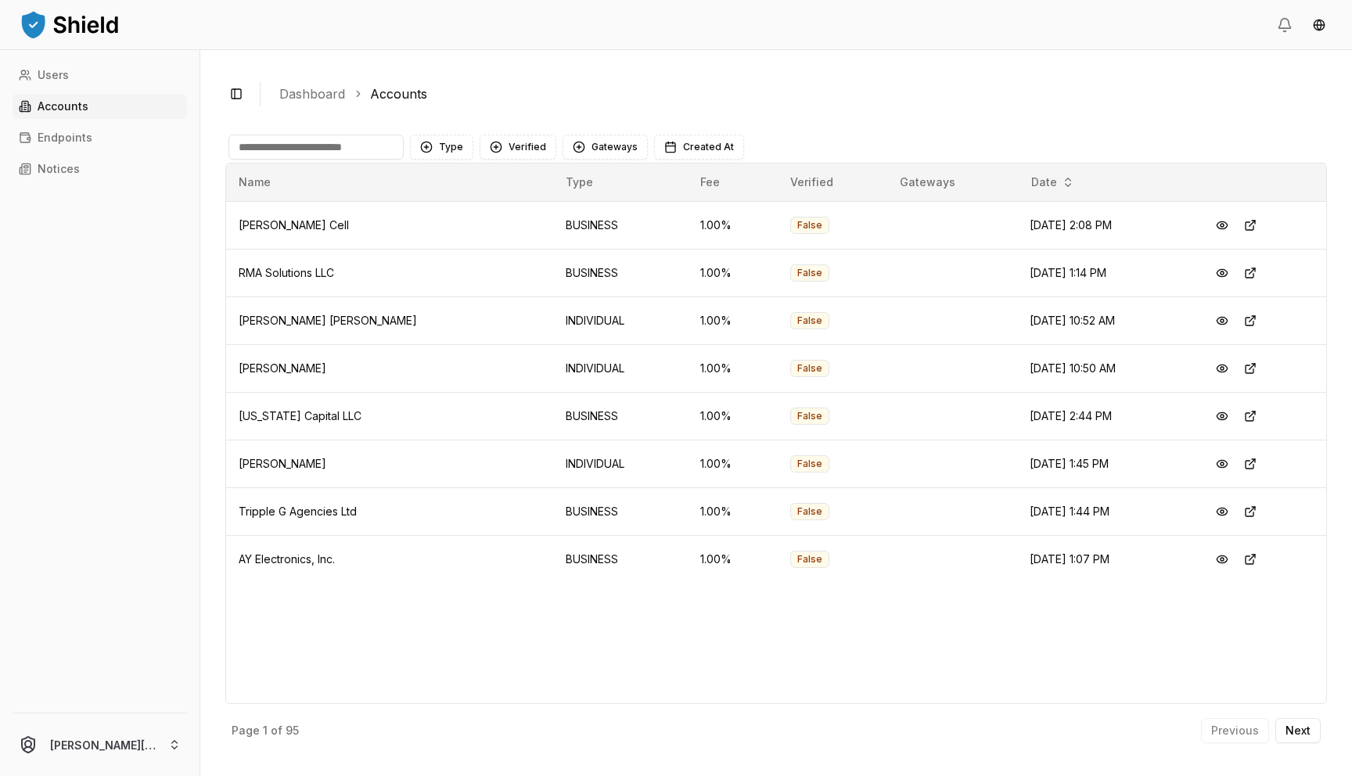
click at [330, 146] on input at bounding box center [316, 147] width 175 height 25
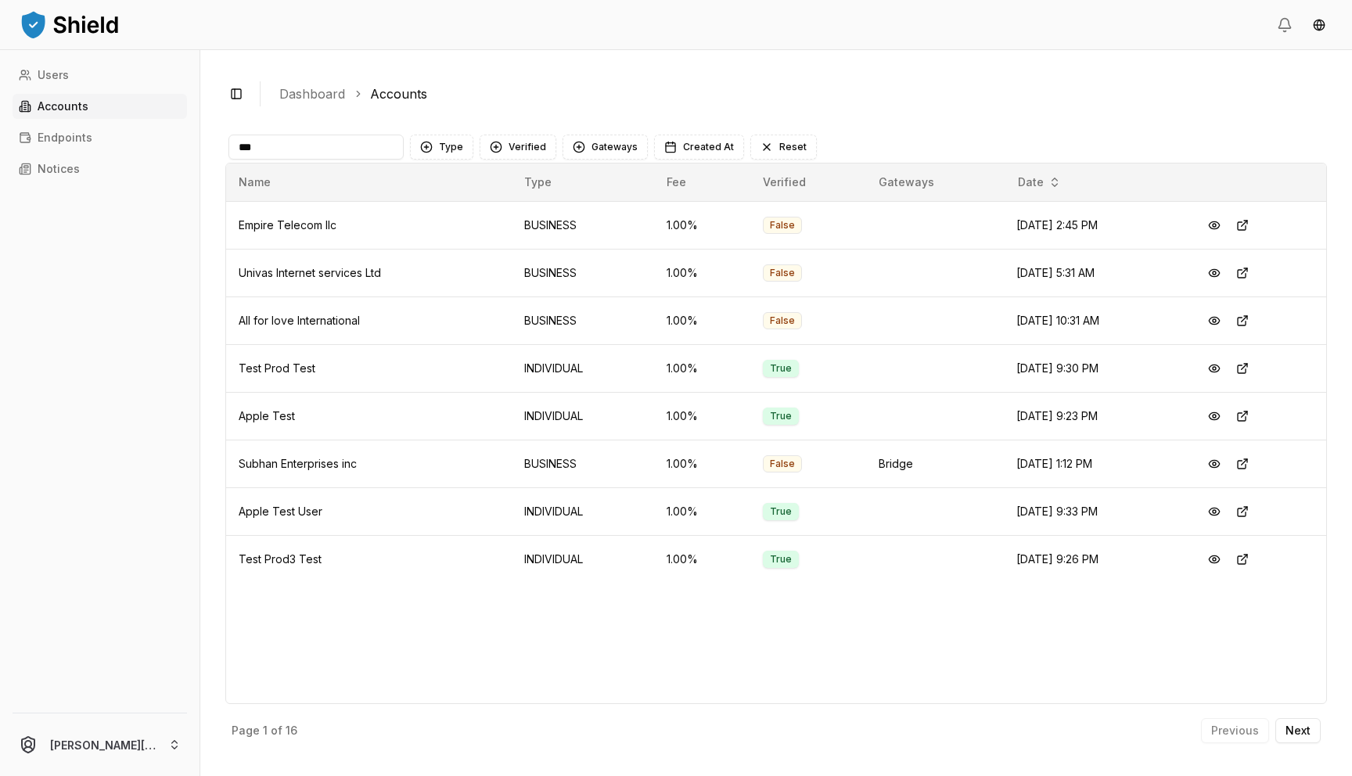
type input "***"
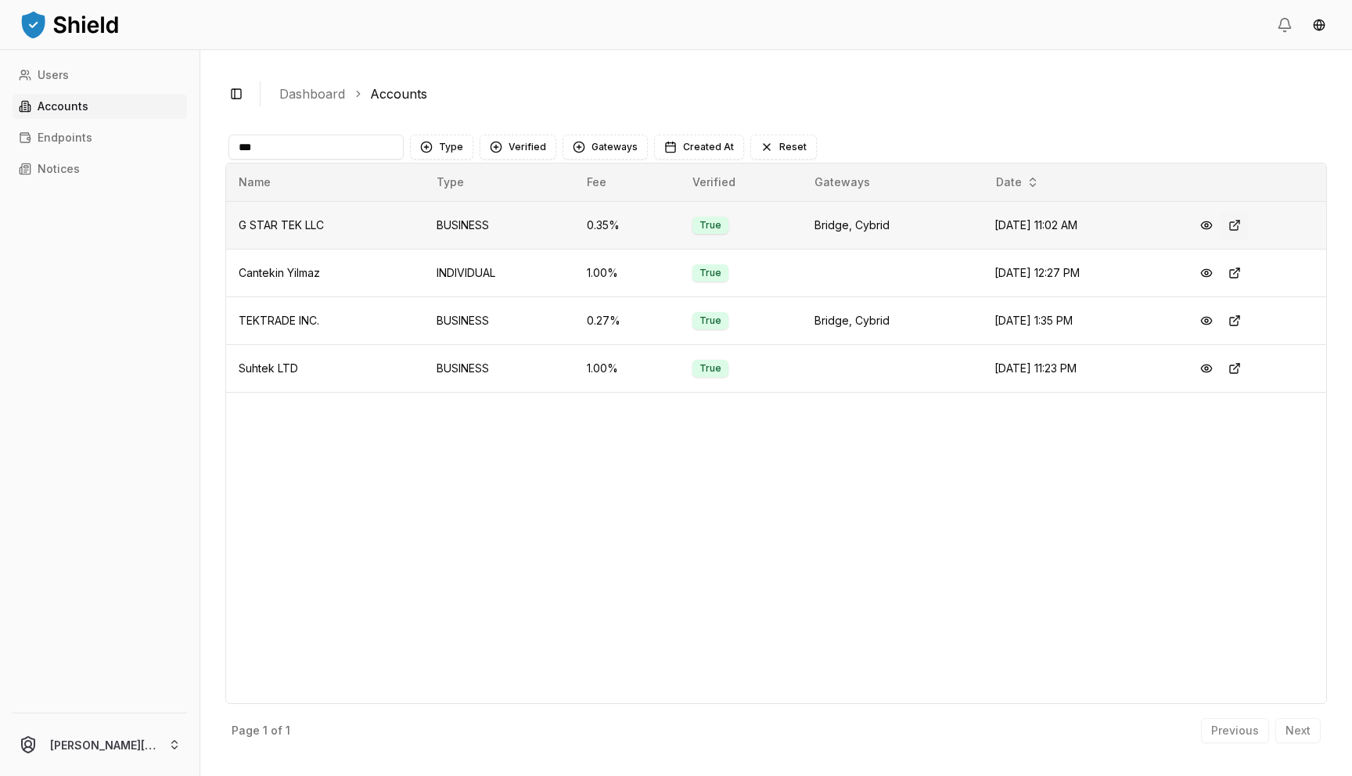
click at [1244, 222] on button at bounding box center [1235, 225] width 28 height 28
click at [517, 232] on td "BUSINESS" at bounding box center [499, 225] width 150 height 48
click at [1244, 224] on button at bounding box center [1235, 225] width 28 height 28
